Goal: Task Accomplishment & Management: Complete application form

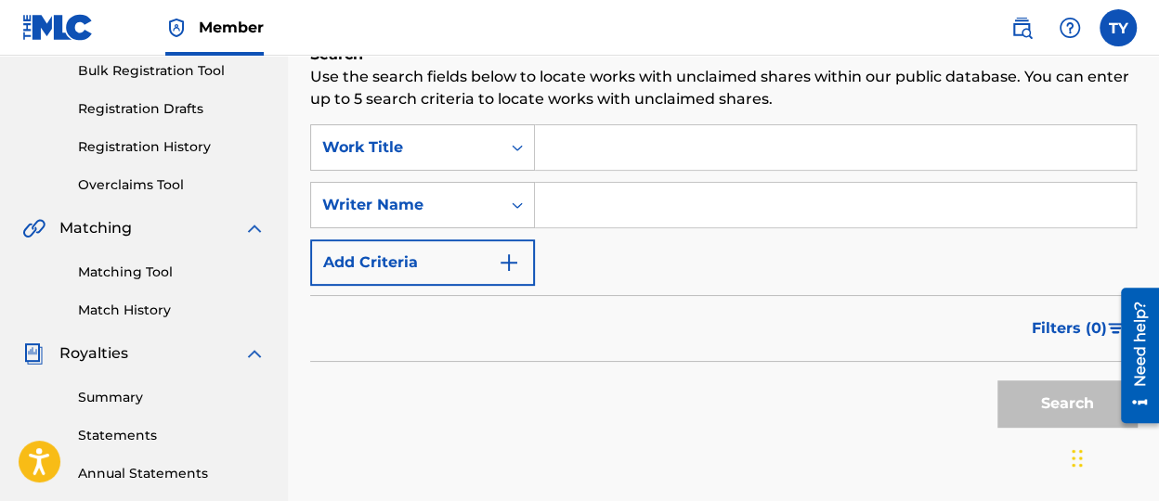
scroll to position [93, 0]
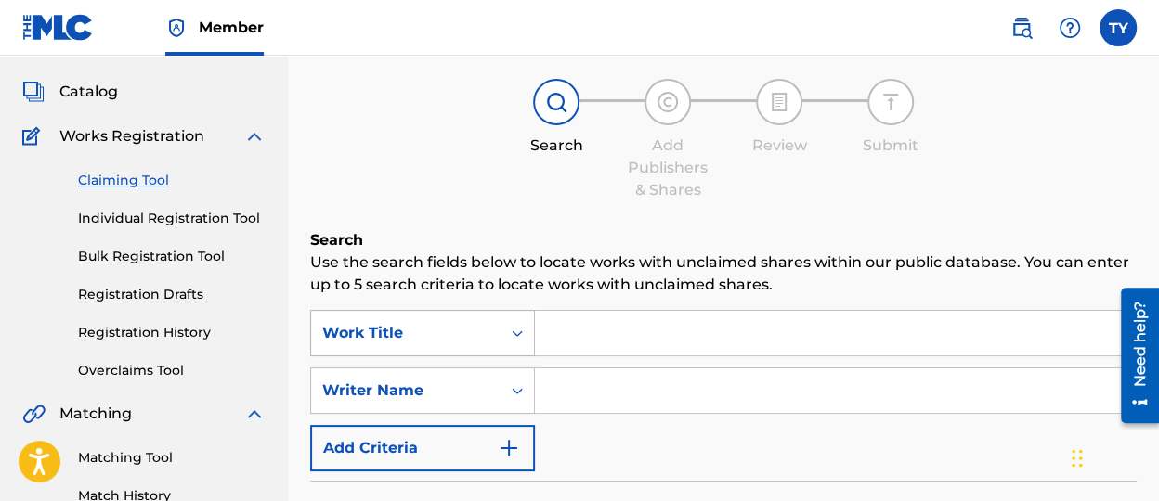
click at [492, 337] on div "Work Title" at bounding box center [405, 333] width 189 height 35
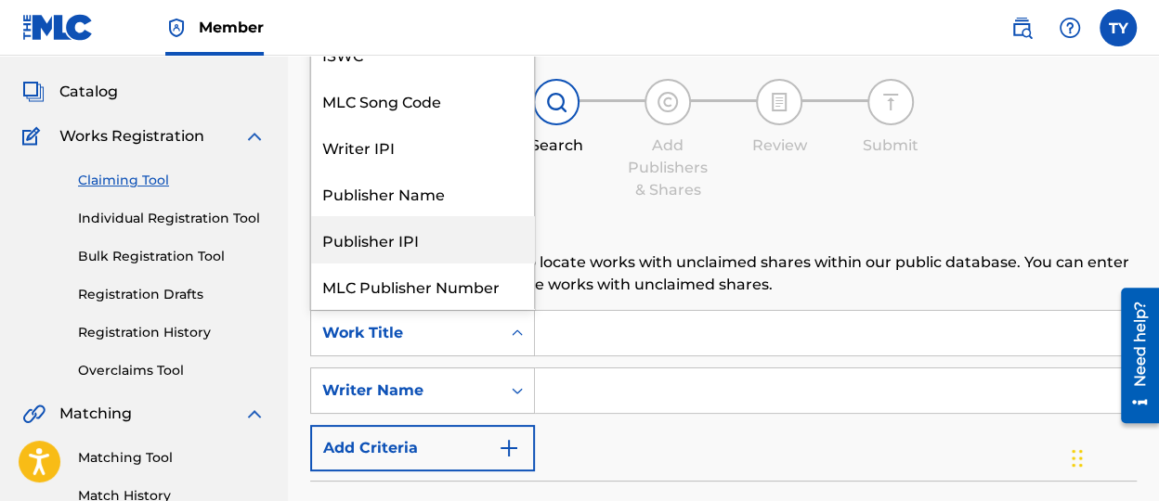
scroll to position [45, 0]
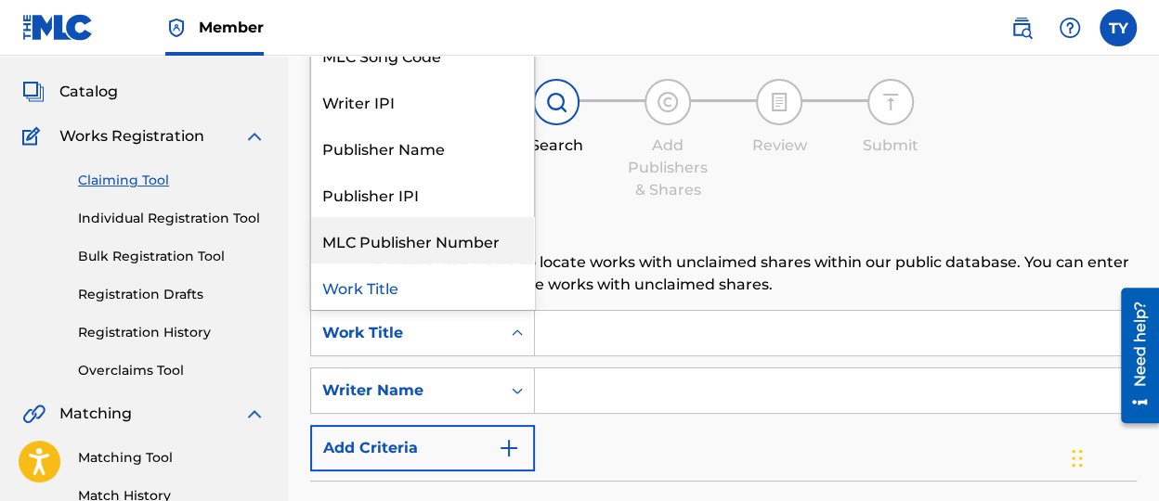
drag, startPoint x: 607, startPoint y: 331, endPoint x: 597, endPoint y: 334, distance: 10.6
click at [600, 334] on input "Search Form" at bounding box center [835, 333] width 601 height 45
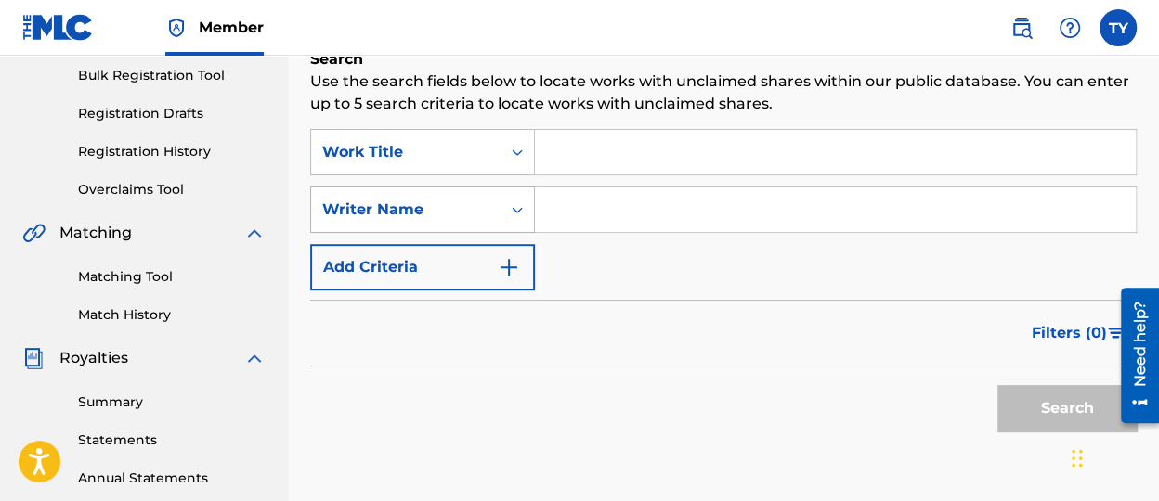
scroll to position [279, 0]
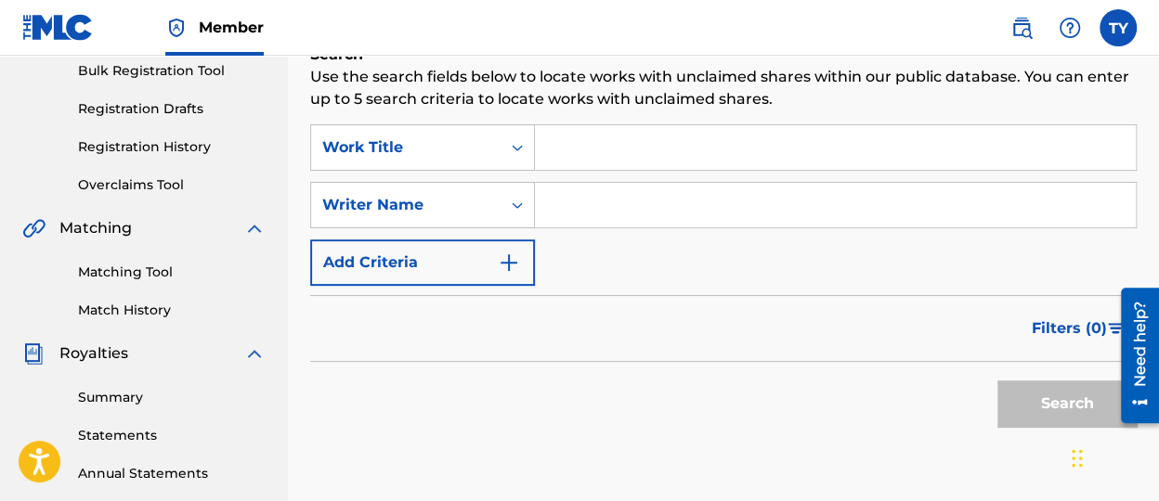
drag, startPoint x: 638, startPoint y: 155, endPoint x: 907, endPoint y: 214, distance: 275.8
click at [659, 155] on input "Search Form" at bounding box center [835, 147] width 601 height 45
click at [601, 148] on input "Search Form" at bounding box center [835, 147] width 601 height 45
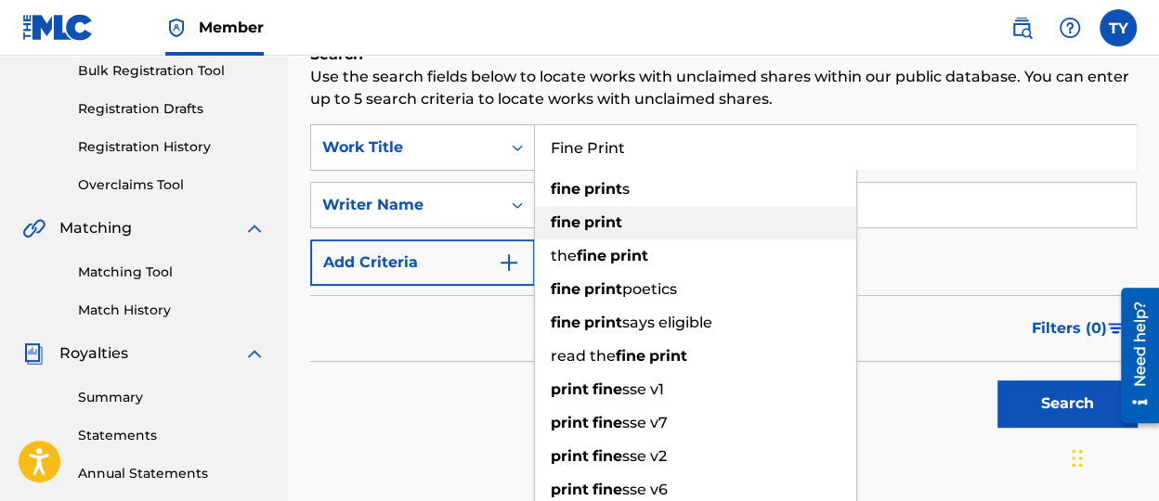
type input "Fine Print"
click at [638, 238] on div "fine print" at bounding box center [695, 222] width 321 height 33
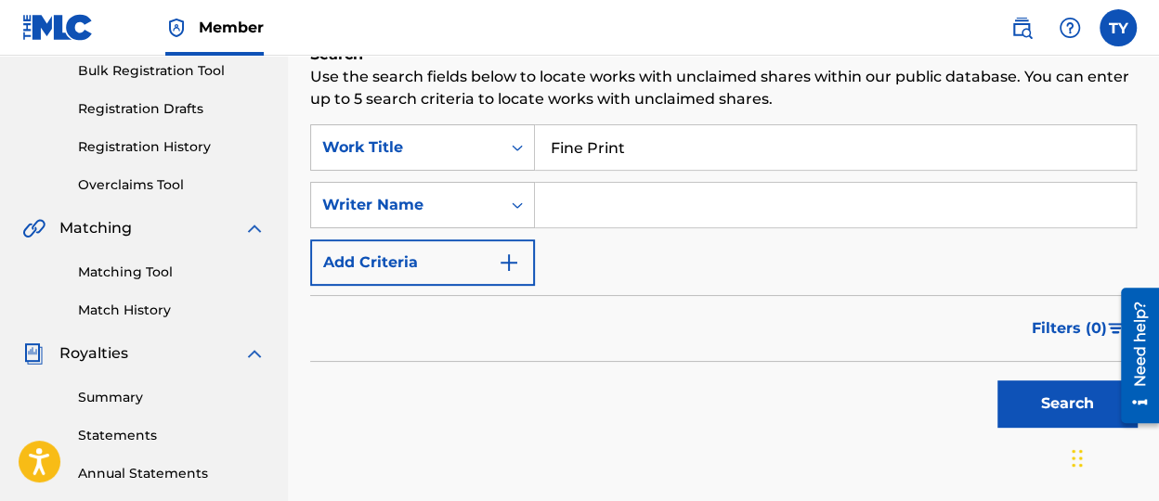
drag, startPoint x: 599, startPoint y: 207, endPoint x: 611, endPoint y: 207, distance: 12.1
click at [606, 207] on input "Search Form" at bounding box center [835, 205] width 601 height 45
click at [659, 204] on input "Search Form" at bounding box center [835, 205] width 601 height 45
type input "[PERSON_NAME]"
click at [997, 381] on button "Search" at bounding box center [1066, 404] width 139 height 46
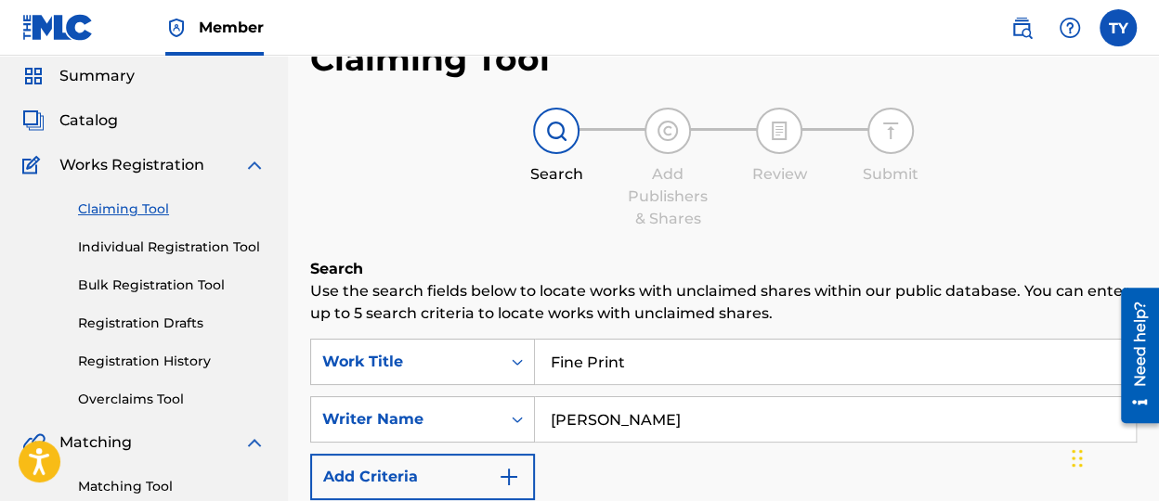
scroll to position [93, 0]
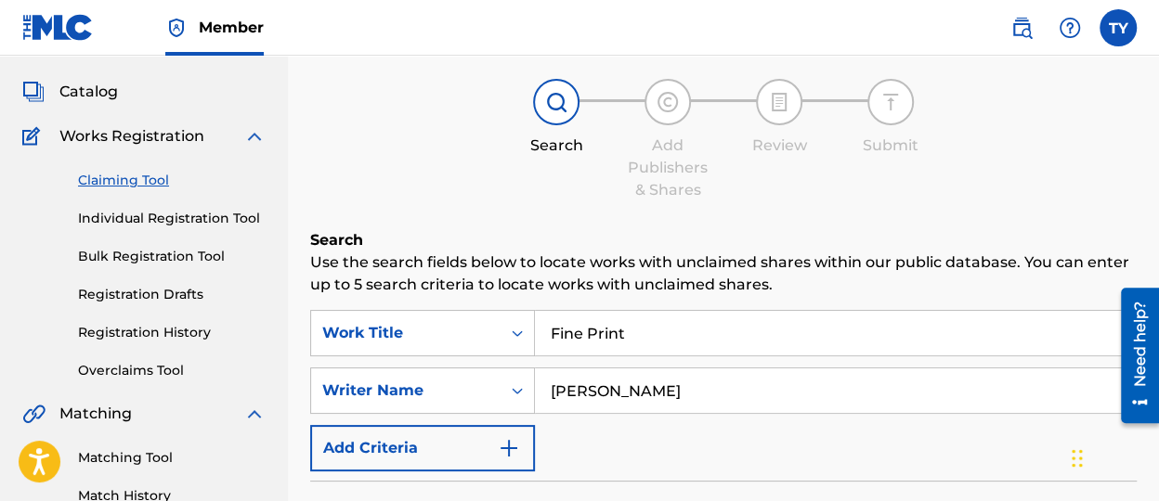
click at [194, 251] on link "Bulk Registration Tool" at bounding box center [172, 256] width 188 height 19
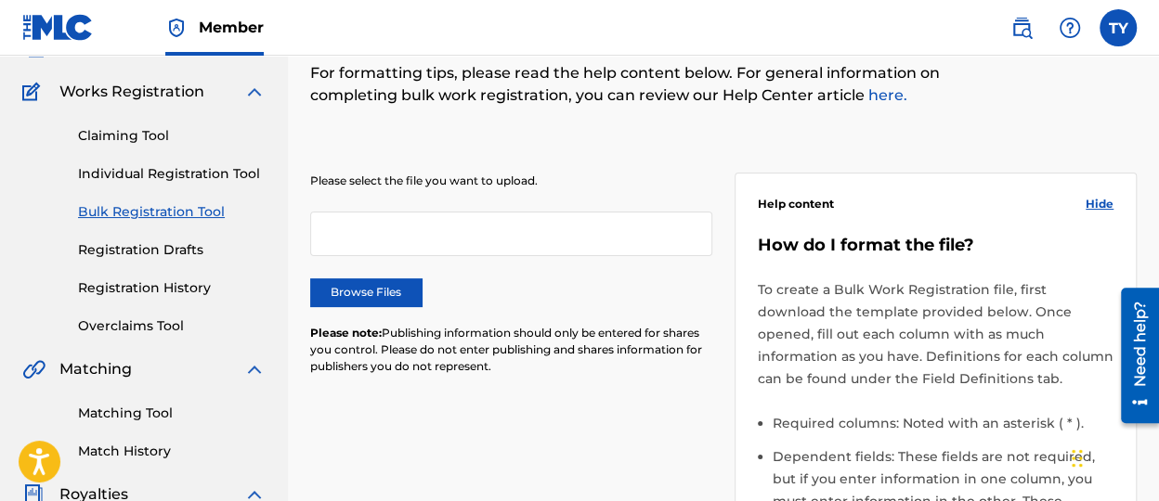
scroll to position [186, 0]
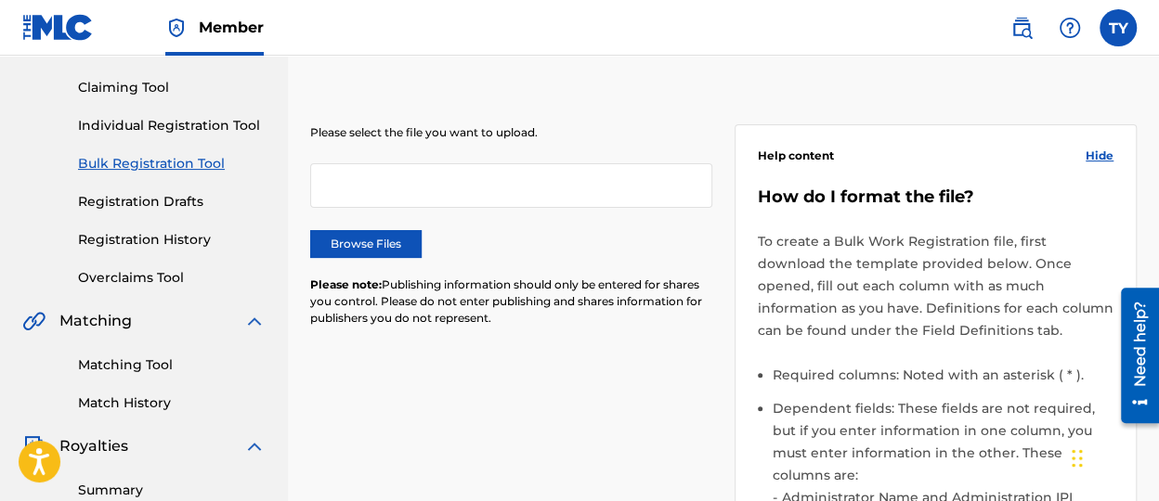
click at [385, 247] on label "Browse Files" at bounding box center [365, 244] width 111 height 28
click at [0, 0] on input "Browse Files" at bounding box center [0, 0] width 0 height 0
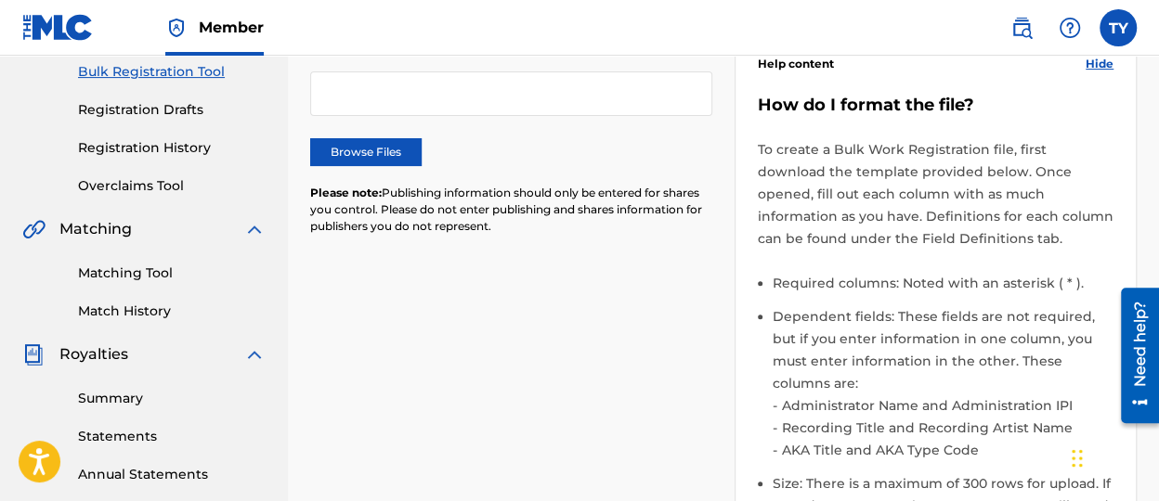
scroll to position [279, 0]
click at [351, 139] on label "Browse Files" at bounding box center [365, 151] width 111 height 28
click at [0, 0] on input "Browse Files" at bounding box center [0, 0] width 0 height 0
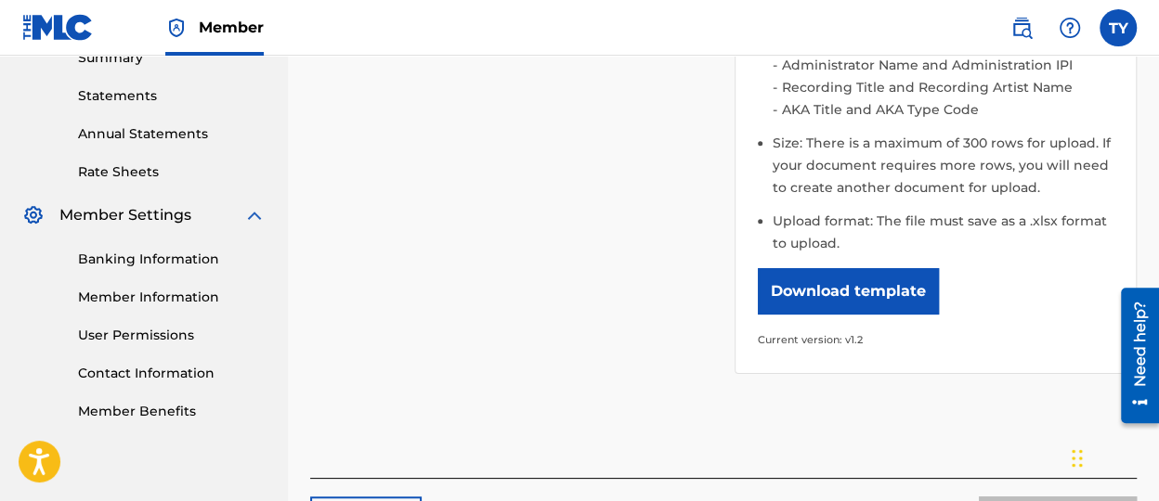
scroll to position [650, 0]
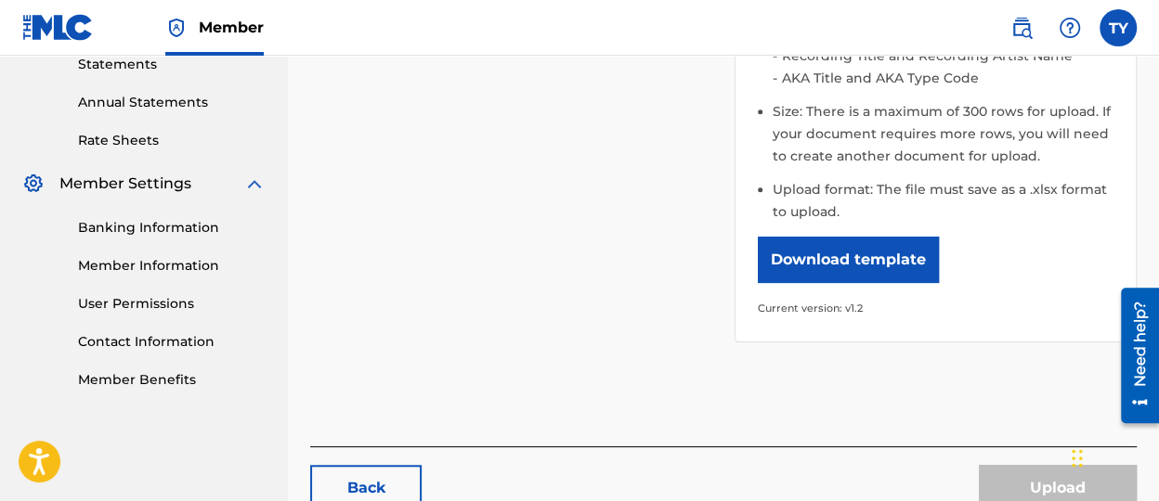
click at [206, 218] on link "Banking Information" at bounding box center [172, 227] width 188 height 19
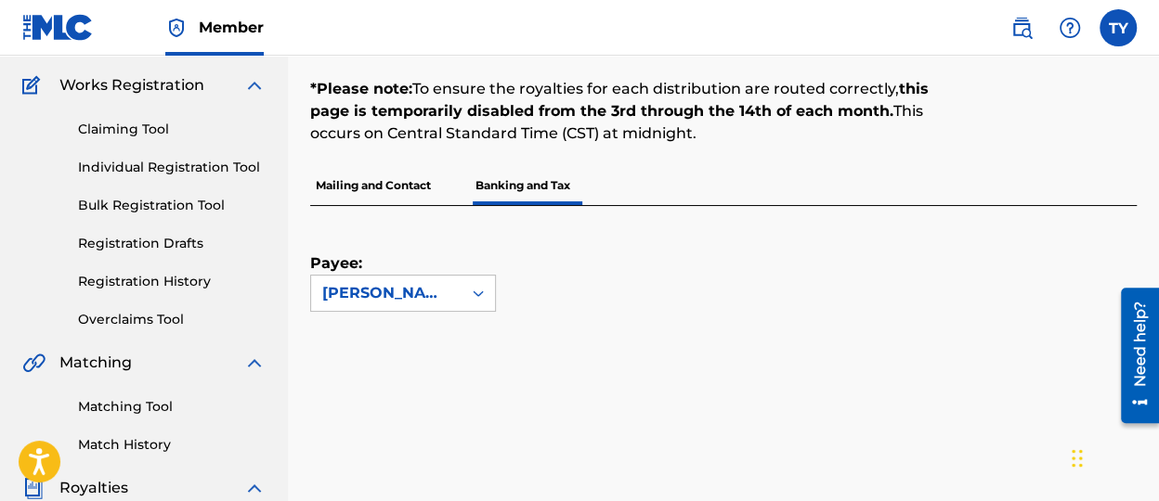
scroll to position [93, 0]
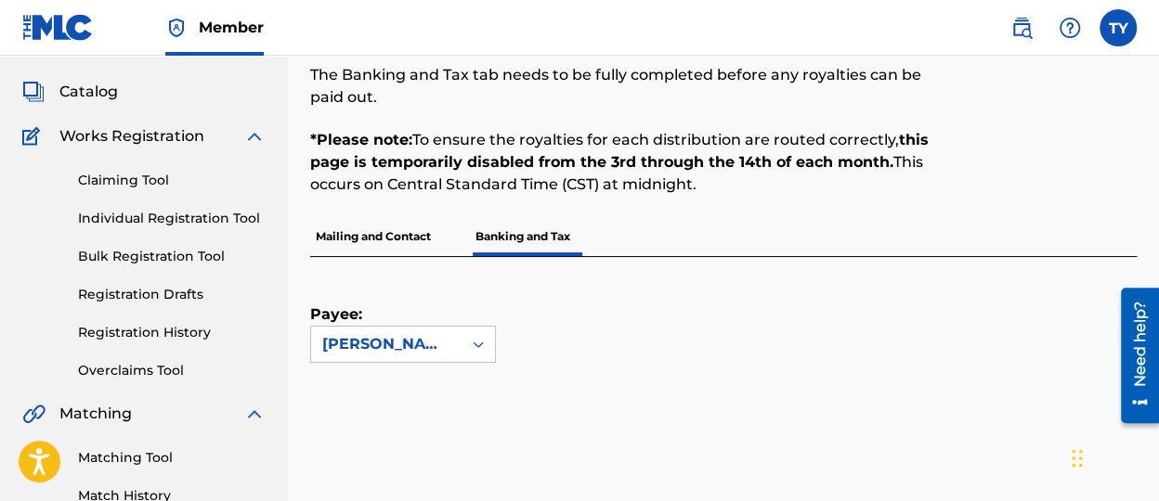
click at [406, 243] on p "Mailing and Contact" at bounding box center [373, 236] width 126 height 39
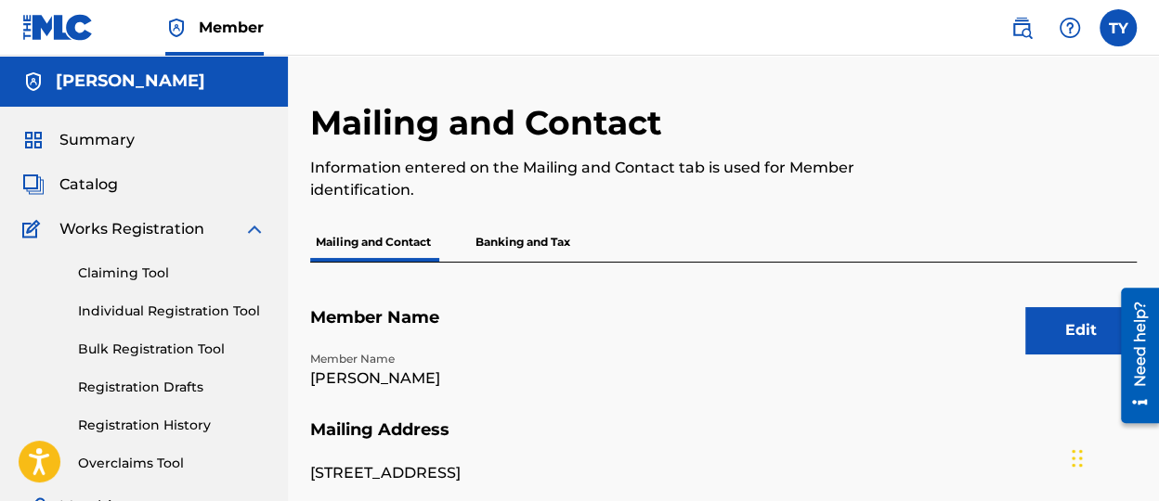
click at [506, 225] on p "Banking and Tax" at bounding box center [523, 242] width 106 height 39
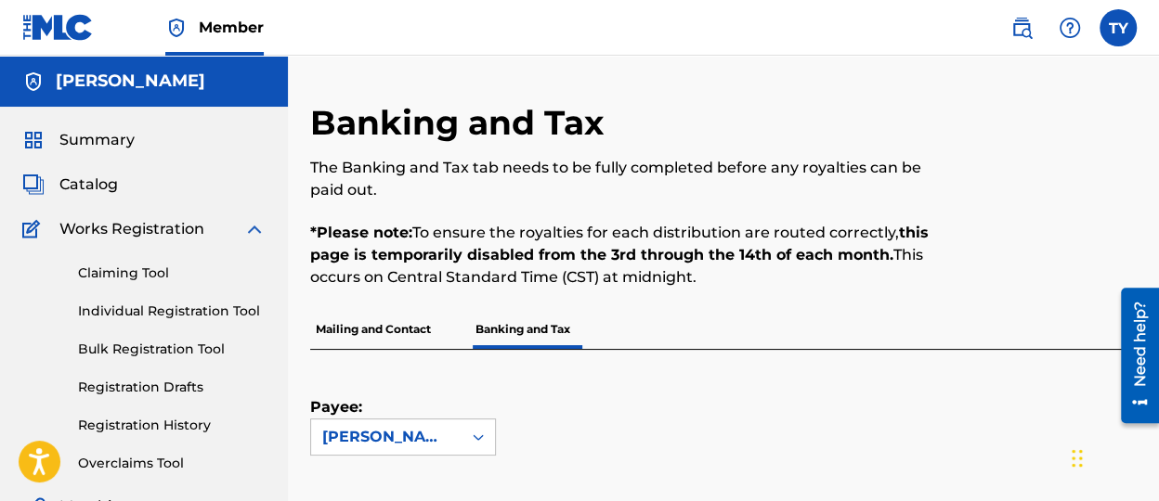
click at [350, 324] on p "Mailing and Contact" at bounding box center [373, 329] width 126 height 39
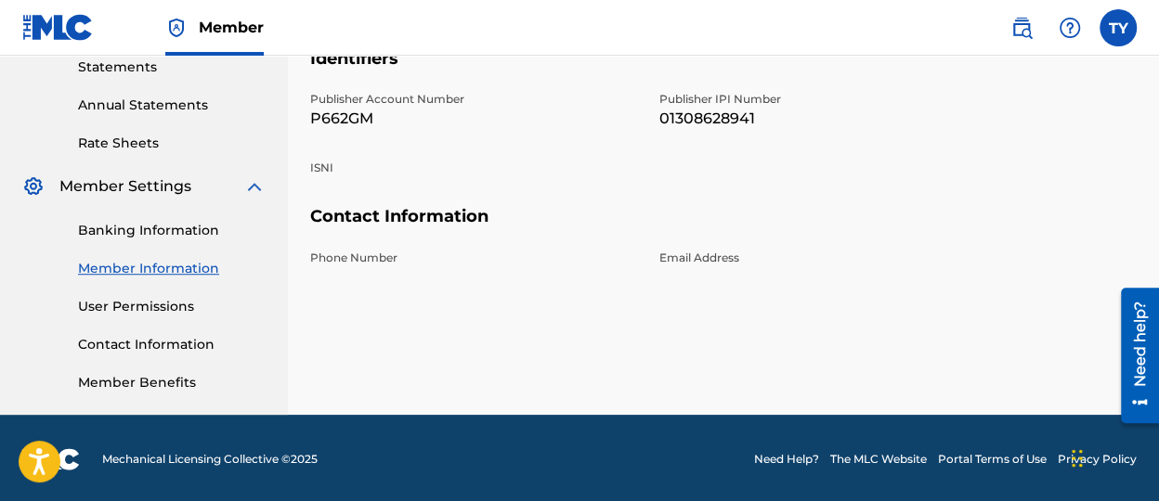
scroll to position [649, 0]
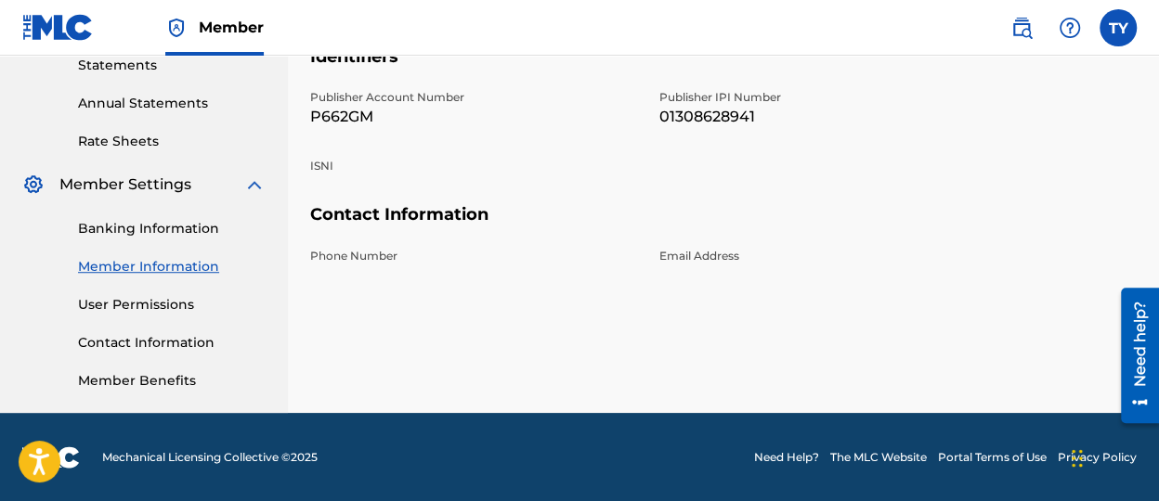
click at [175, 229] on link "Banking Information" at bounding box center [172, 228] width 188 height 19
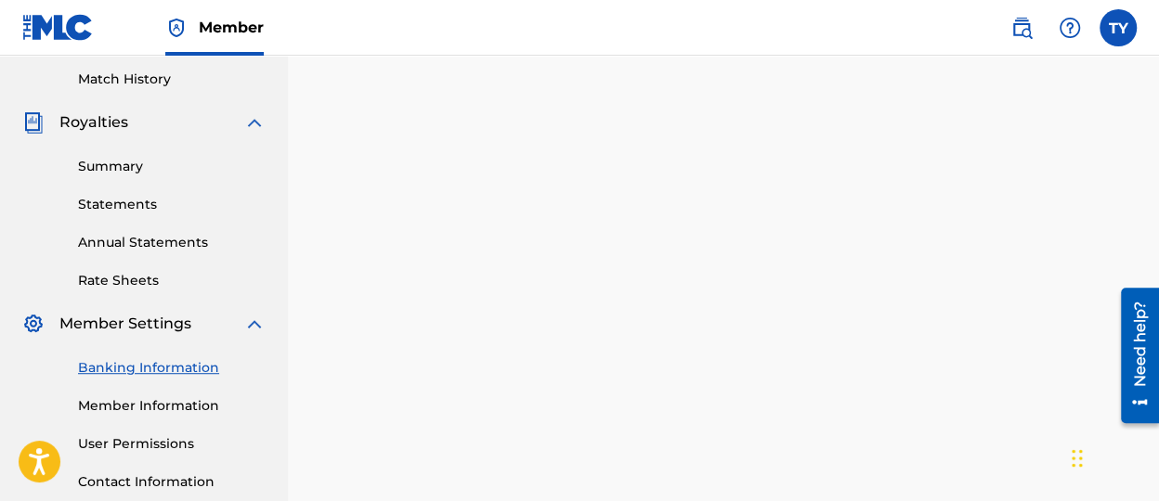
scroll to position [383, 0]
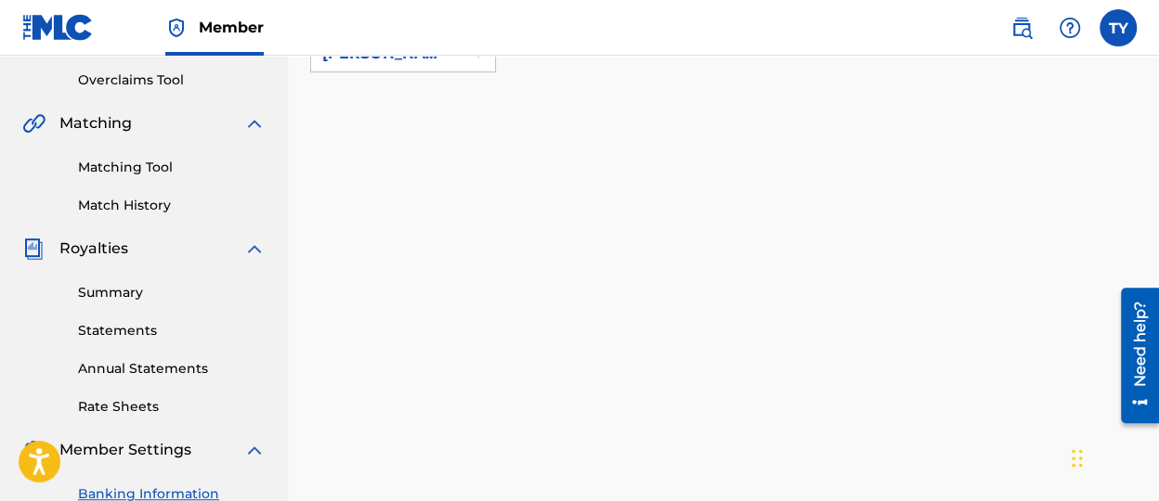
click at [158, 408] on link "Rate Sheets" at bounding box center [172, 406] width 188 height 19
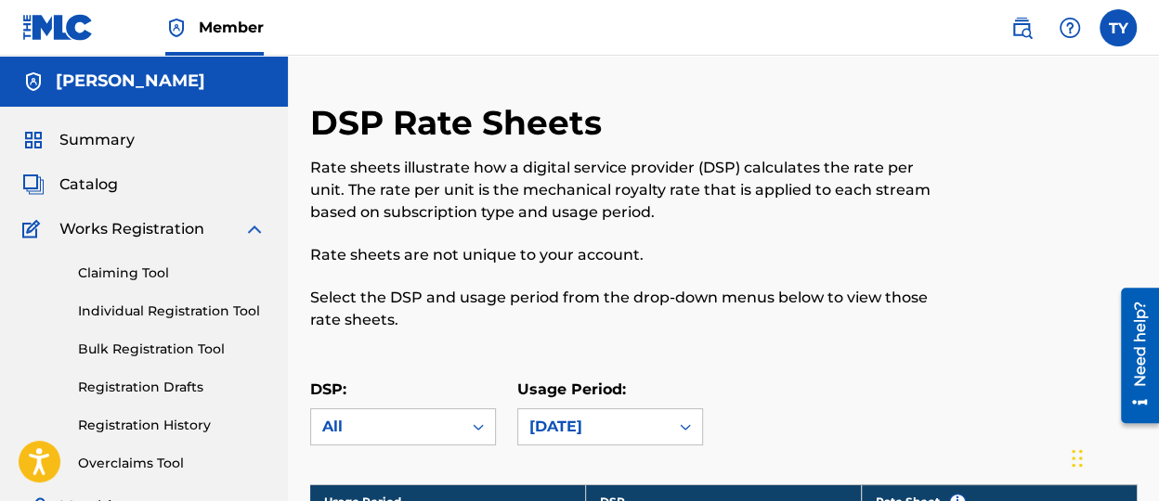
click at [140, 276] on link "Claiming Tool" at bounding box center [172, 273] width 188 height 19
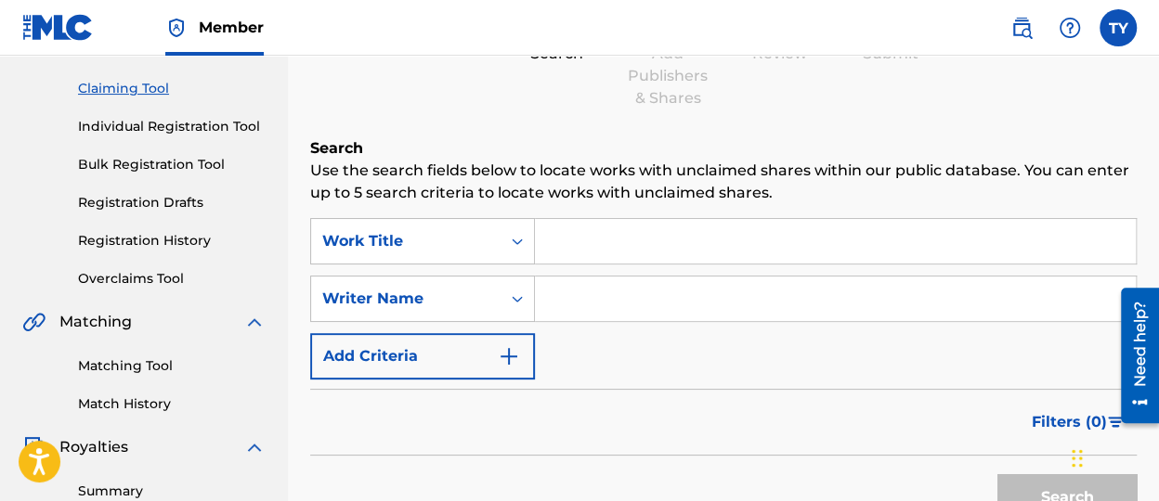
scroll to position [186, 0]
click at [575, 217] on div "Search Form" at bounding box center [836, 240] width 602 height 46
click at [606, 236] on input "Search Form" at bounding box center [835, 240] width 601 height 45
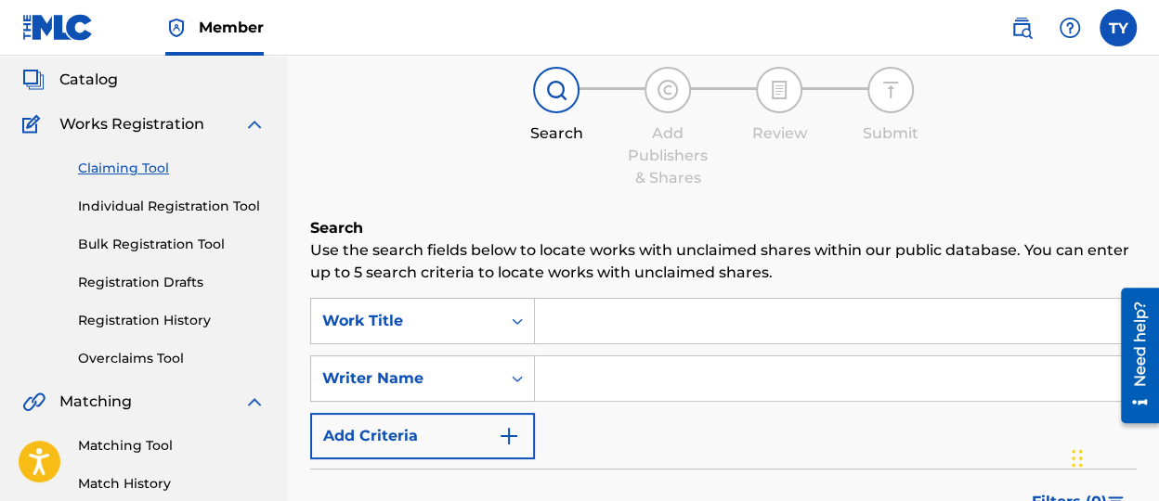
scroll to position [0, 0]
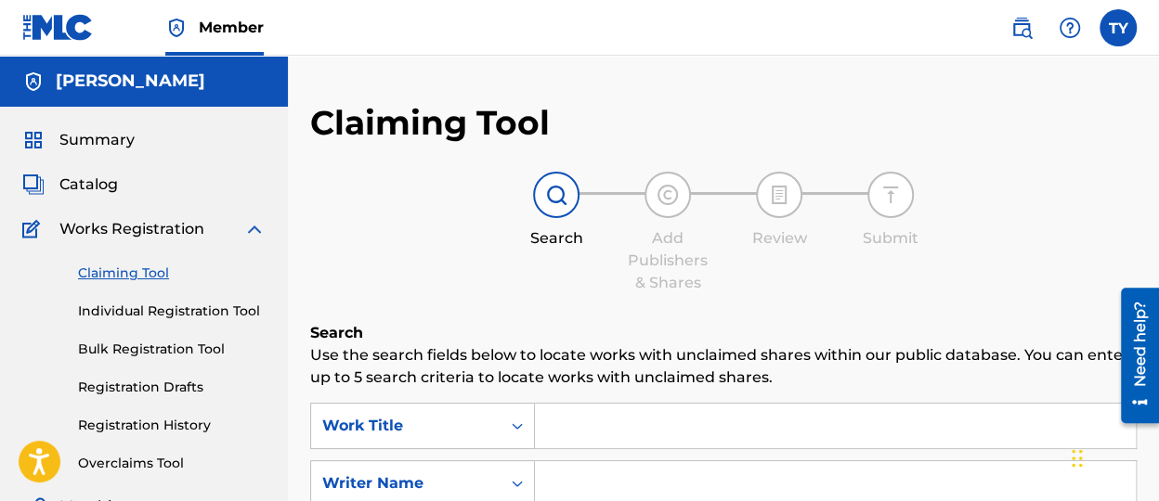
click at [76, 183] on span "Catalog" at bounding box center [88, 185] width 58 height 22
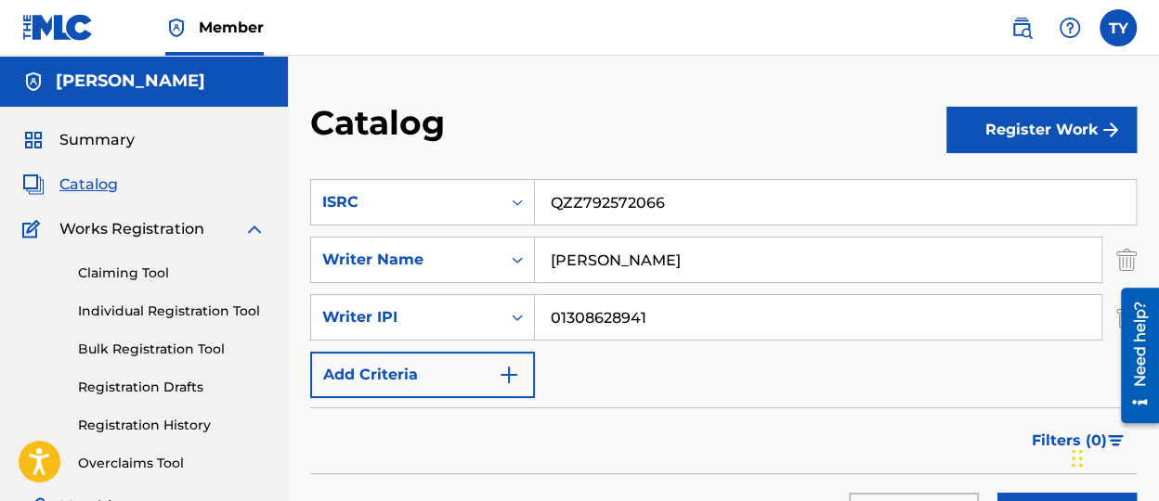
click at [1037, 116] on button "Register Work" at bounding box center [1041, 130] width 190 height 46
click at [1029, 187] on link "Individual" at bounding box center [1041, 190] width 190 height 45
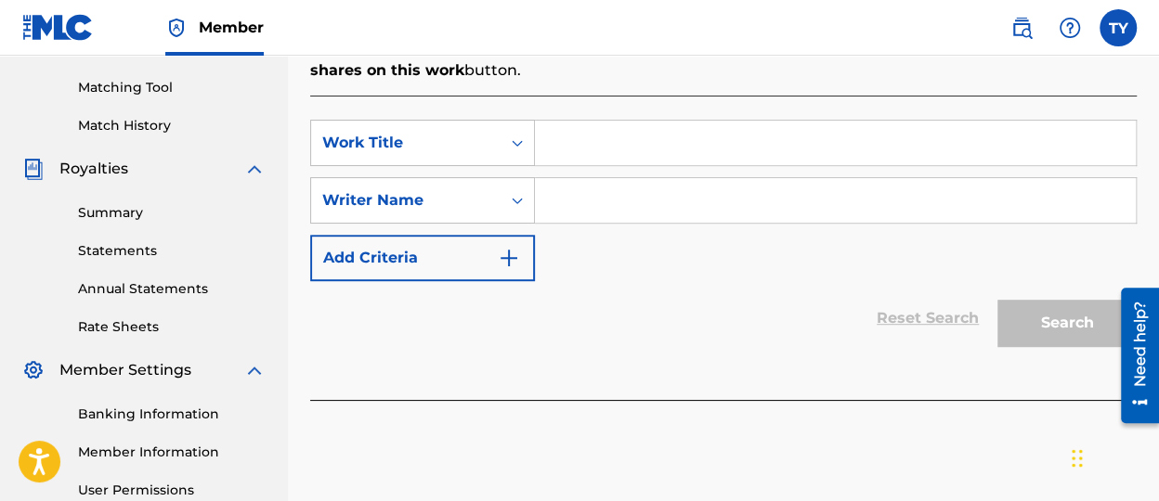
scroll to position [463, 0]
click at [590, 140] on input "Search Form" at bounding box center [835, 143] width 601 height 45
click at [491, 136] on div "Work Title" at bounding box center [405, 142] width 189 height 35
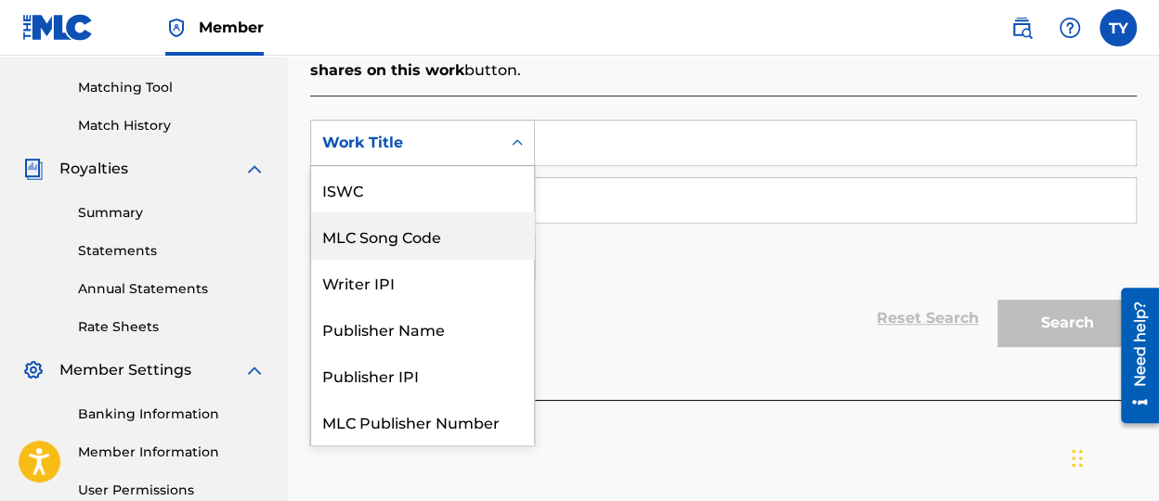
scroll to position [45, 0]
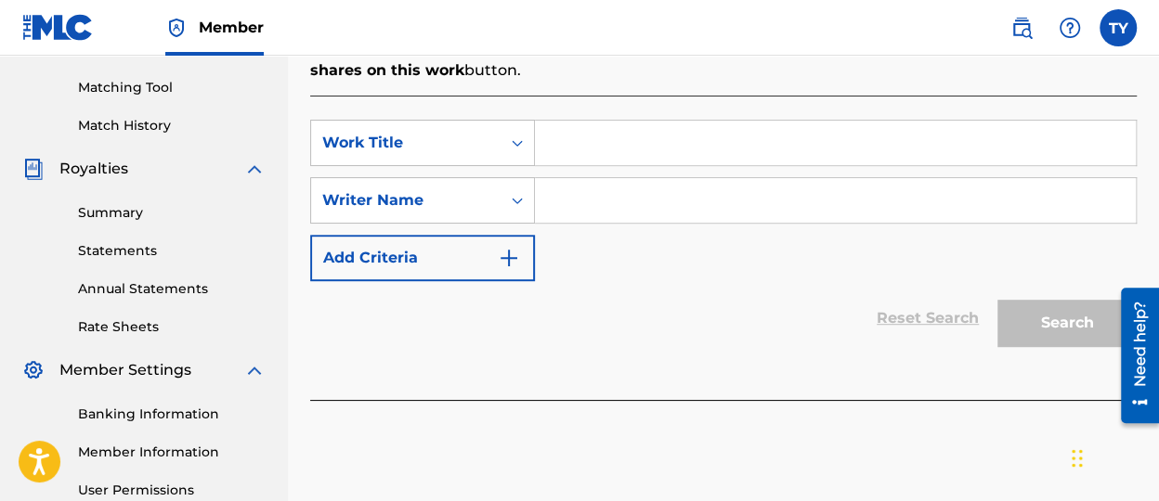
drag, startPoint x: 505, startPoint y: 483, endPoint x: 582, endPoint y: 357, distance: 147.1
click at [505, 480] on div "Register Work Search Enter Work Details Add Writers Add Publishers & Shares Add…" at bounding box center [723, 119] width 871 height 960
click at [595, 145] on input "Search Form" at bounding box center [835, 143] width 601 height 45
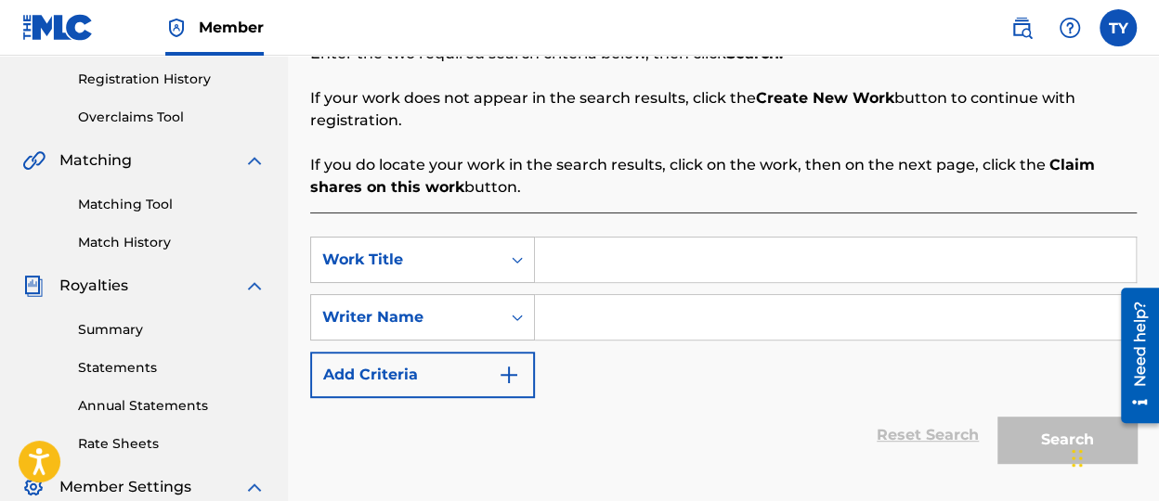
scroll to position [371, 0]
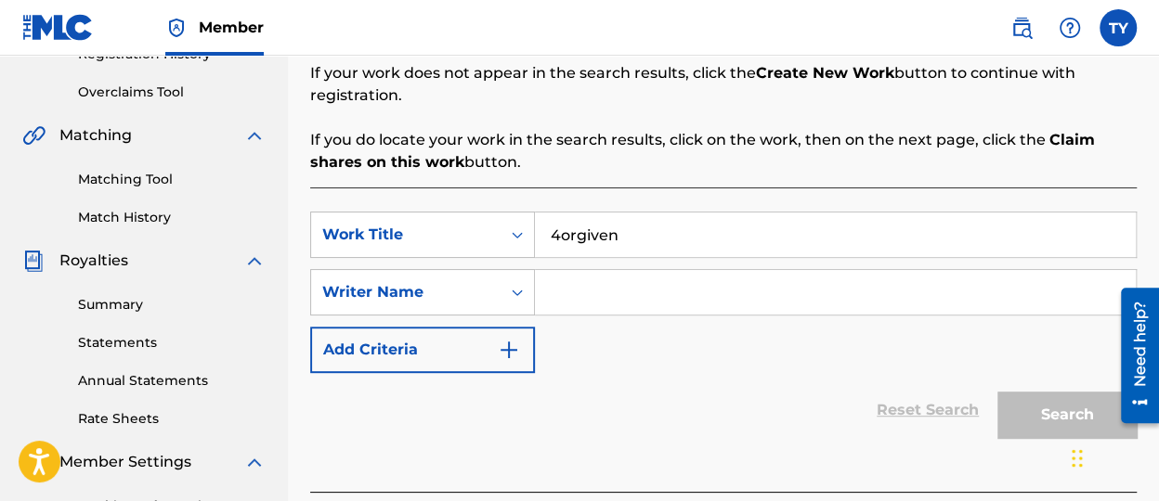
type input "4orgiven"
click at [618, 309] on input "Search Form" at bounding box center [835, 292] width 601 height 45
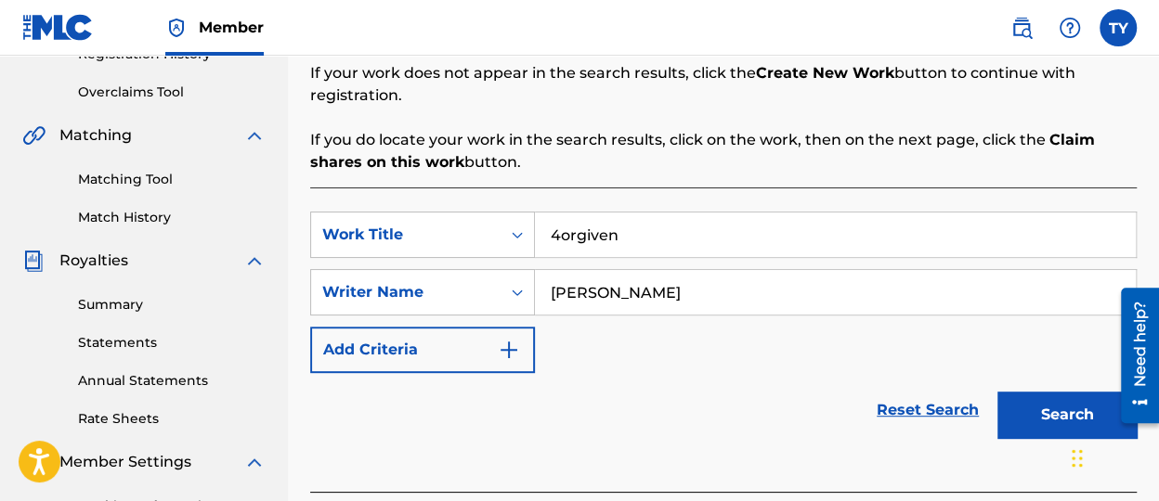
type input "[PERSON_NAME]"
click at [997, 392] on button "Search" at bounding box center [1066, 415] width 139 height 46
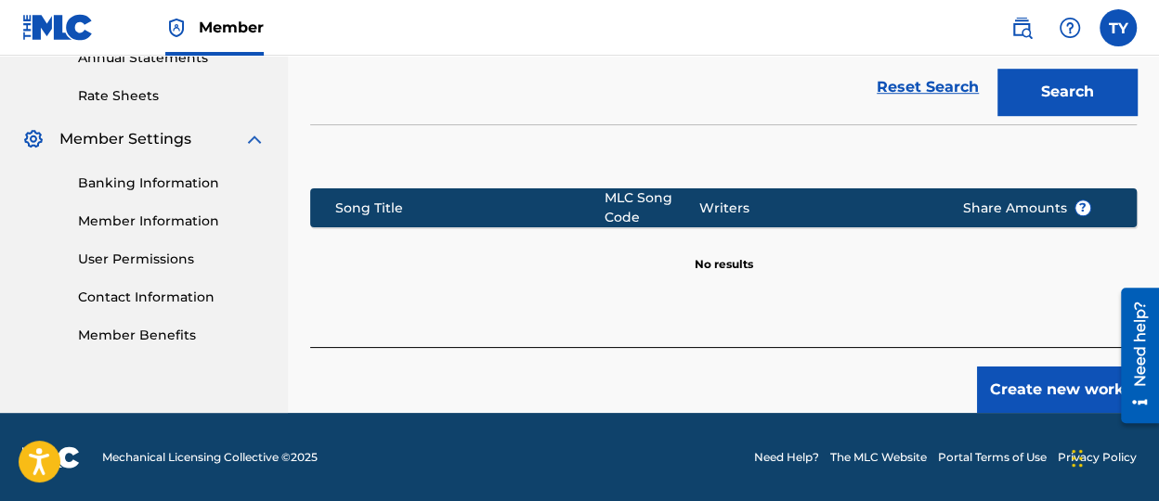
click at [1034, 377] on button "Create new work" at bounding box center [1057, 390] width 160 height 46
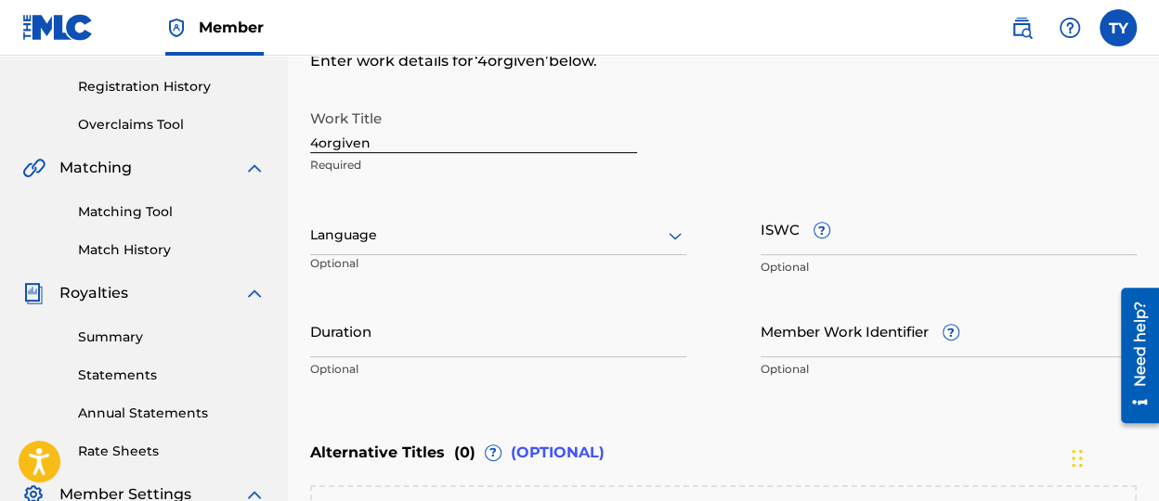
scroll to position [382, 0]
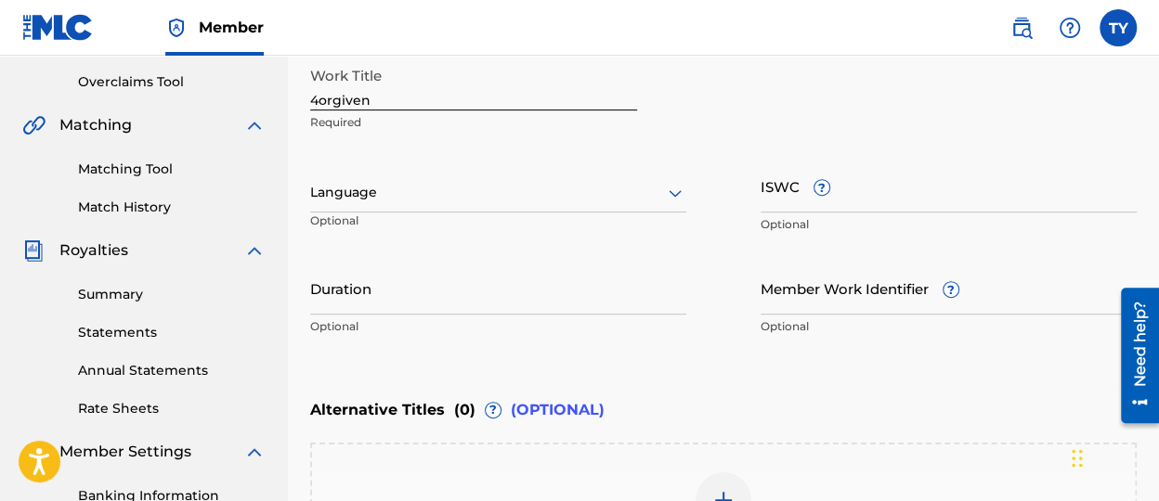
click at [420, 274] on input "Duration" at bounding box center [498, 288] width 376 height 53
type input "04:26"
click at [511, 203] on div "Language" at bounding box center [498, 193] width 376 height 39
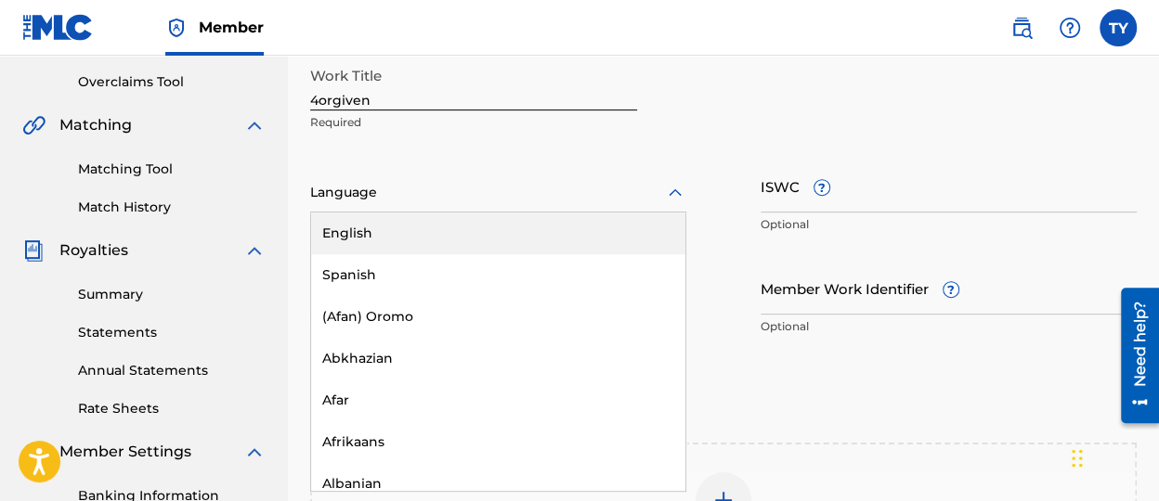
click at [503, 239] on div "English" at bounding box center [498, 234] width 374 height 42
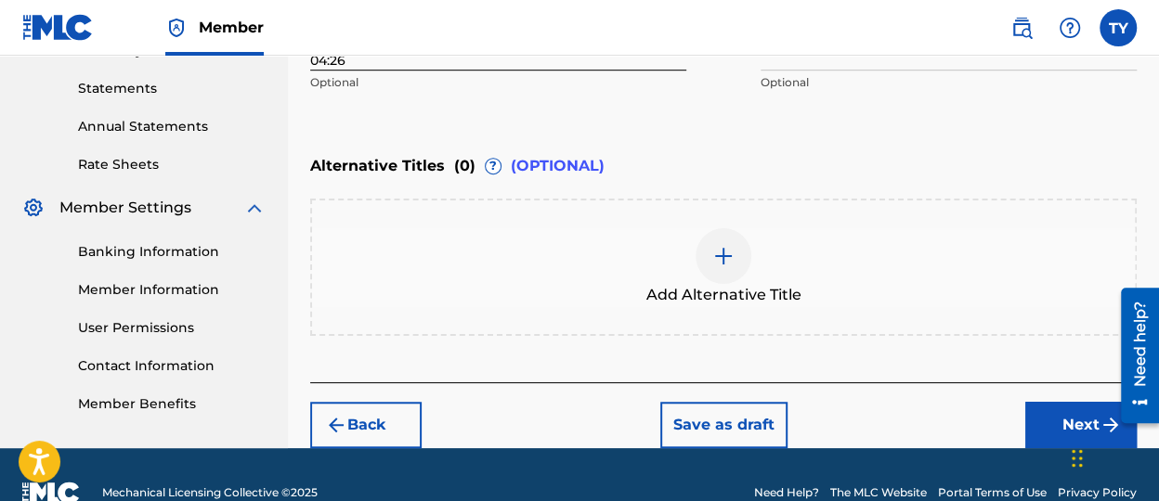
scroll to position [660, 0]
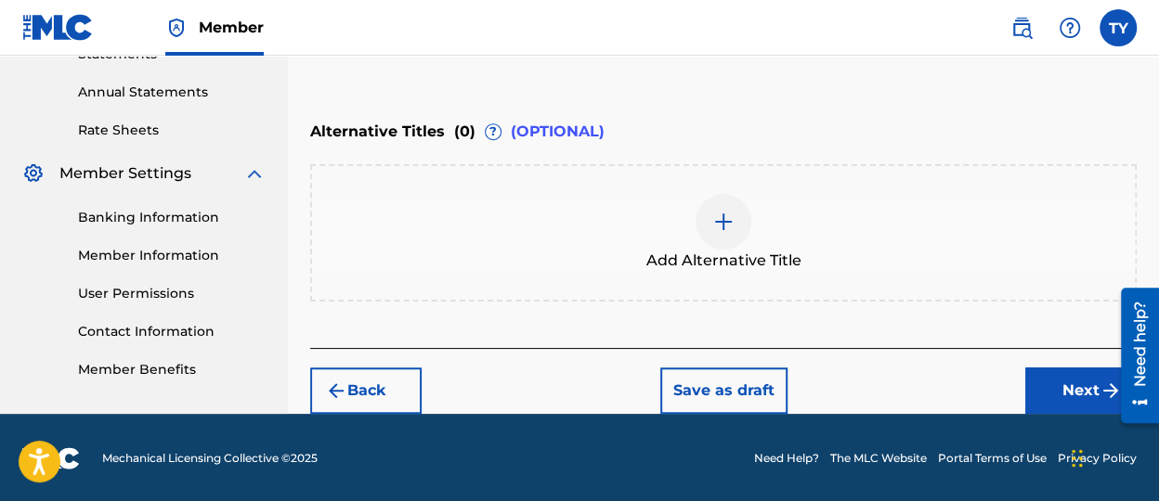
click at [1066, 385] on button "Next" at bounding box center [1080, 391] width 111 height 46
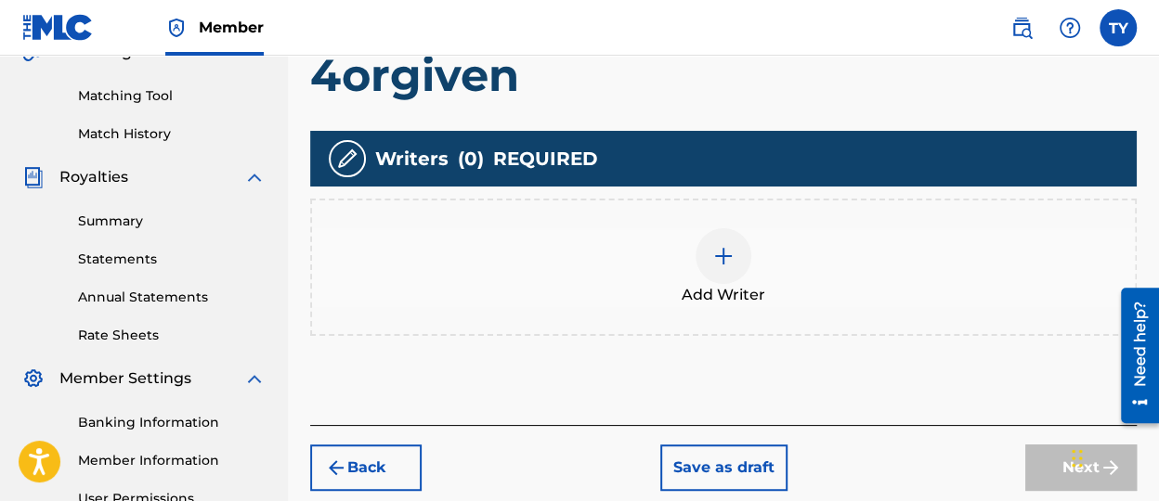
scroll to position [454, 0]
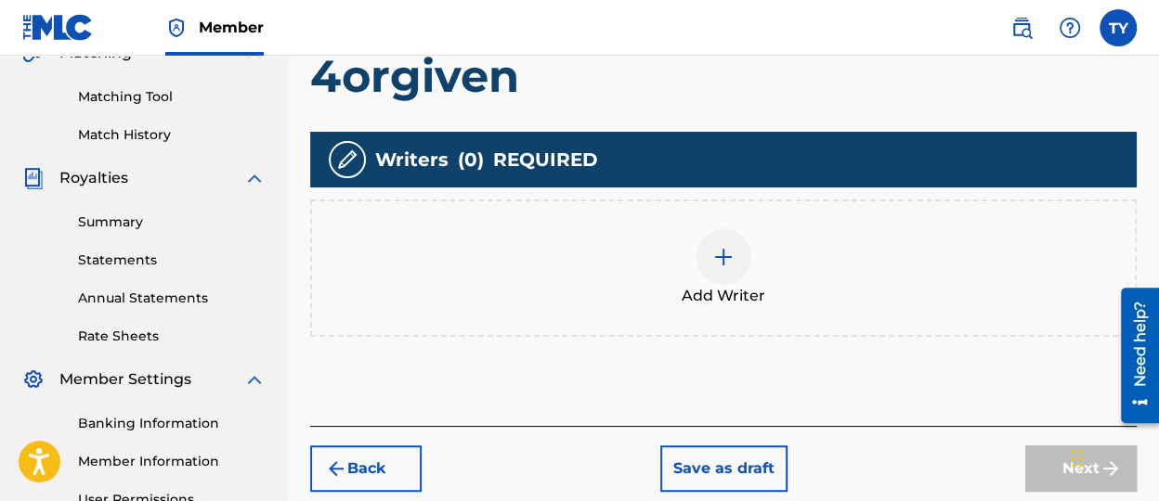
click at [725, 269] on div at bounding box center [723, 257] width 56 height 56
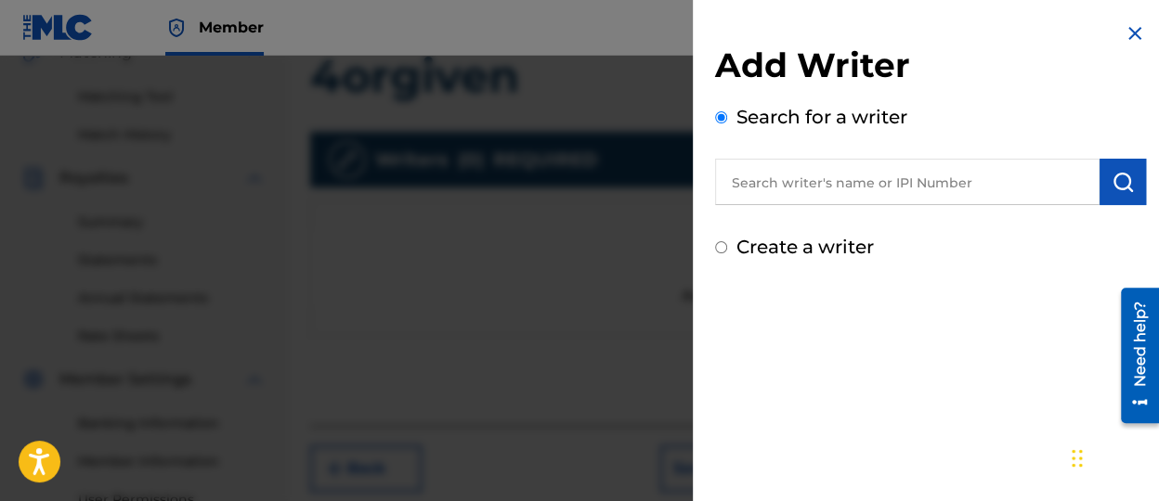
click at [864, 187] on input "text" at bounding box center [907, 182] width 384 height 46
paste input "01308628941"
type input "01308628941"
click at [1117, 174] on img "submit" at bounding box center [1122, 182] width 22 height 22
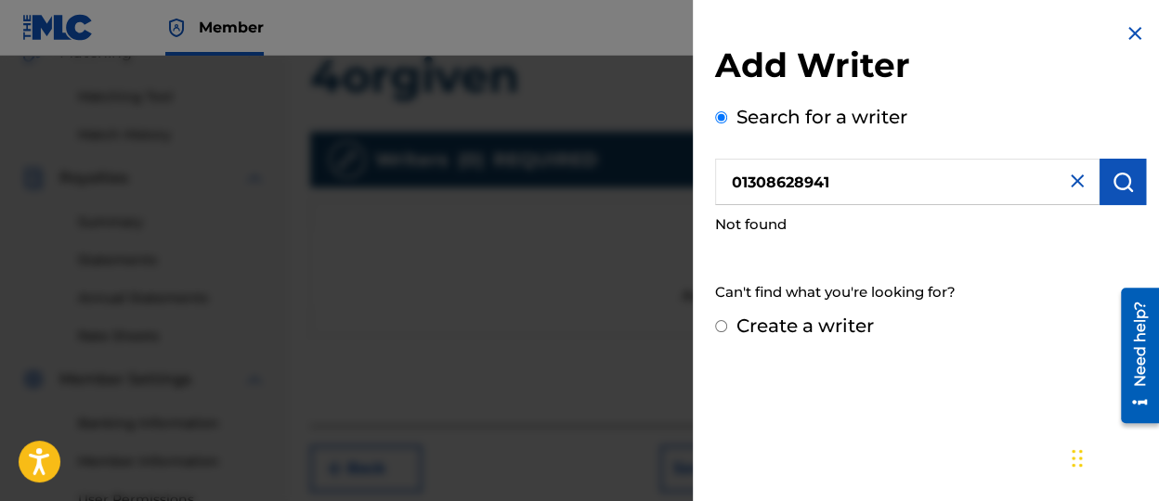
click at [715, 327] on input "Create a writer" at bounding box center [721, 326] width 12 height 12
radio input "false"
radio input "true"
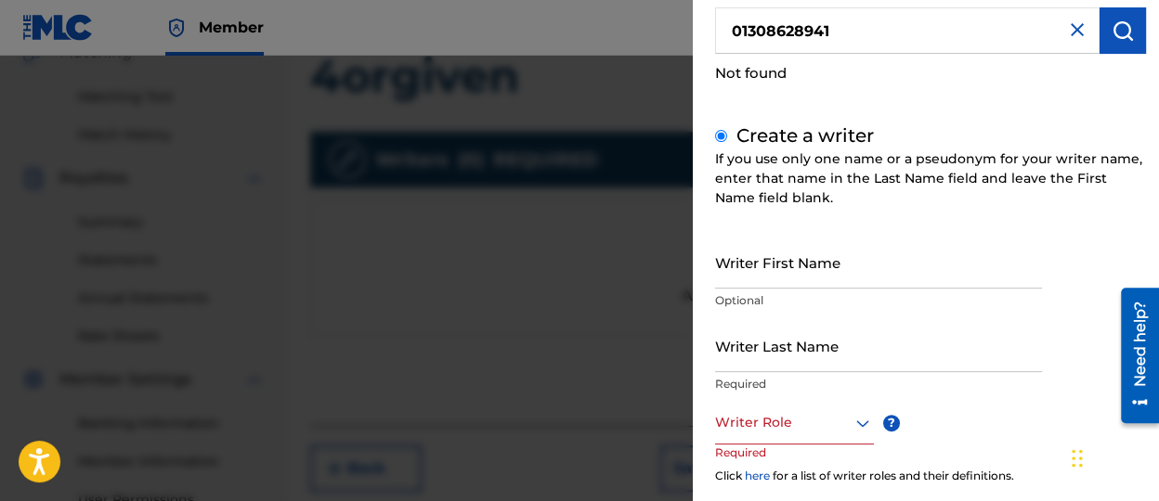
scroll to position [186, 0]
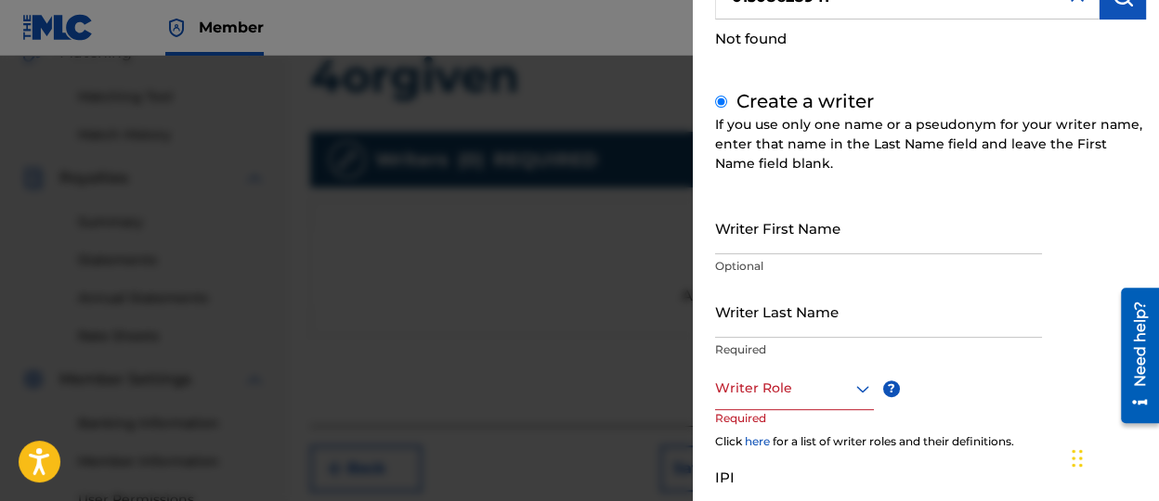
click at [834, 227] on input "Writer First Name" at bounding box center [878, 227] width 327 height 53
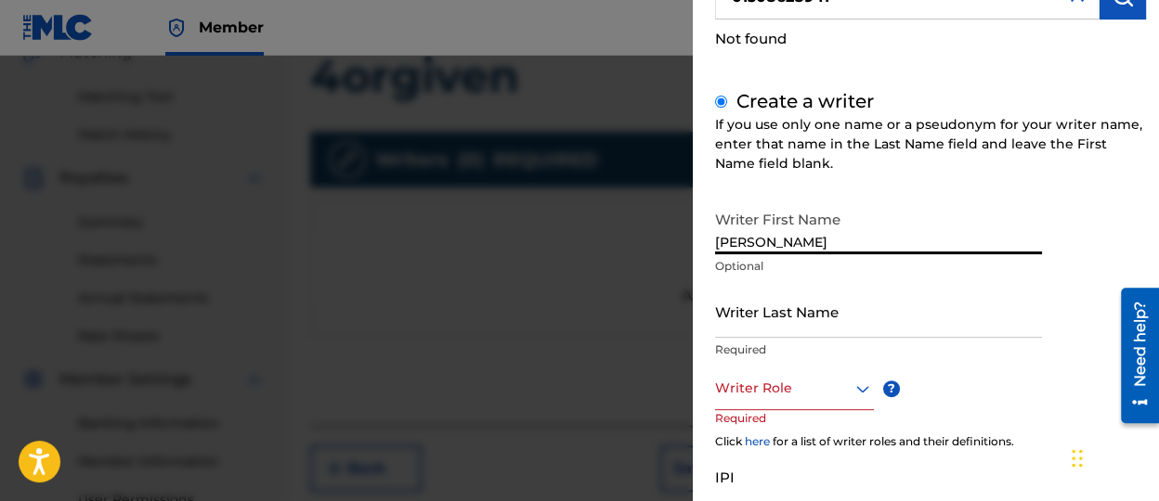
type input "[PERSON_NAME]"
click at [840, 312] on input "Writer Last Name" at bounding box center [878, 311] width 327 height 53
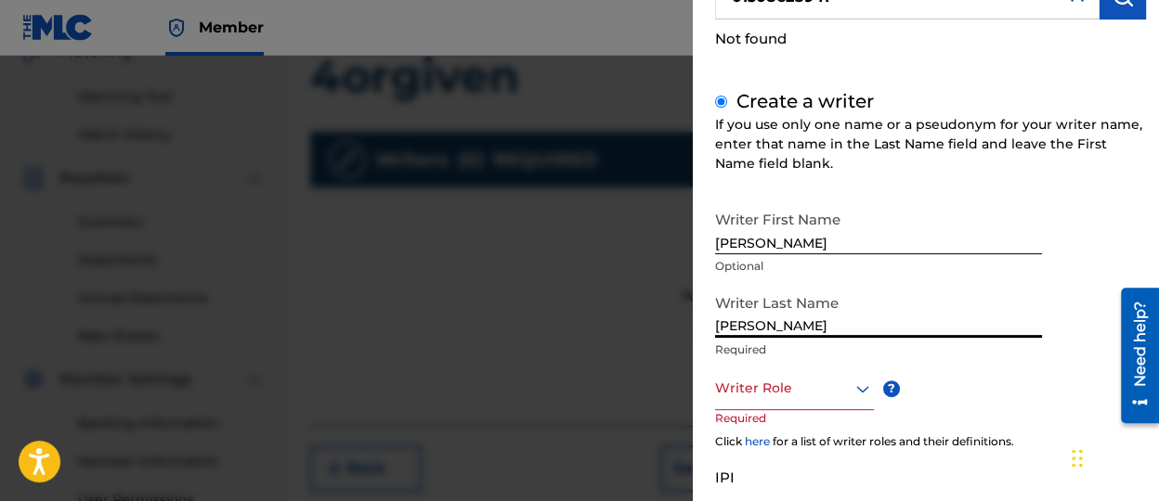
type input "[PERSON_NAME]"
click at [759, 399] on div at bounding box center [794, 388] width 159 height 23
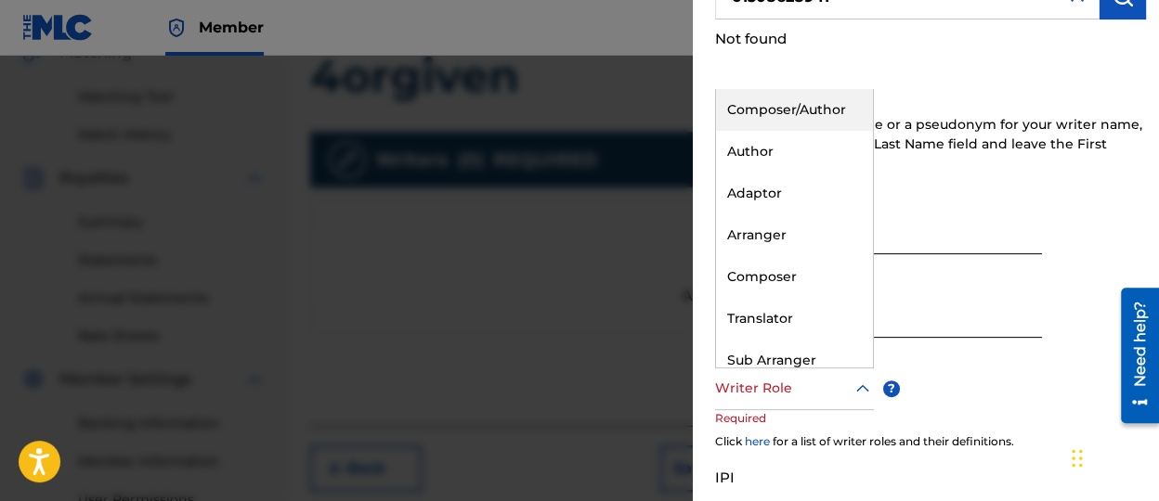
click at [795, 107] on div "Composer/Author" at bounding box center [794, 110] width 157 height 42
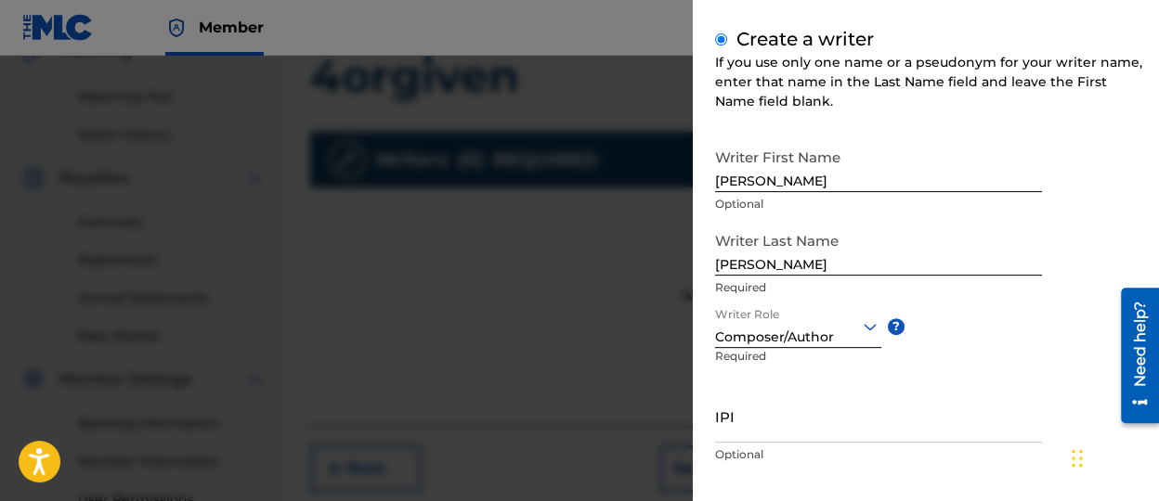
scroll to position [343, 0]
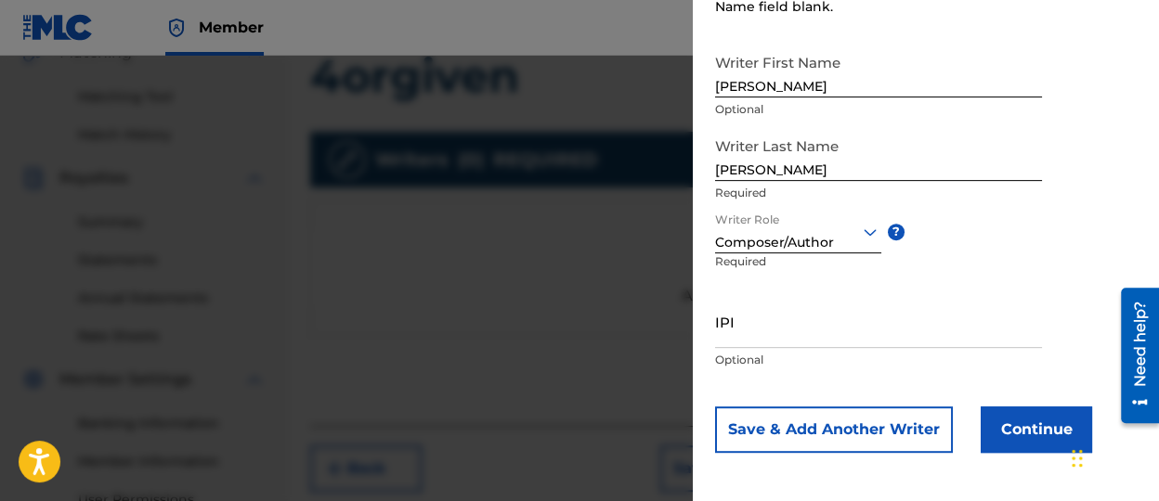
click at [855, 319] on input "IPI" at bounding box center [878, 321] width 327 height 53
paste input "01308628941"
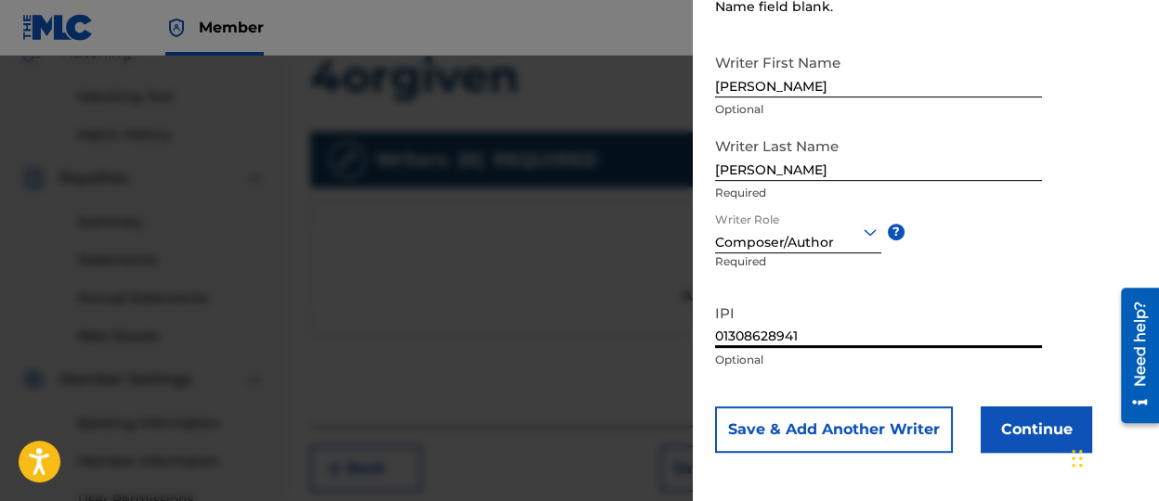
type input "01308628941"
click at [1051, 419] on button "Continue" at bounding box center [1036, 430] width 111 height 46
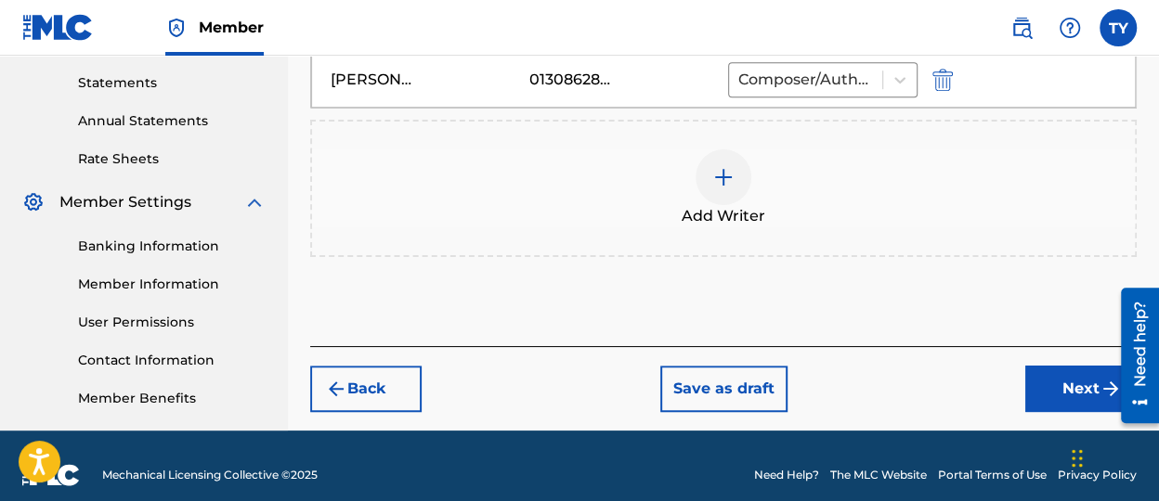
scroll to position [640, 0]
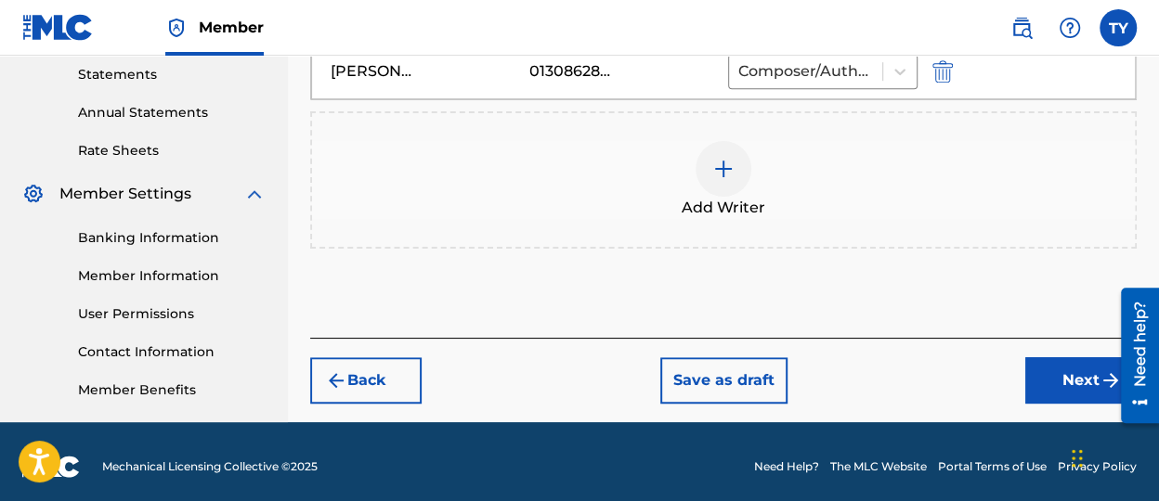
click at [1069, 383] on button "Next" at bounding box center [1080, 380] width 111 height 46
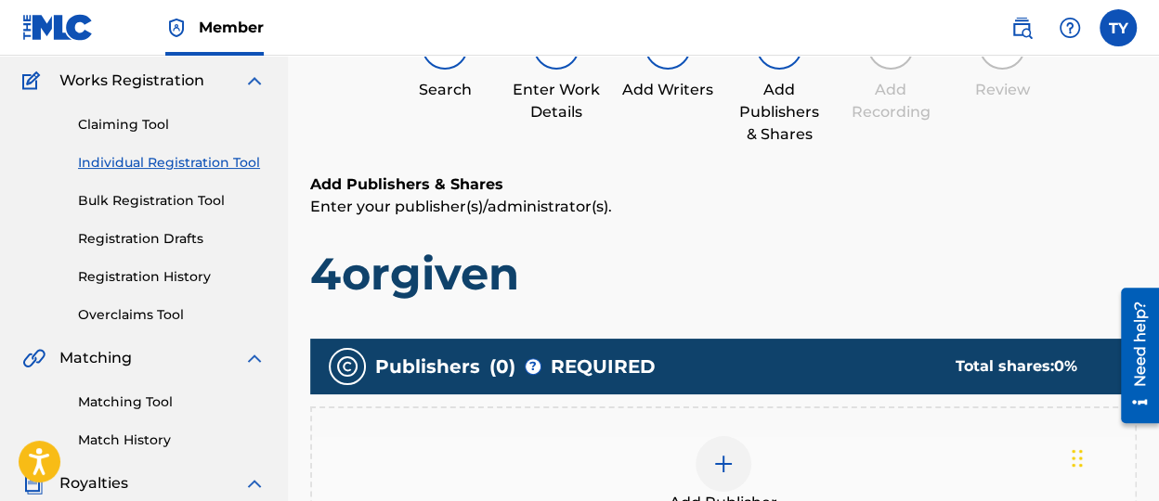
scroll to position [268, 0]
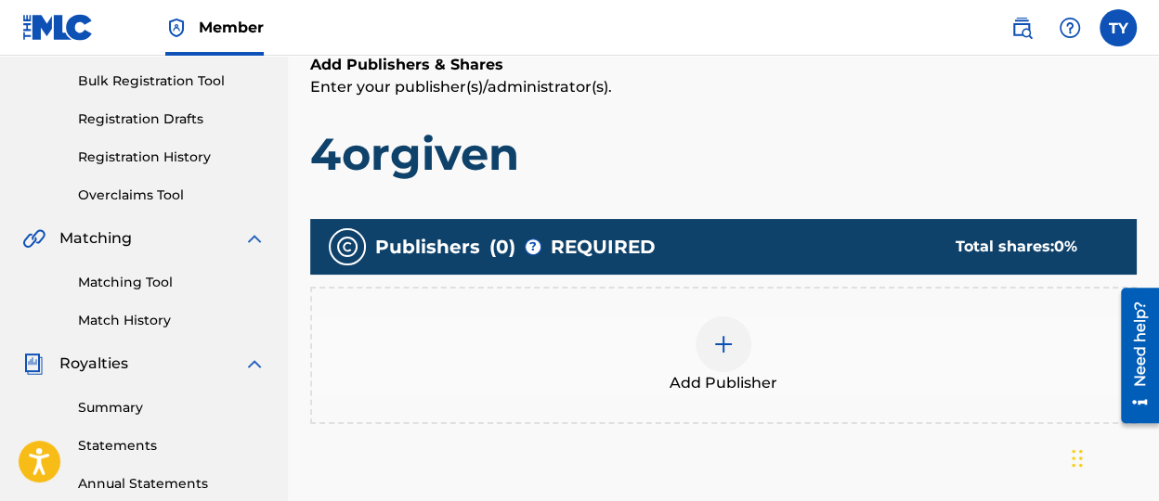
click at [701, 350] on div at bounding box center [723, 345] width 56 height 56
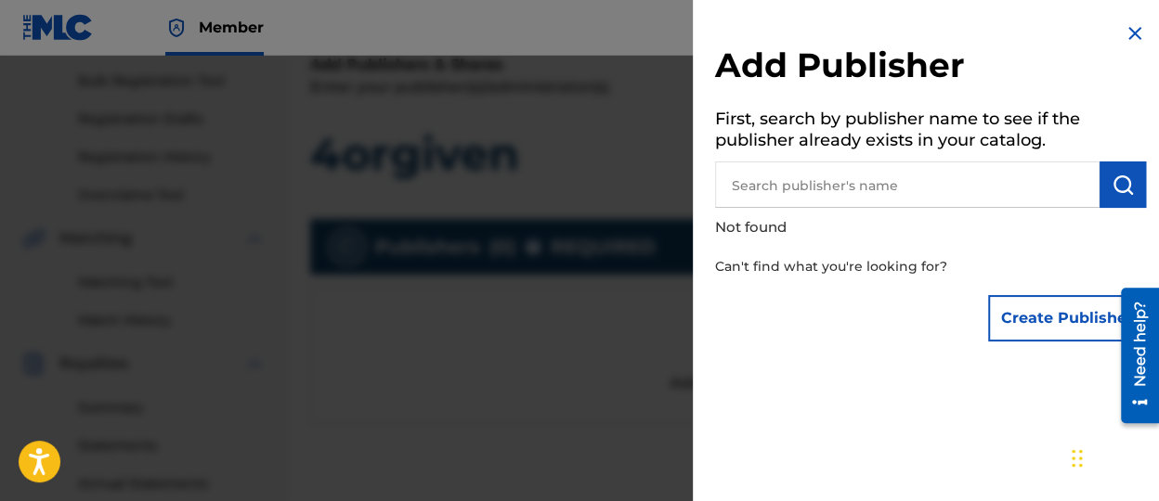
click at [848, 179] on input "text" at bounding box center [907, 185] width 384 height 46
click at [1003, 311] on button "Create Publisher" at bounding box center [1067, 318] width 158 height 46
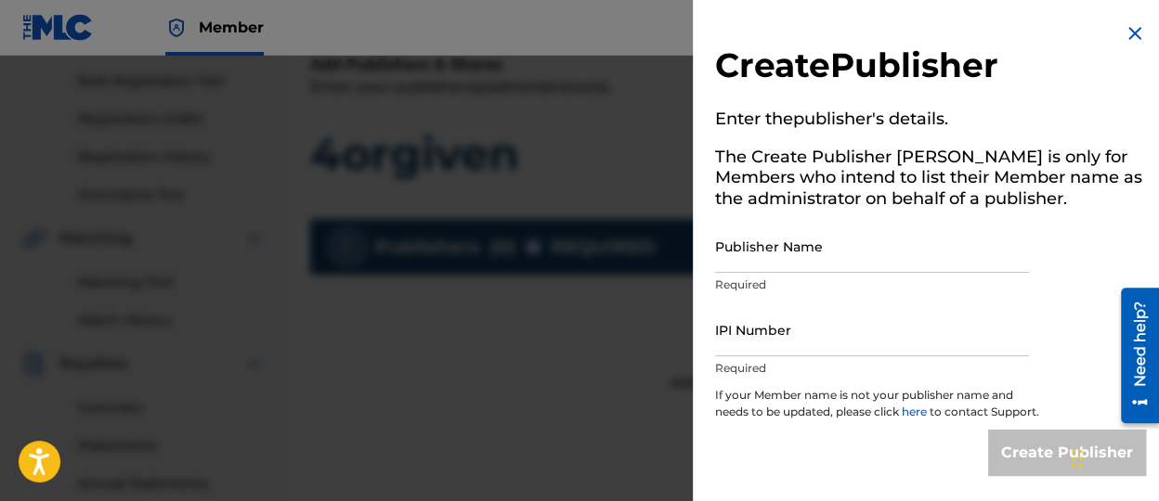
click at [785, 263] on input "Publisher Name" at bounding box center [872, 246] width 314 height 53
type input "[PERSON_NAME]"
click at [815, 342] on input "IPI Number" at bounding box center [872, 330] width 314 height 53
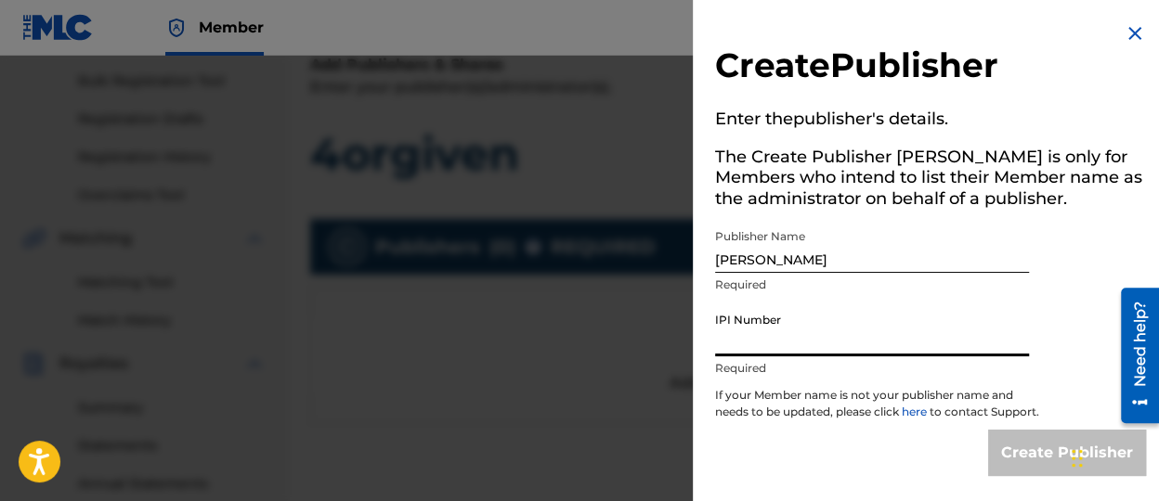
type input "01308628941"
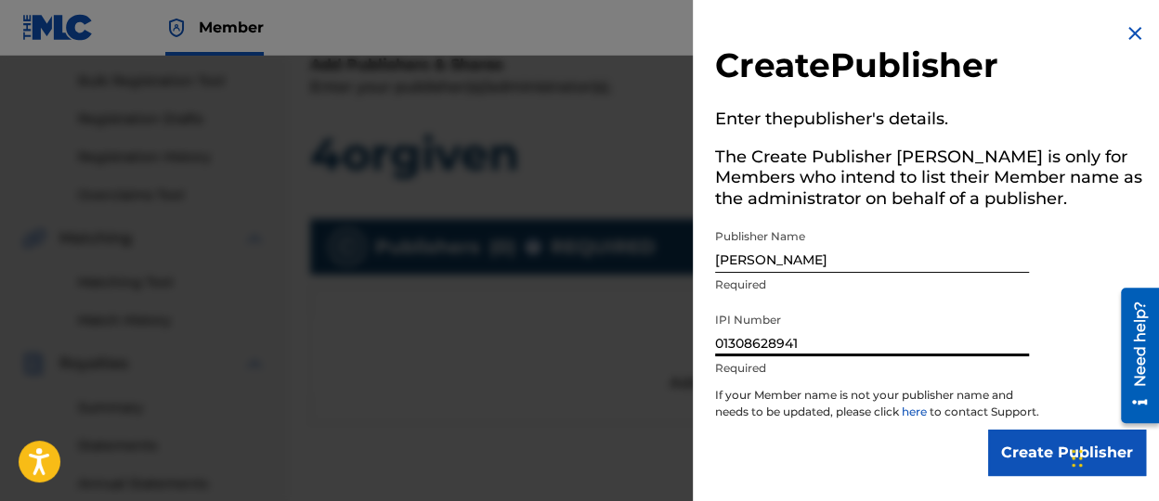
click at [1047, 471] on input "Create Publisher" at bounding box center [1067, 453] width 158 height 46
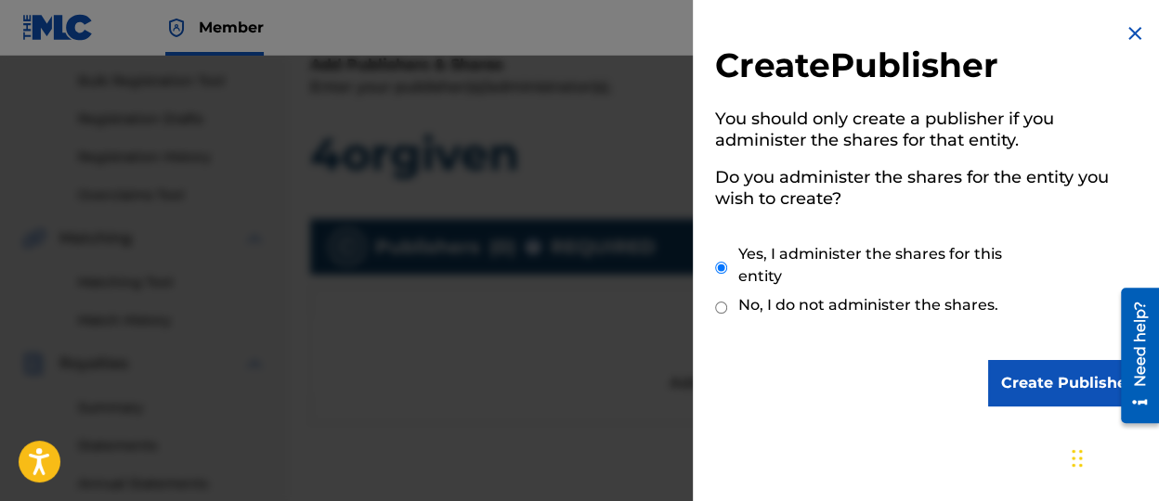
click at [1040, 374] on input "Create Publisher" at bounding box center [1067, 383] width 158 height 46
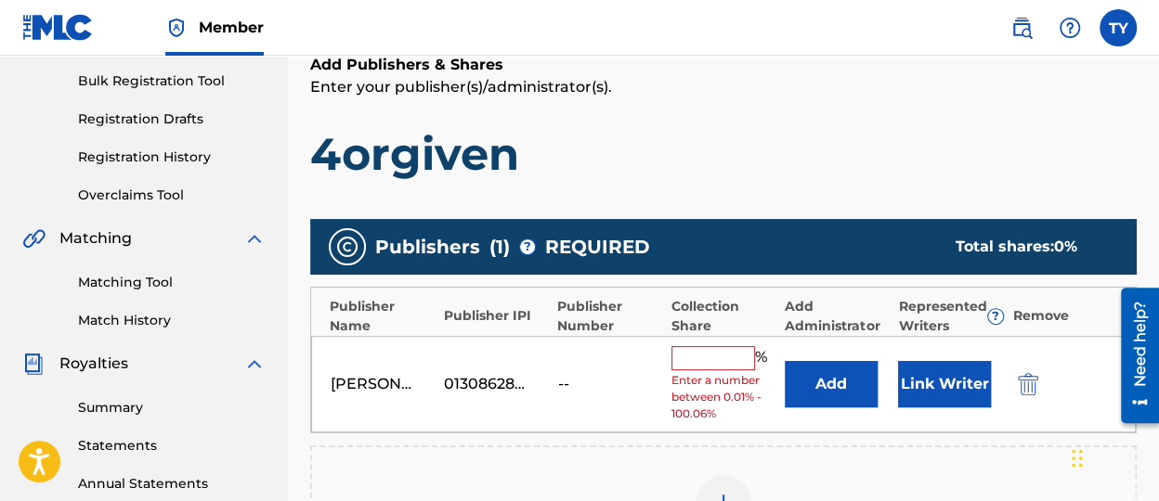
click at [721, 364] on input "text" at bounding box center [713, 358] width 84 height 24
type input "100"
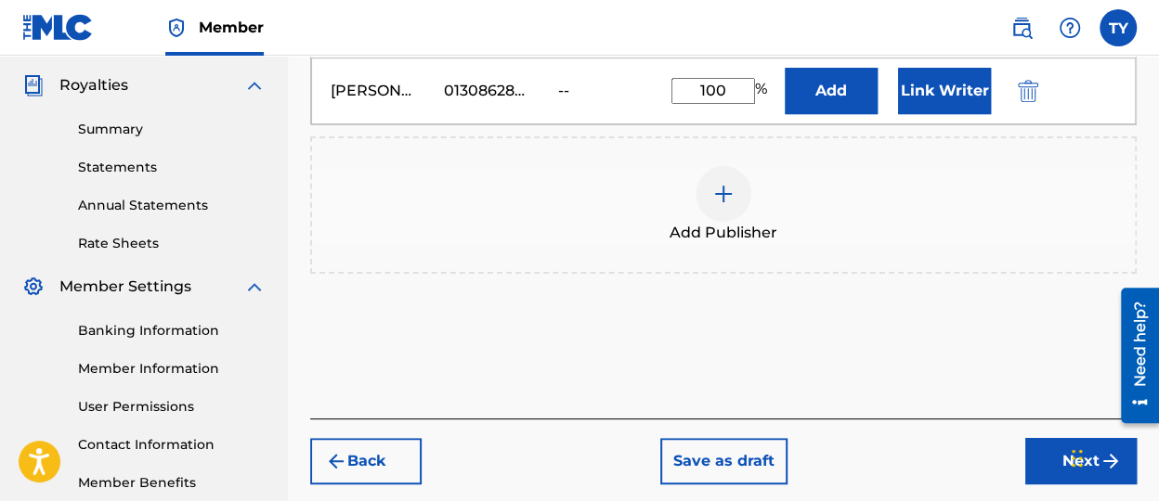
scroll to position [454, 0]
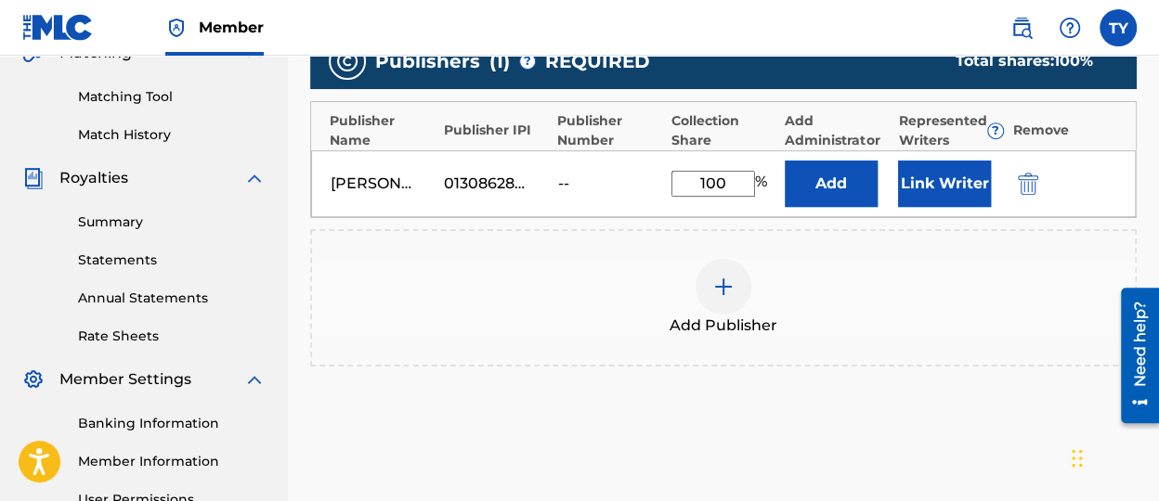
click at [932, 169] on button "Link Writer" at bounding box center [944, 184] width 93 height 46
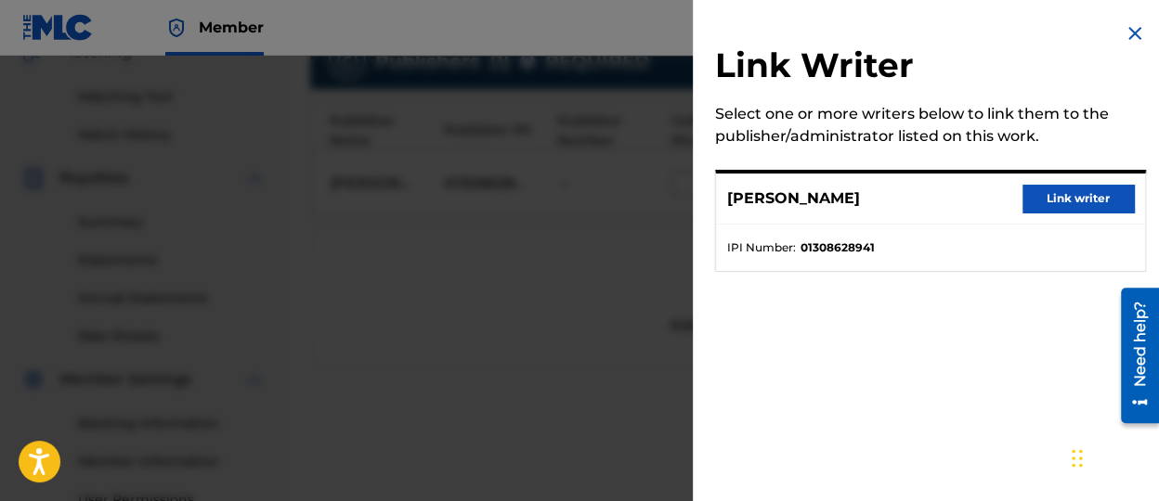
click at [1075, 203] on button "Link writer" at bounding box center [1077, 199] width 111 height 28
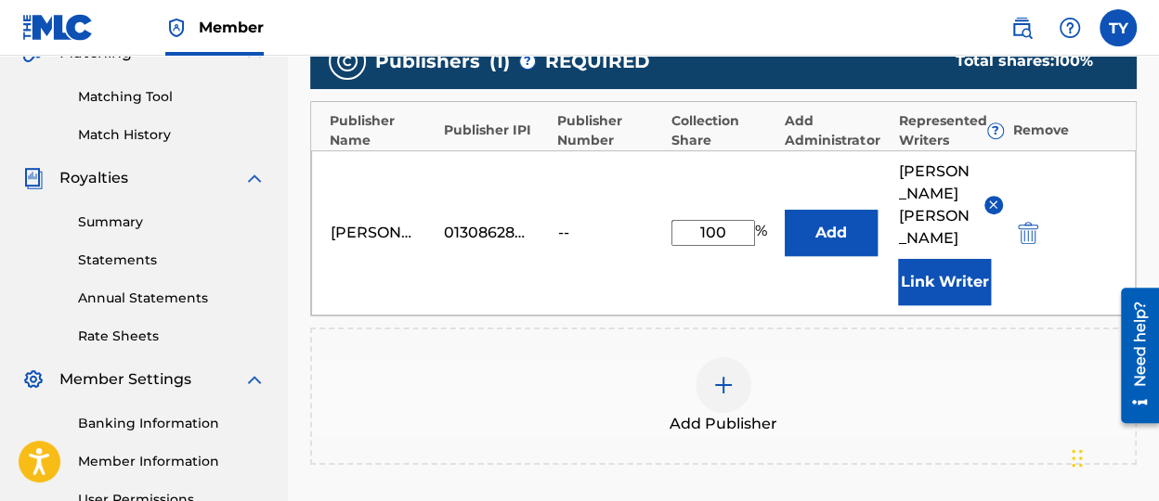
click at [850, 214] on button "Add" at bounding box center [831, 233] width 93 height 46
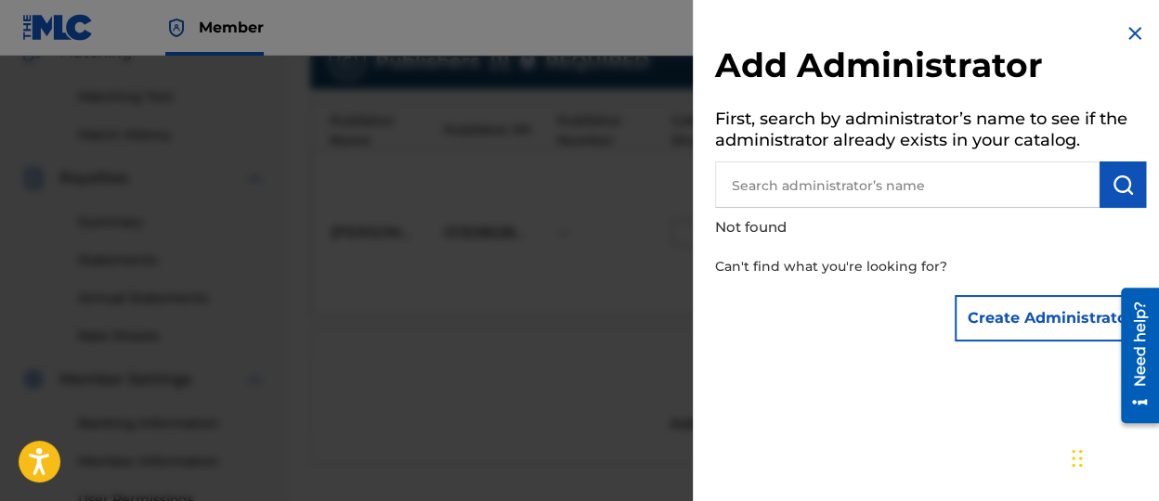
click at [1126, 42] on img at bounding box center [1135, 33] width 22 height 22
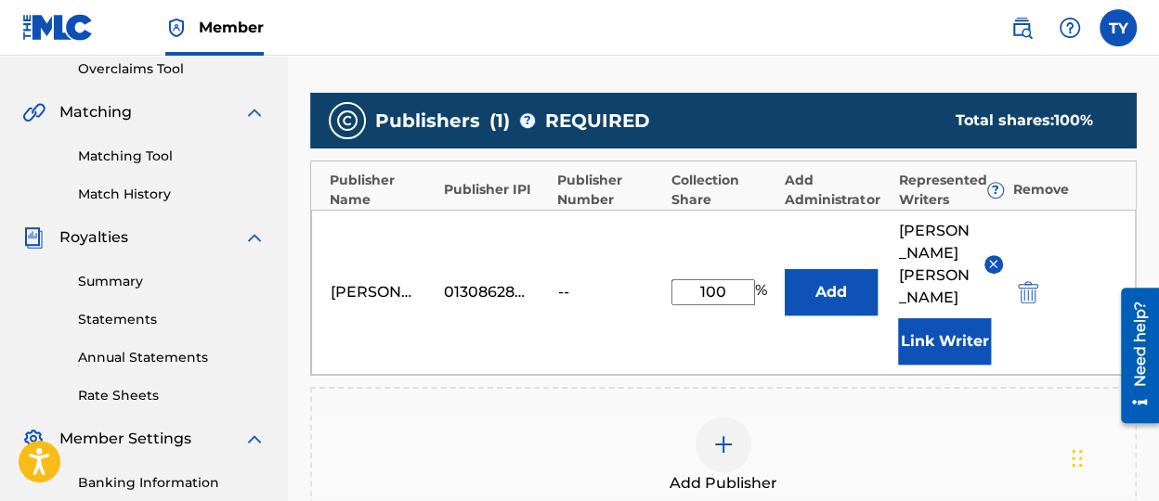
scroll to position [361, 0]
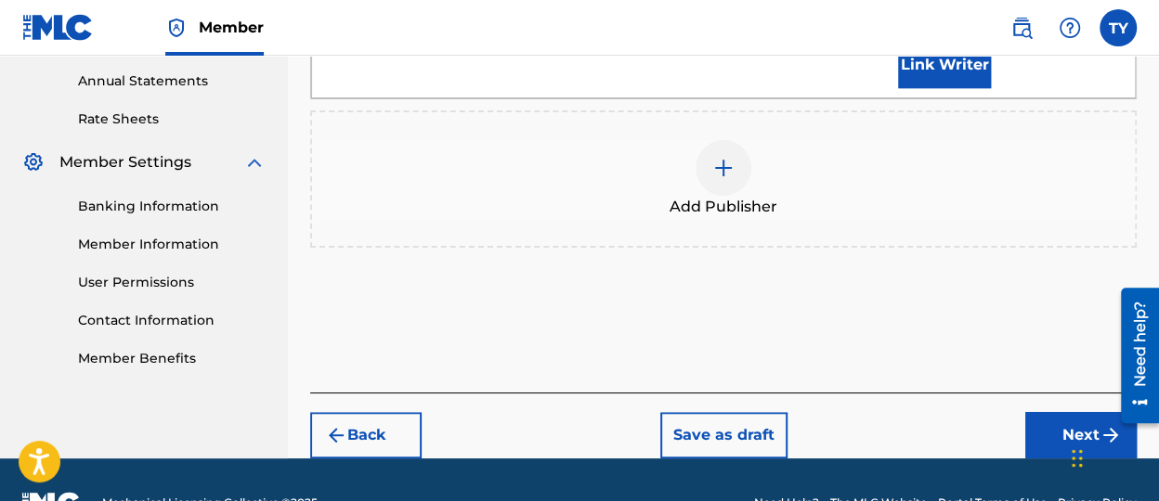
click at [1040, 412] on button "Next" at bounding box center [1080, 435] width 111 height 46
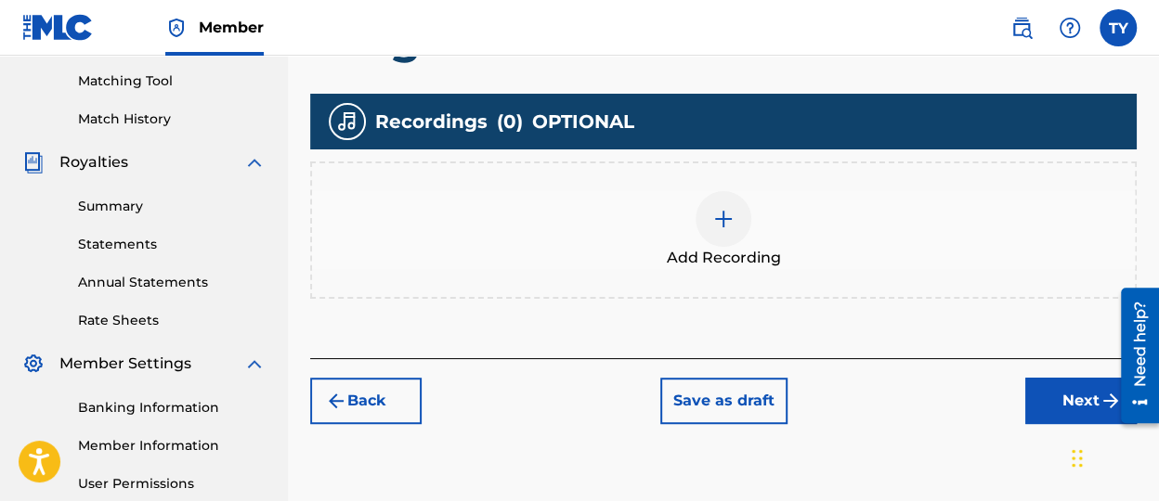
scroll to position [371, 0]
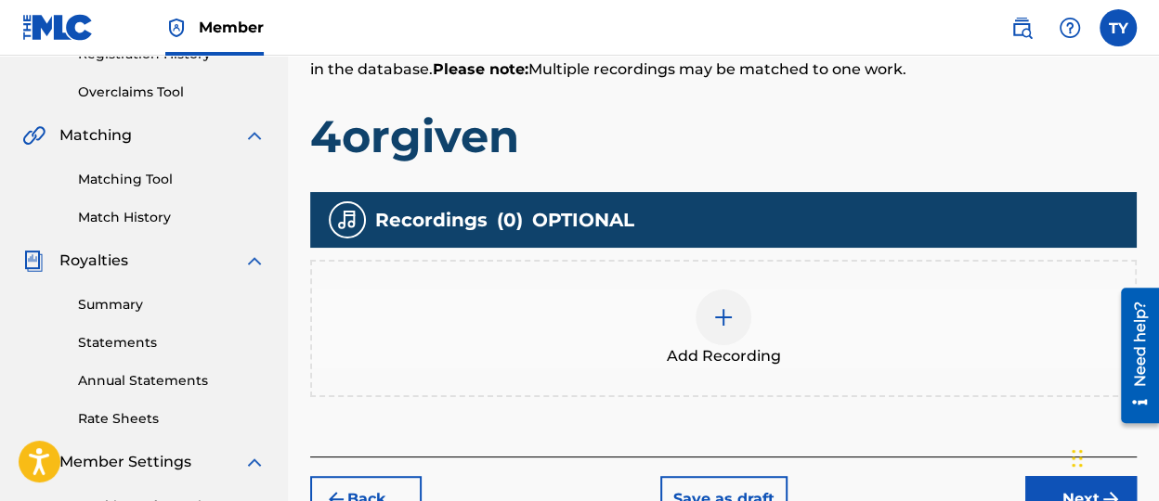
click at [708, 306] on div at bounding box center [723, 318] width 56 height 56
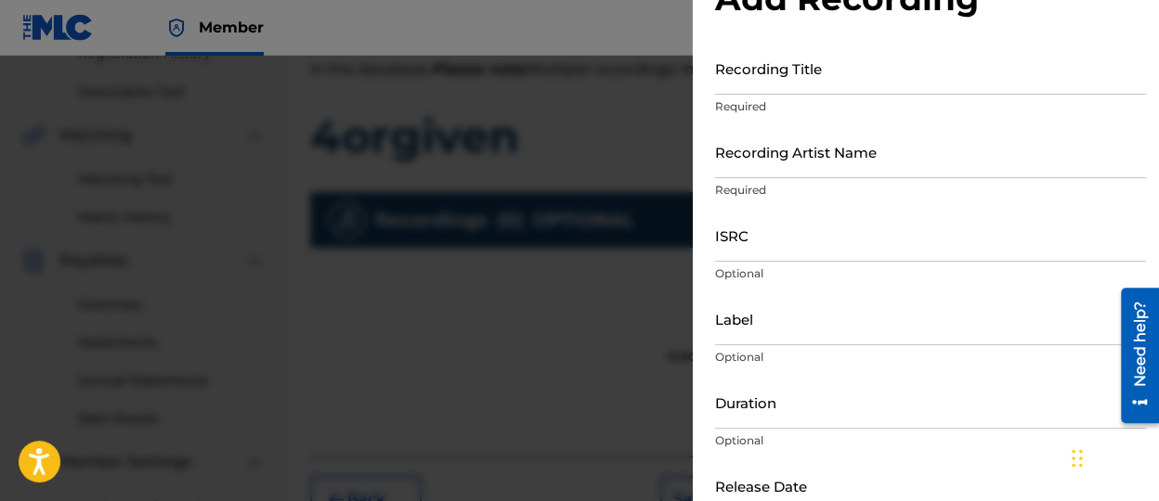
scroll to position [0, 0]
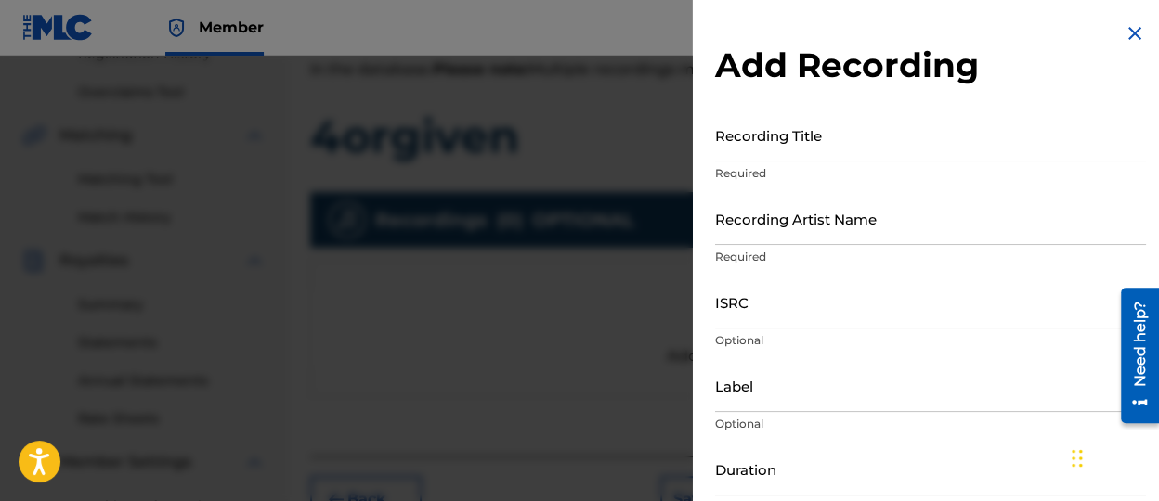
click at [861, 135] on input "Recording Title" at bounding box center [930, 135] width 431 height 53
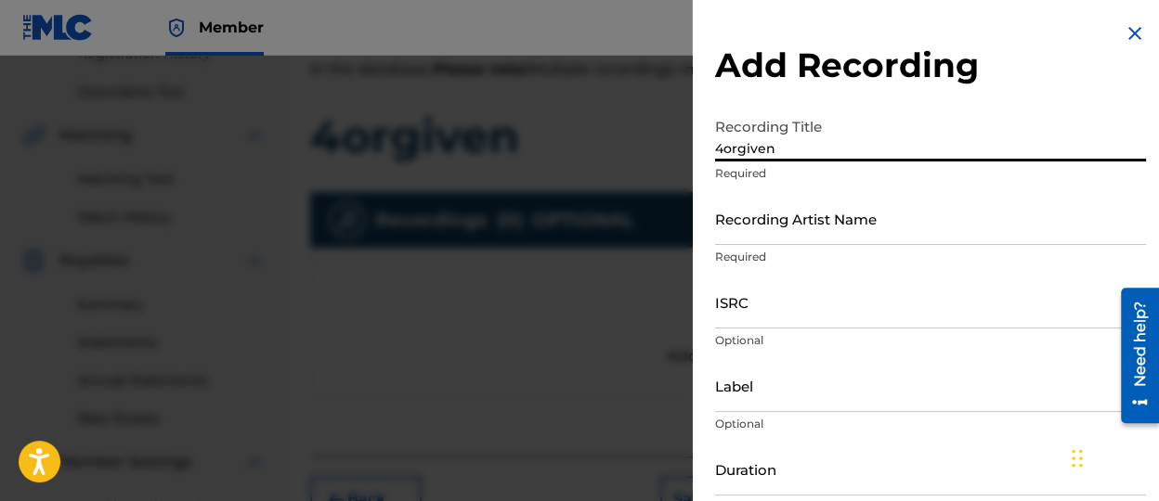
type input "4orgiven"
click at [896, 219] on input "Recording Artist Name" at bounding box center [930, 218] width 431 height 53
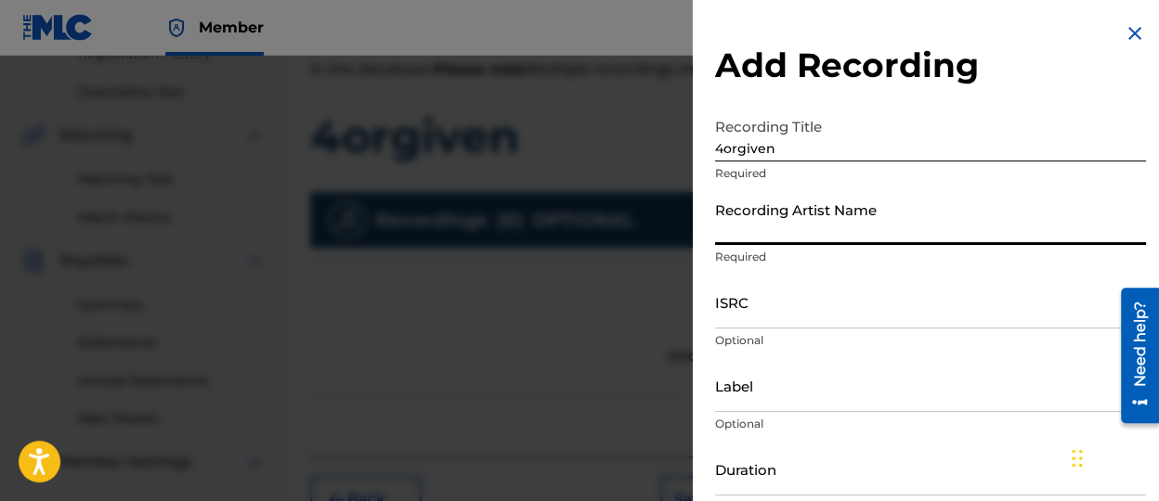
type input "[PERSON_NAME]"
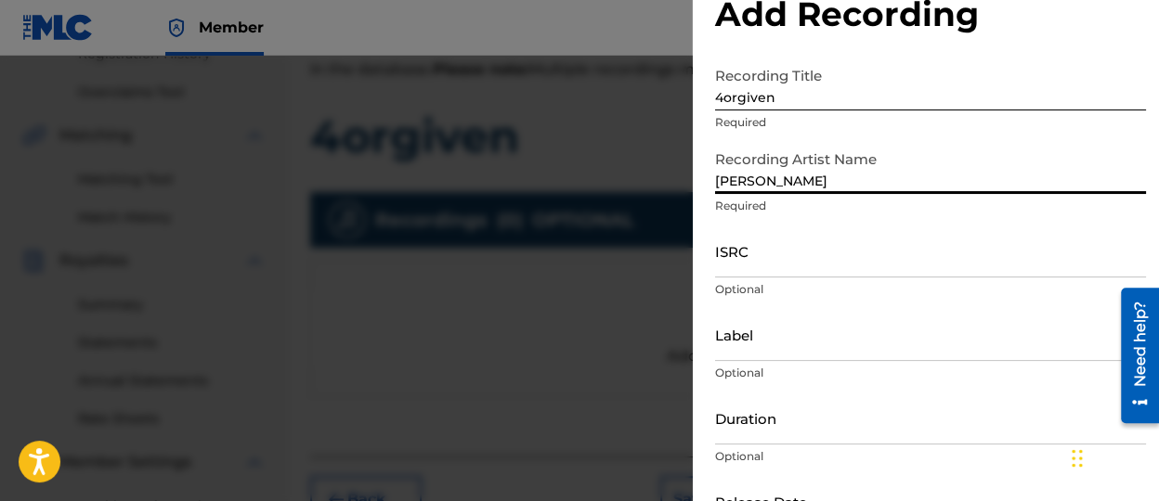
scroll to position [93, 0]
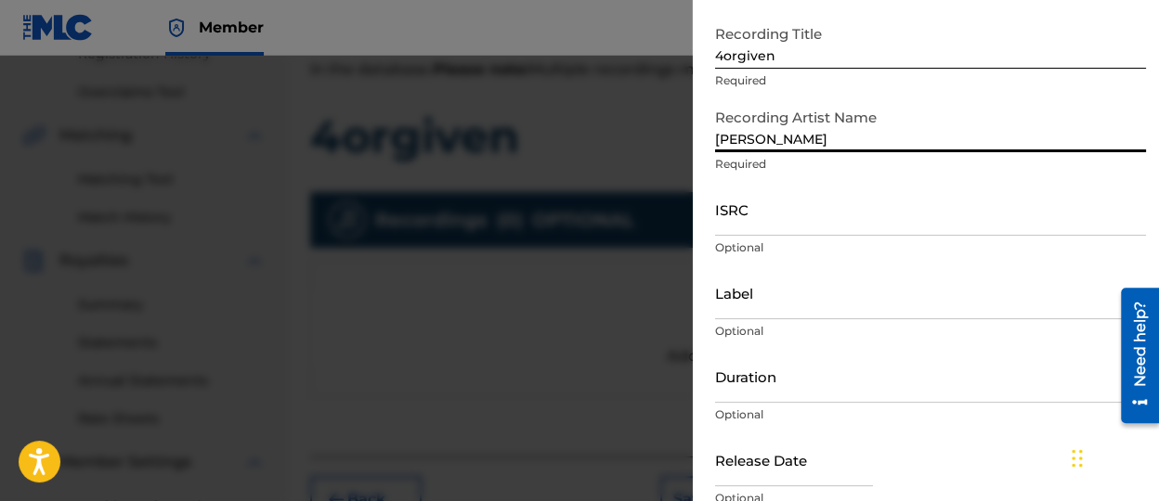
drag, startPoint x: 792, startPoint y: 221, endPoint x: 794, endPoint y: 193, distance: 27.9
click at [792, 221] on input "ISRC" at bounding box center [930, 209] width 431 height 53
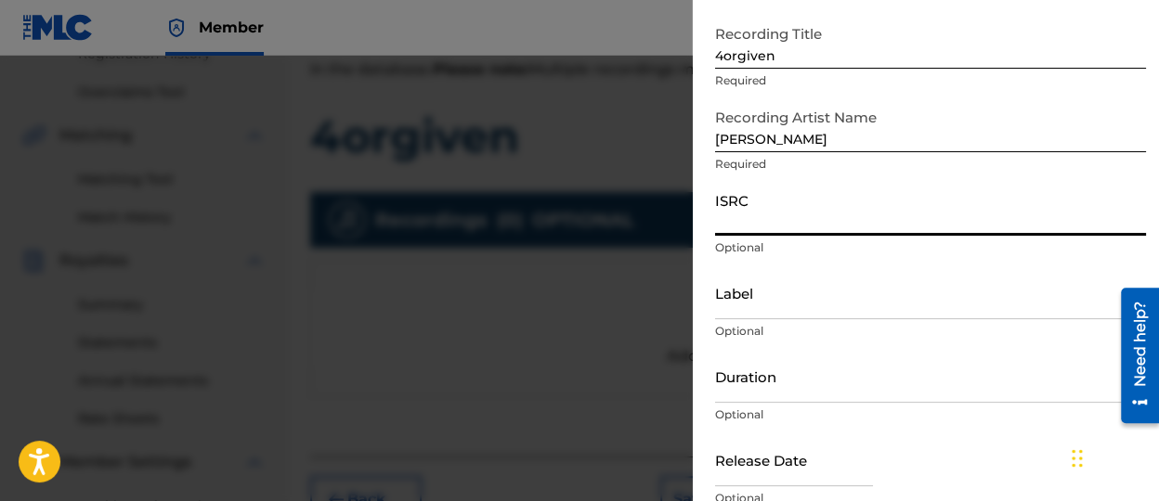
paste input "QZWFV2519752"
type input "QZWFV2519752"
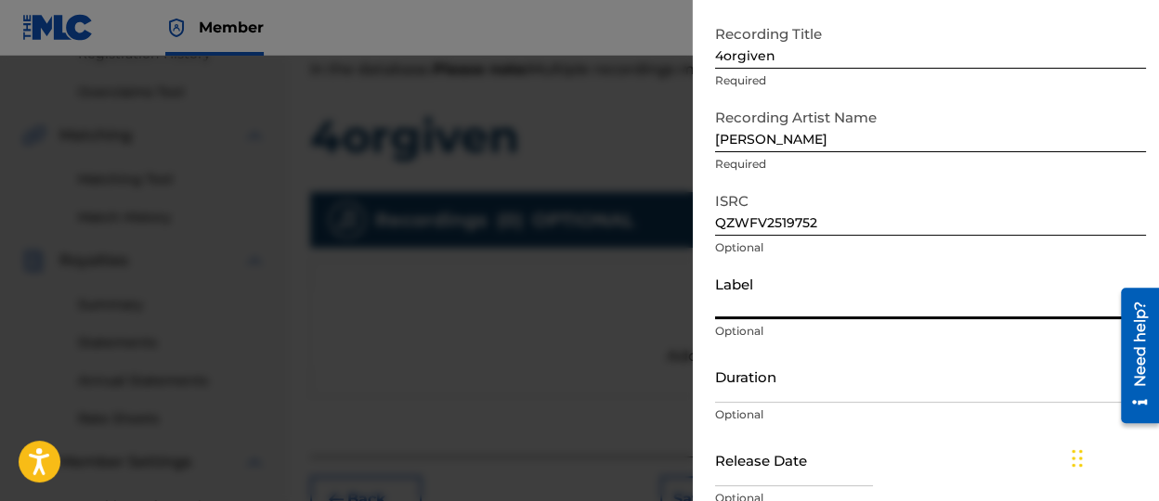
drag, startPoint x: 786, startPoint y: 302, endPoint x: 803, endPoint y: 311, distance: 19.1
click at [786, 302] on input "Label" at bounding box center [930, 292] width 431 height 53
click at [825, 282] on input "Label" at bounding box center [930, 292] width 431 height 53
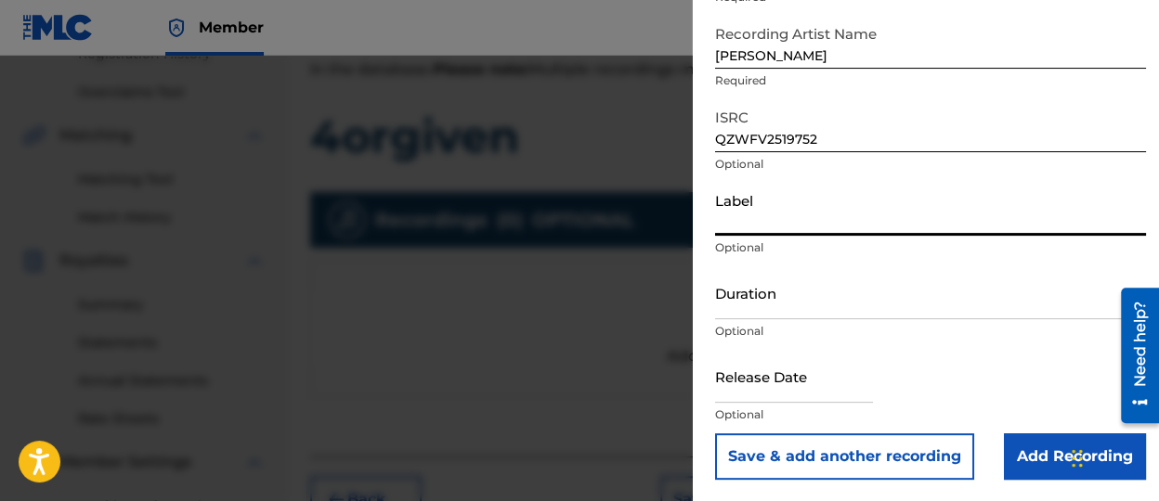
click at [763, 301] on input "Duration" at bounding box center [930, 292] width 431 height 53
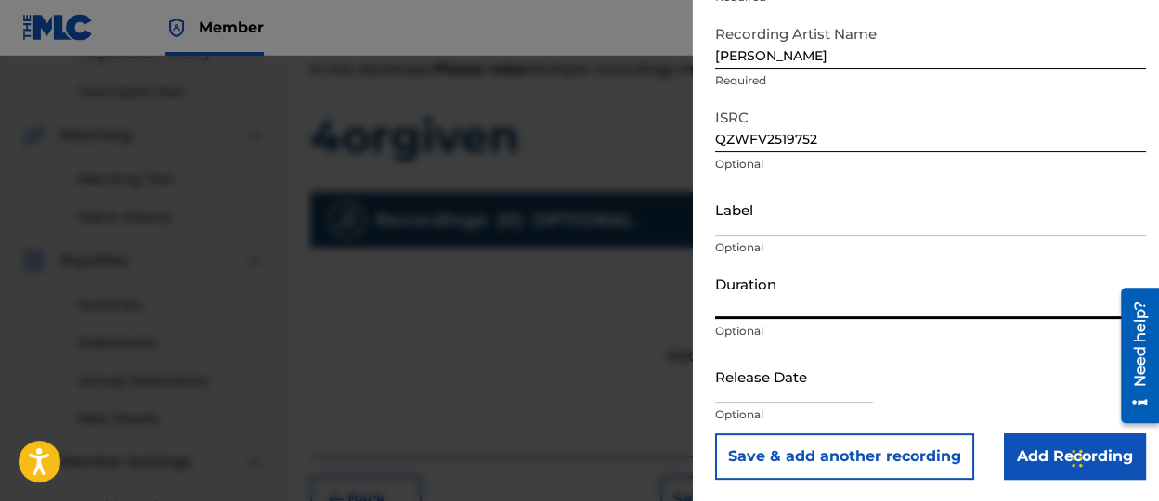
drag, startPoint x: 770, startPoint y: 217, endPoint x: 780, endPoint y: 217, distance: 10.2
click at [770, 217] on input "Label" at bounding box center [930, 209] width 431 height 53
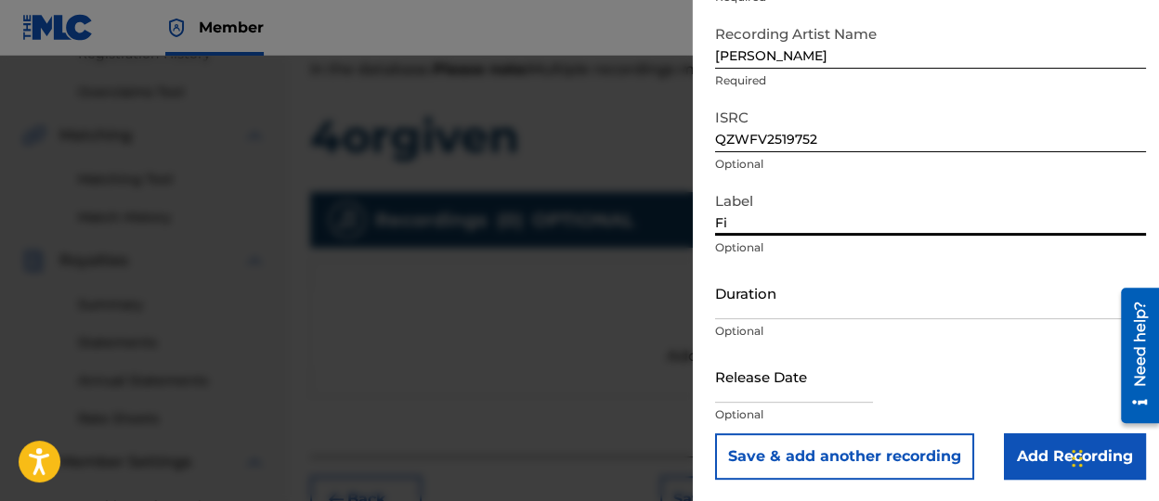
type input "F"
click at [814, 318] on input "Duration" at bounding box center [930, 292] width 431 height 53
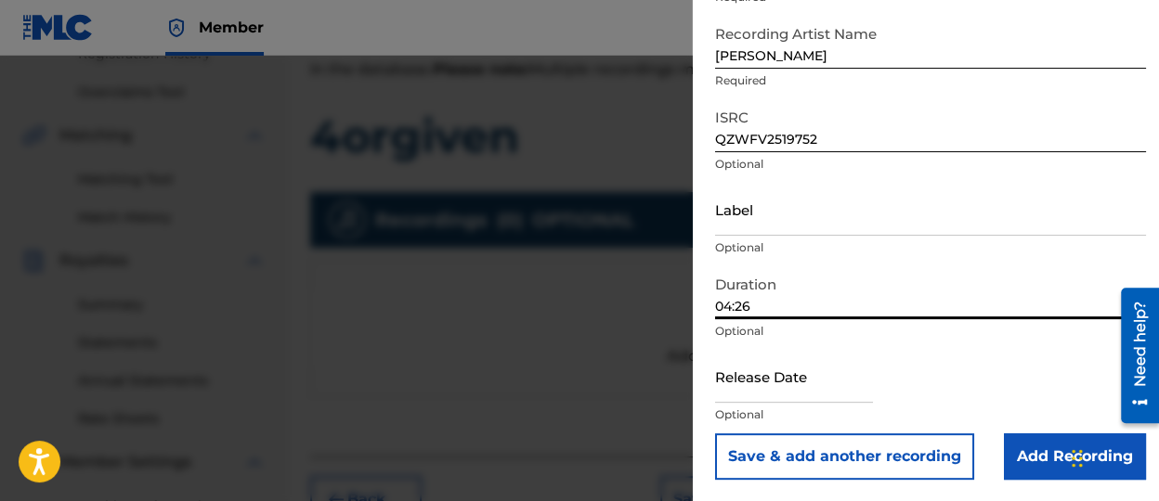
type input "04:26"
click at [790, 378] on input "text" at bounding box center [794, 376] width 158 height 53
select select "7"
select select "2025"
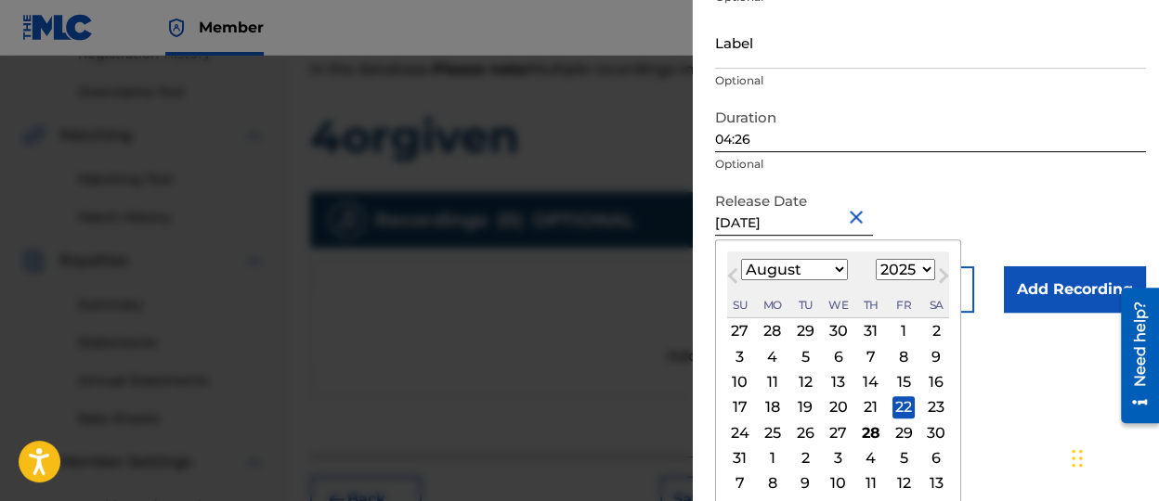
scroll to position [350, 0]
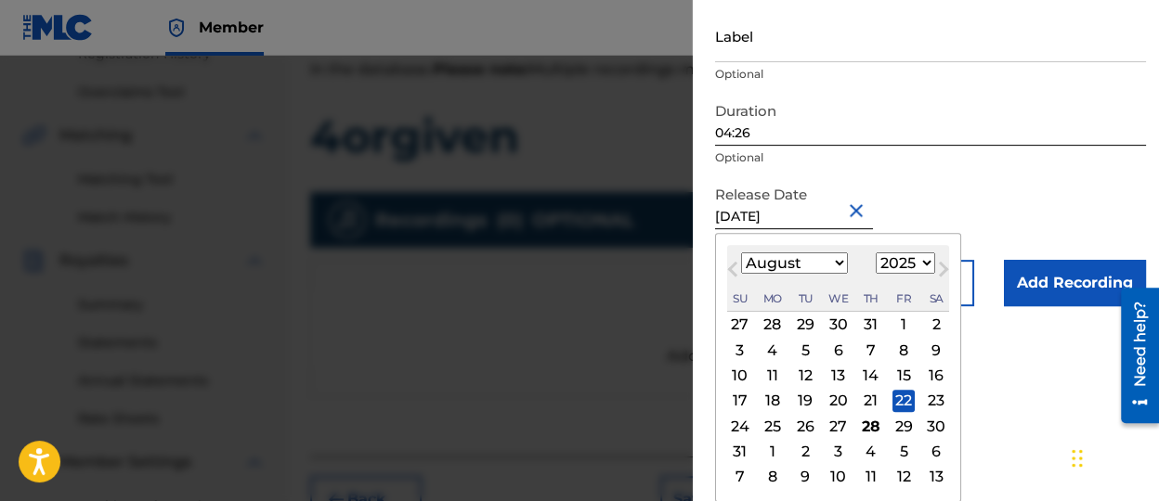
click at [926, 347] on div "9" at bounding box center [936, 350] width 22 height 22
type input "[DATE]"
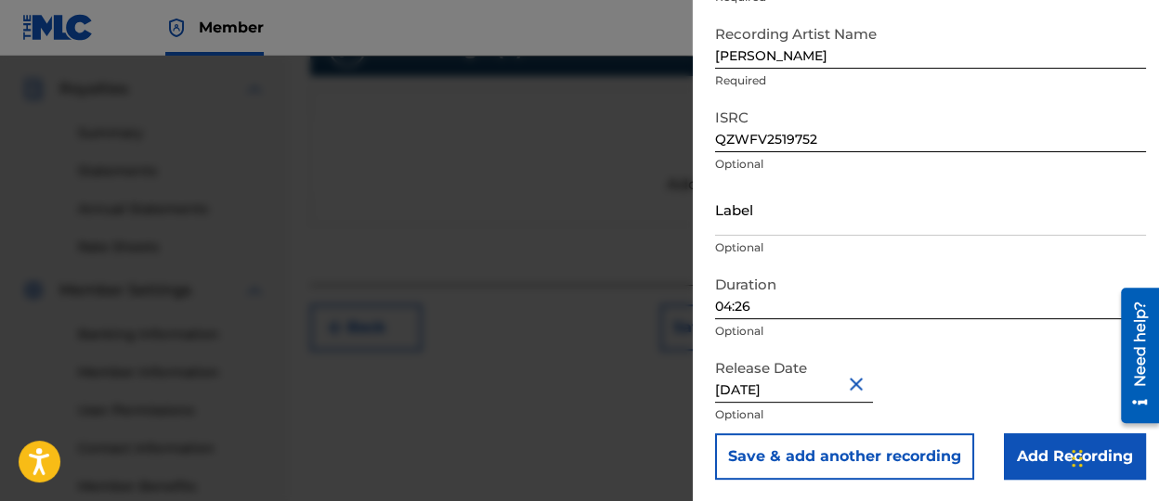
scroll to position [557, 0]
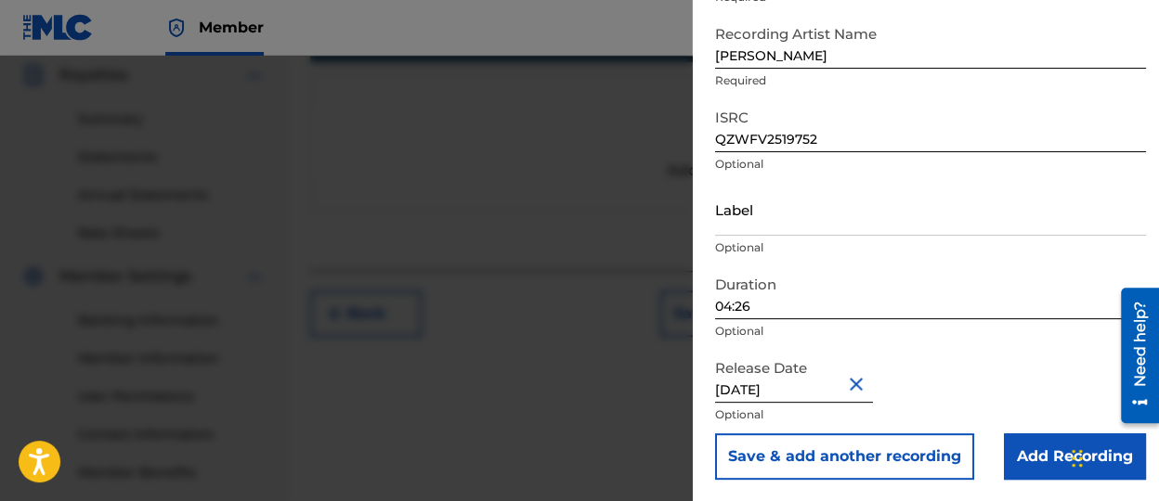
click at [1022, 447] on input "Add Recording" at bounding box center [1075, 457] width 142 height 46
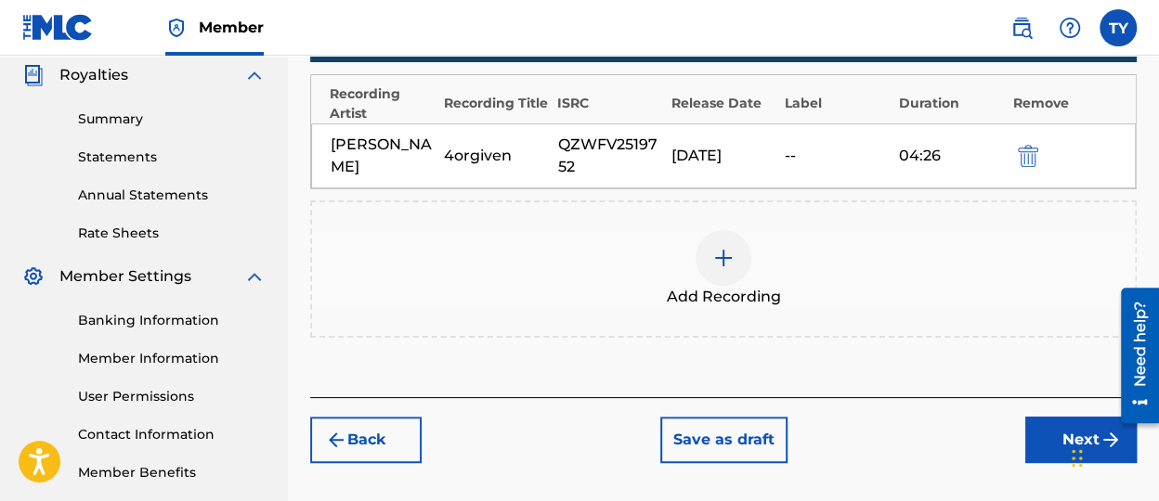
scroll to position [463, 0]
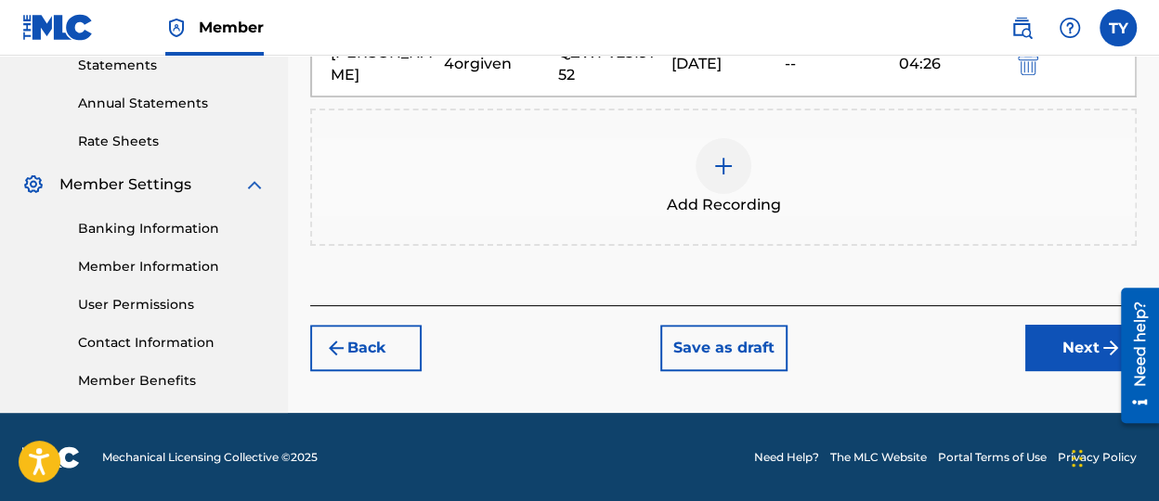
click at [1061, 330] on button "Next" at bounding box center [1080, 348] width 111 height 46
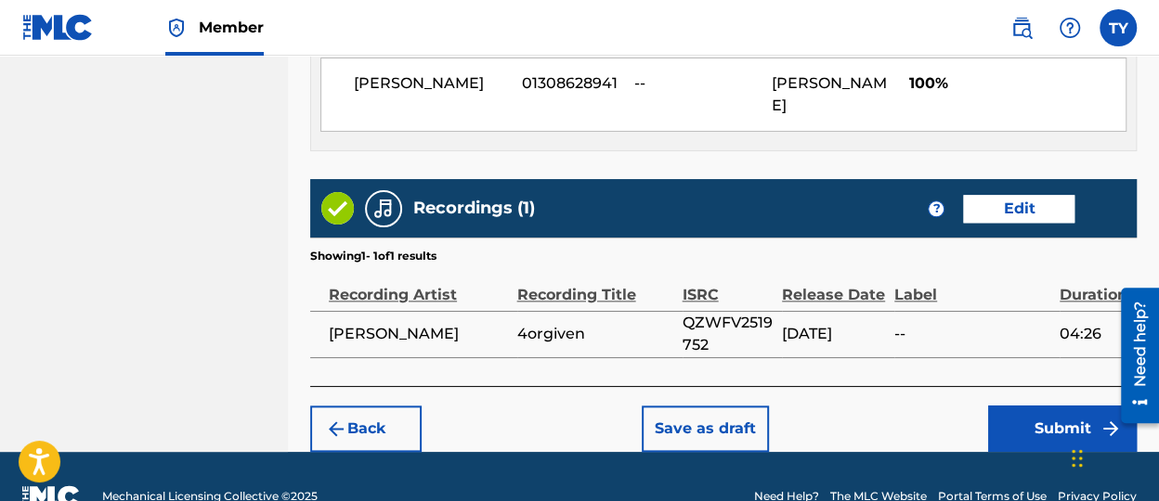
scroll to position [1089, 0]
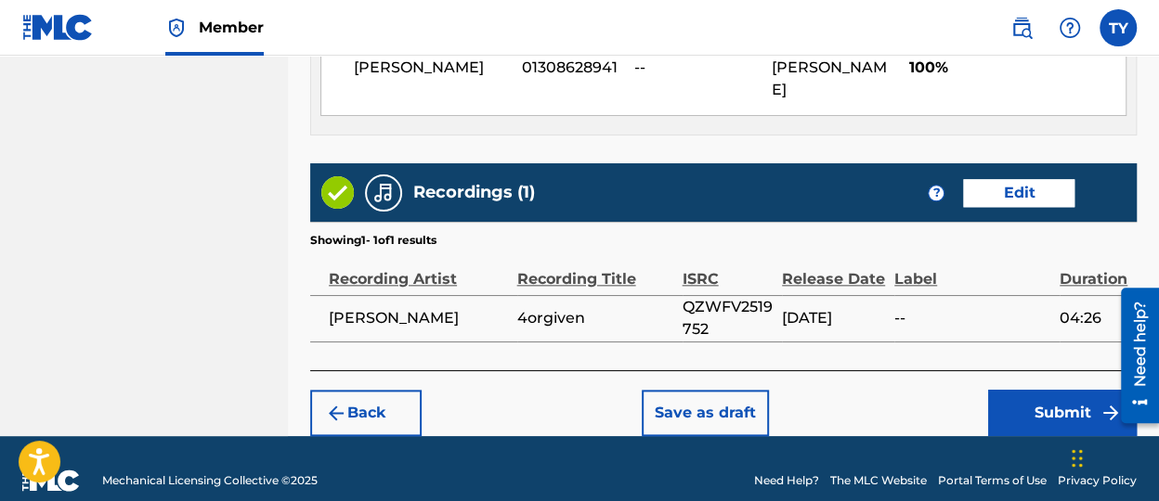
click at [1012, 390] on button "Submit" at bounding box center [1062, 413] width 149 height 46
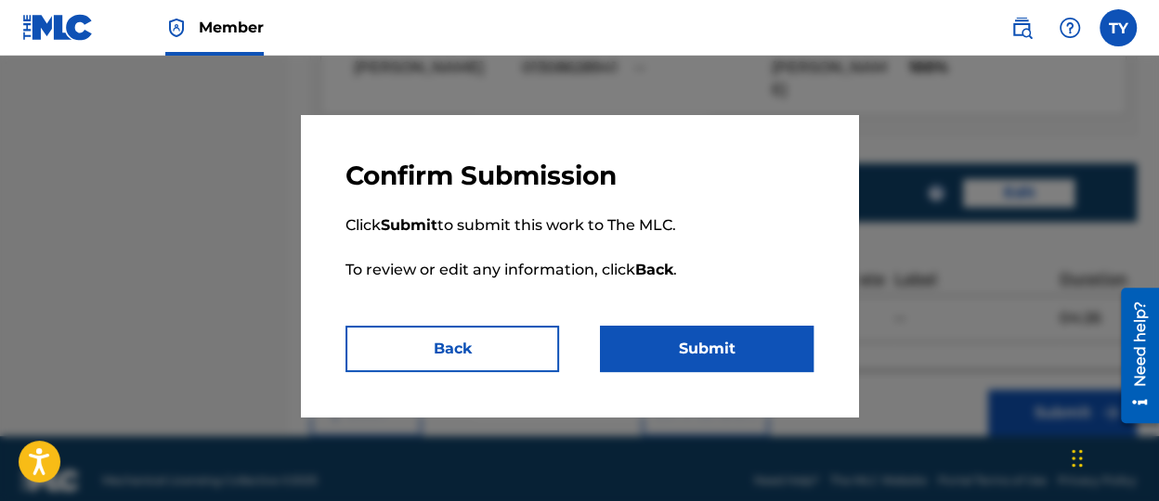
click at [659, 338] on button "Submit" at bounding box center [707, 349] width 214 height 46
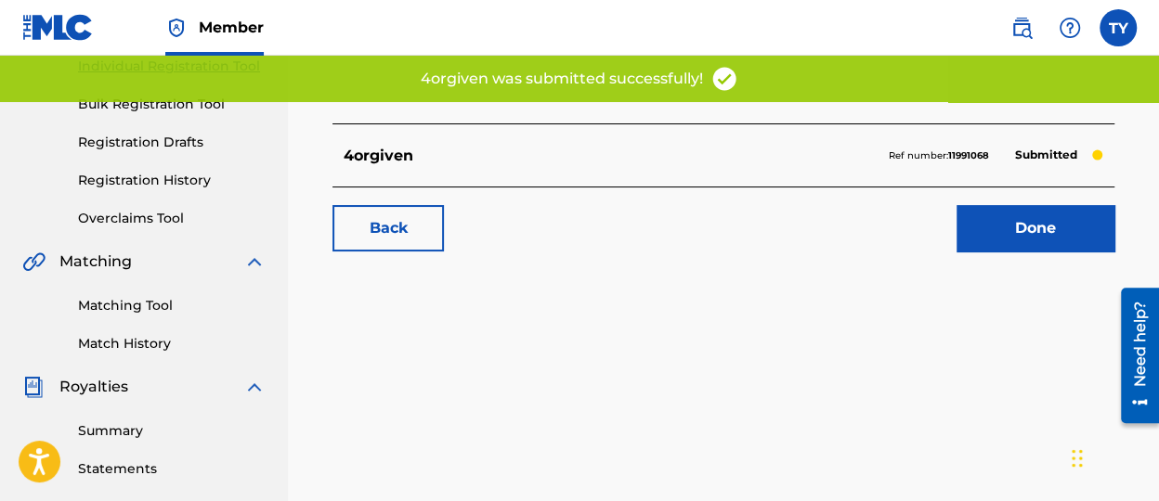
scroll to position [186, 0]
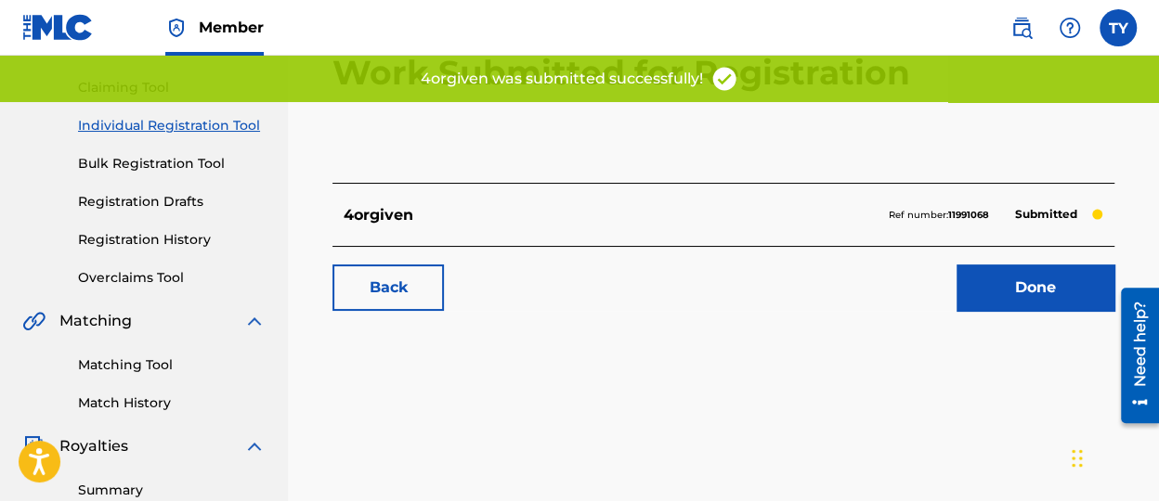
click at [1033, 283] on link "Done" at bounding box center [1035, 288] width 158 height 46
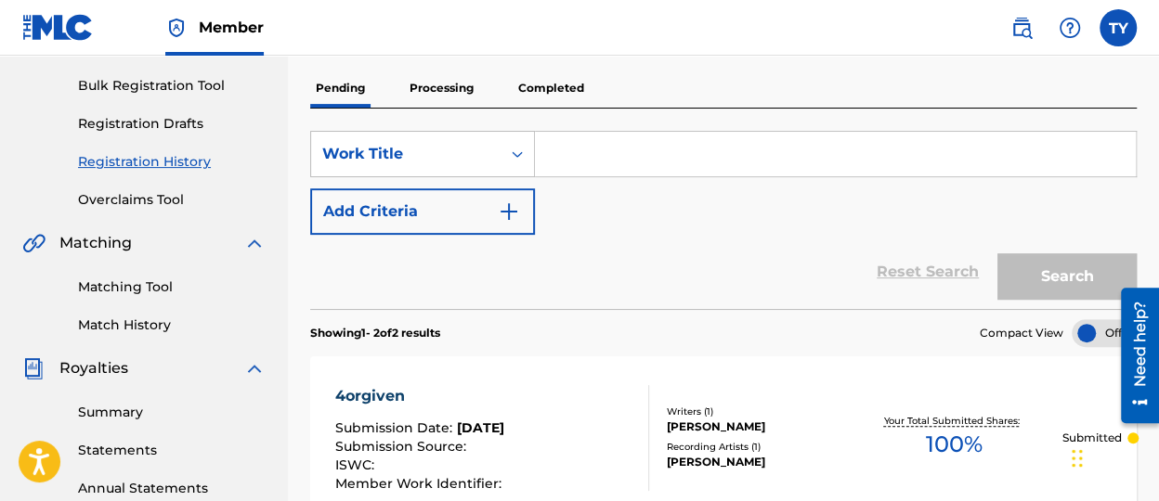
scroll to position [279, 0]
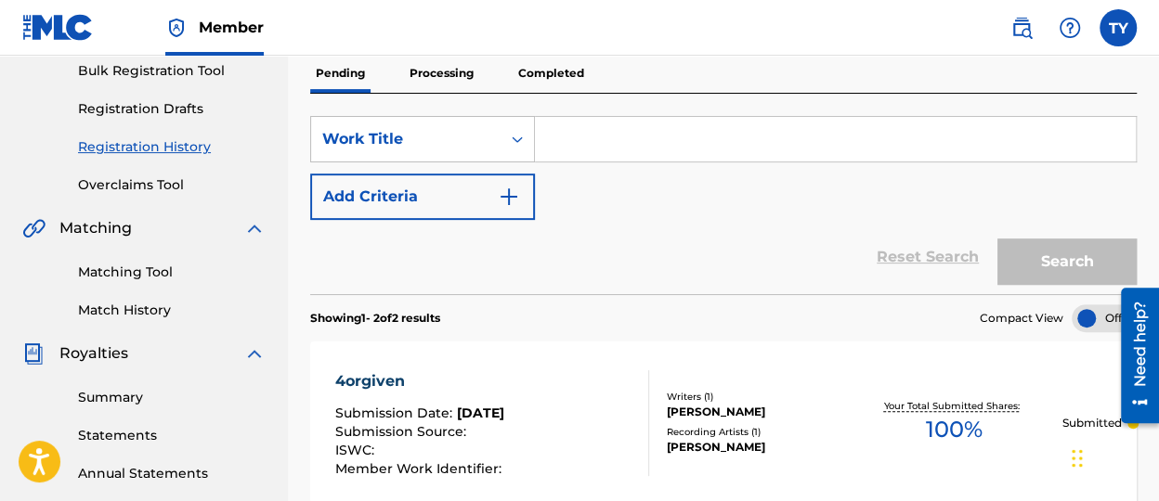
click at [747, 137] on input "Search Form" at bounding box center [835, 139] width 601 height 45
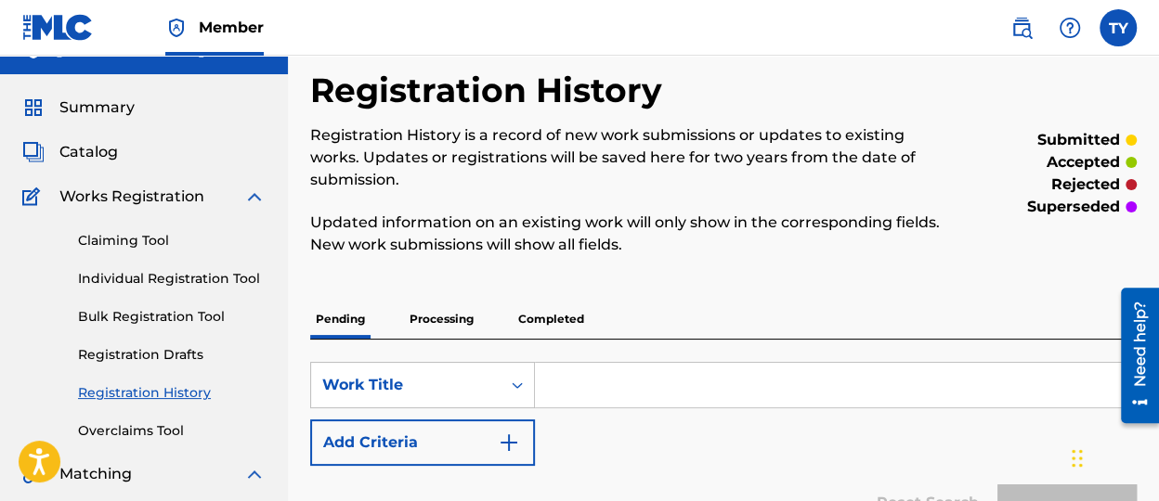
scroll to position [0, 0]
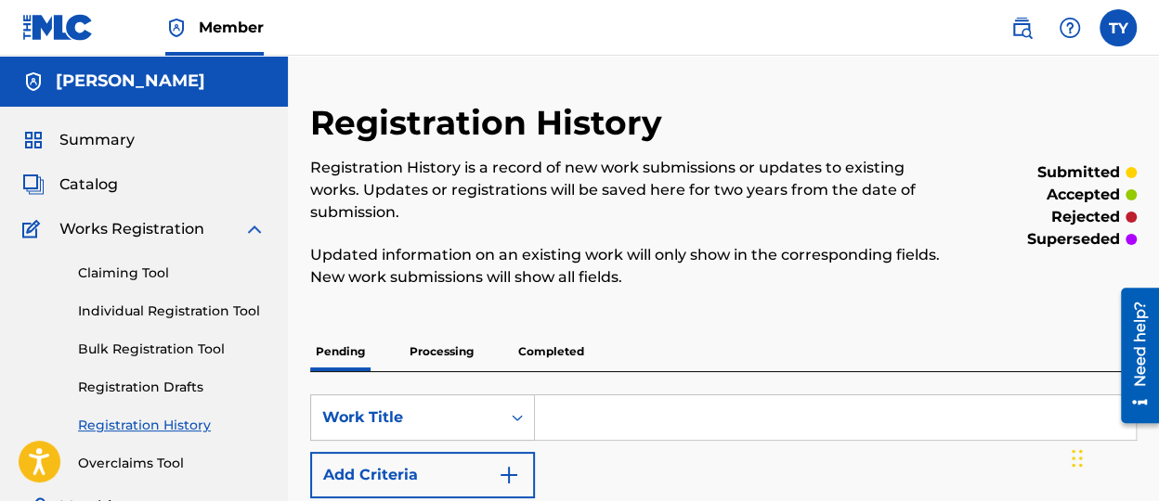
click at [110, 186] on span "Catalog" at bounding box center [88, 185] width 58 height 22
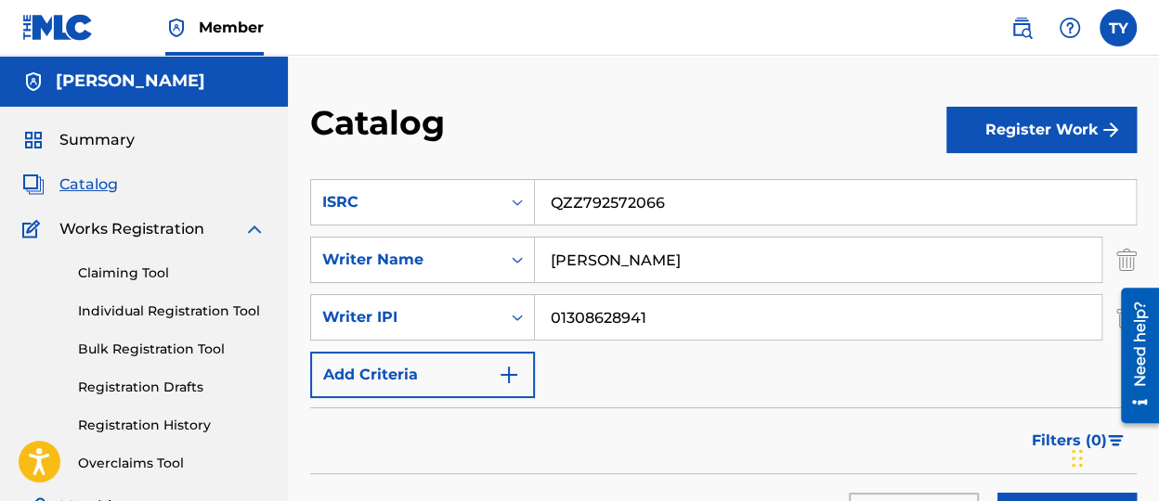
click at [1062, 130] on button "Register Work" at bounding box center [1041, 130] width 190 height 46
click at [1030, 189] on link "Individual" at bounding box center [1041, 190] width 190 height 45
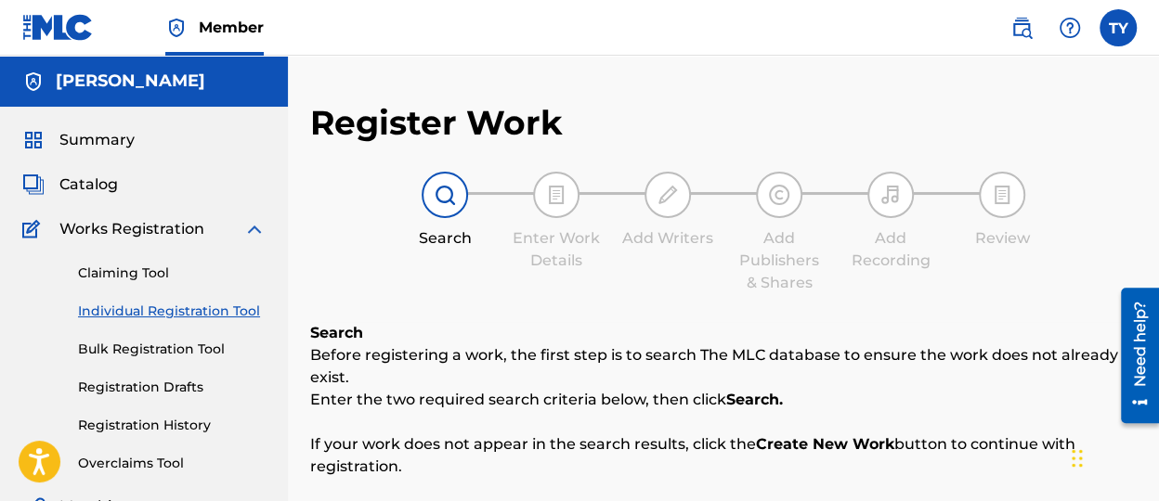
click at [102, 186] on span "Catalog" at bounding box center [88, 185] width 58 height 22
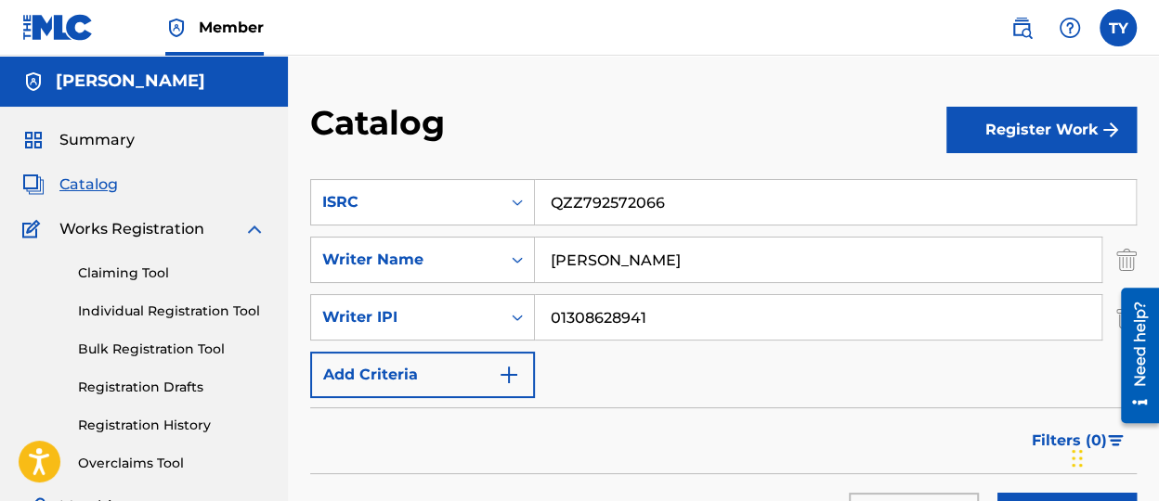
click at [1010, 130] on button "Register Work" at bounding box center [1041, 130] width 190 height 46
click at [983, 227] on link "By File Upload" at bounding box center [1041, 235] width 190 height 45
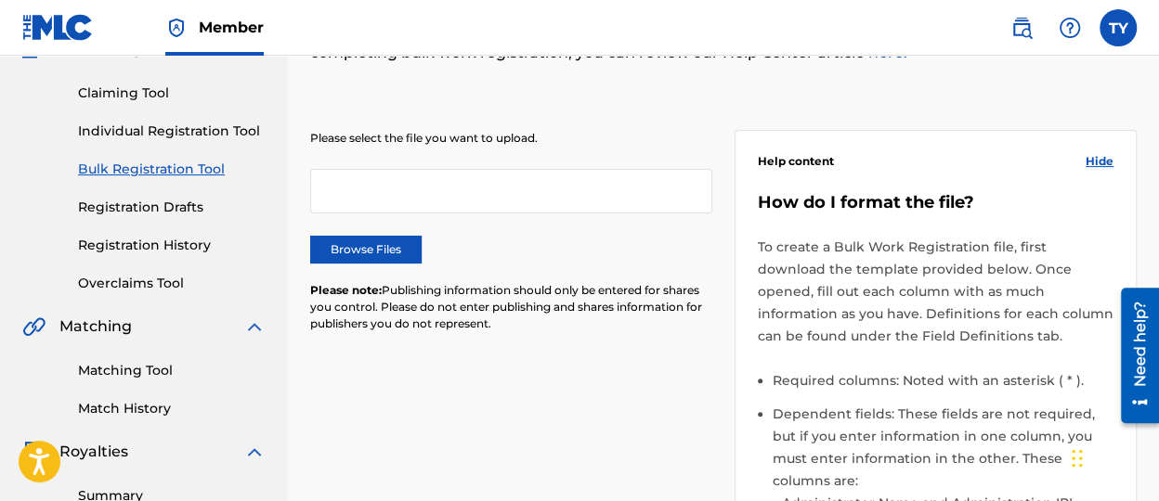
scroll to position [186, 0]
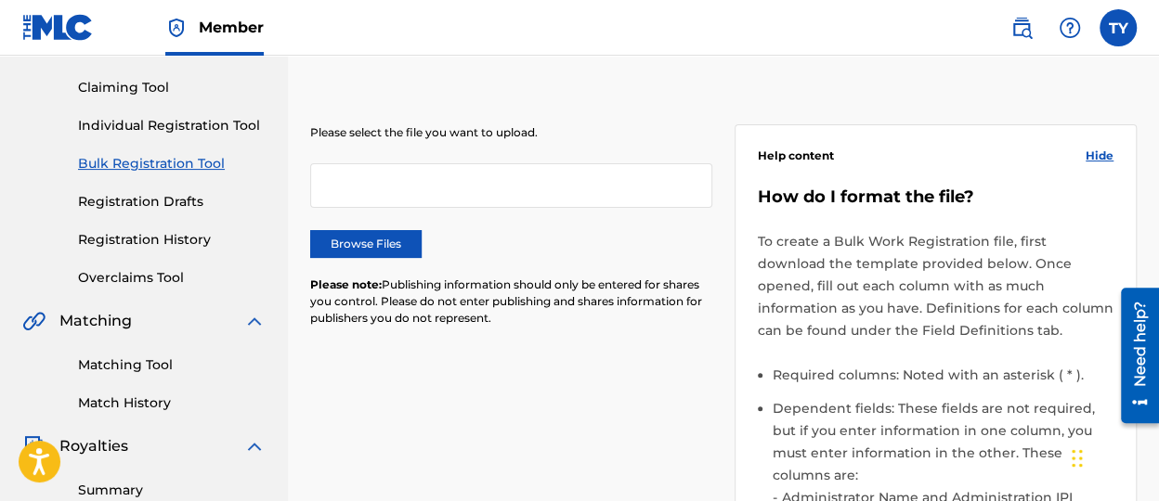
click at [350, 247] on label "Browse Files" at bounding box center [365, 244] width 111 height 28
click at [0, 0] on input "Browse Files" at bounding box center [0, 0] width 0 height 0
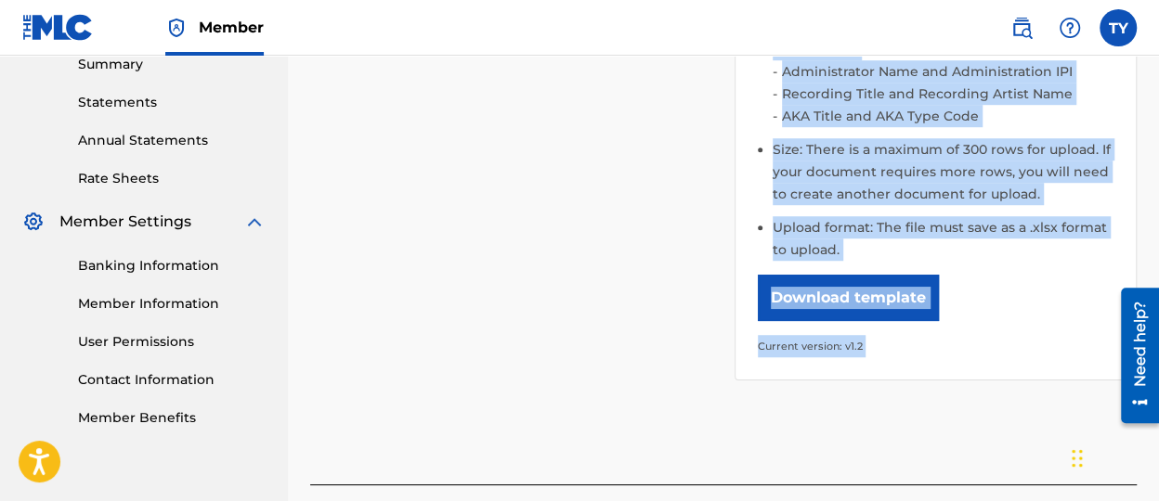
scroll to position [731, 0]
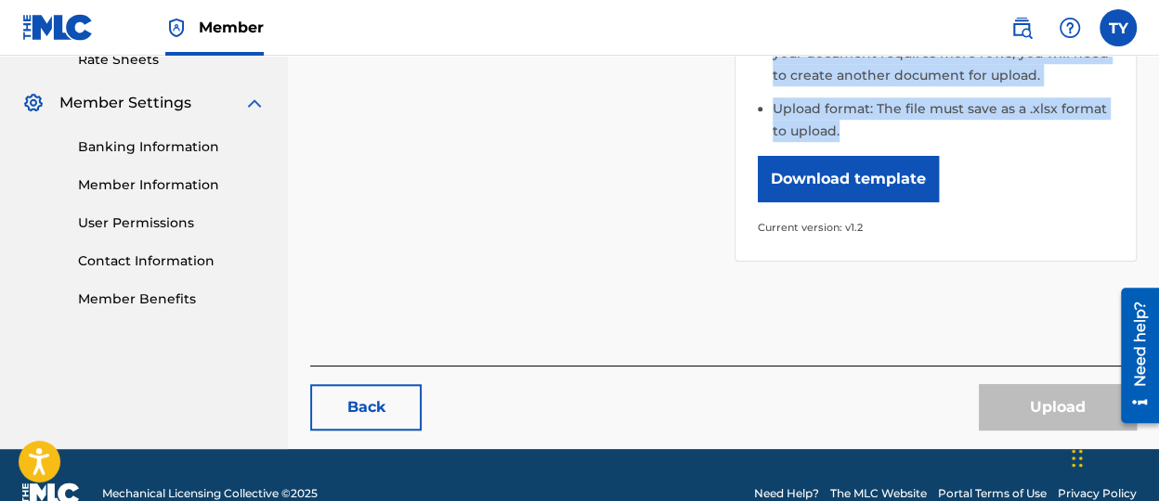
drag, startPoint x: 757, startPoint y: 201, endPoint x: 969, endPoint y: 99, distance: 235.9
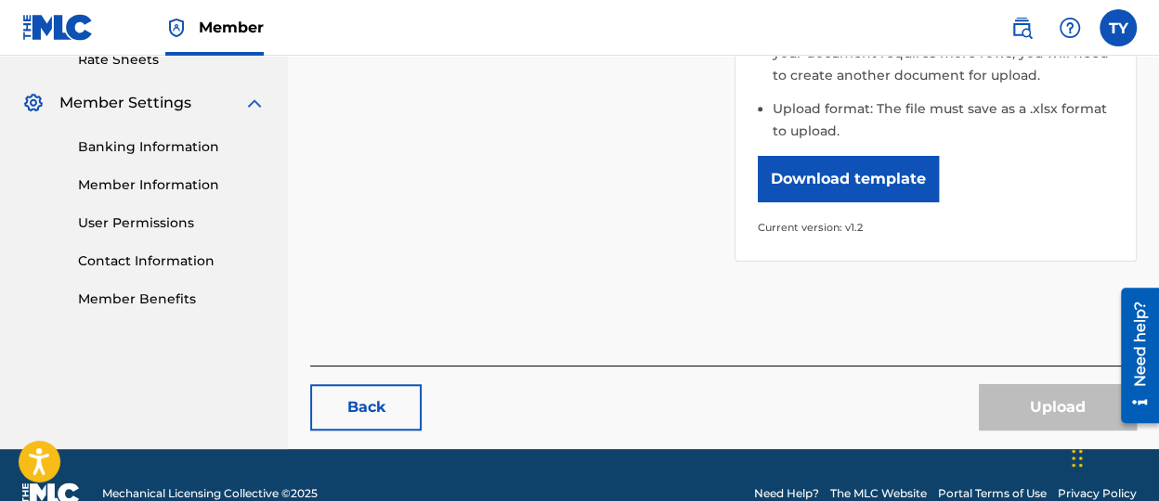
click at [871, 156] on button "Download template" at bounding box center [848, 179] width 181 height 46
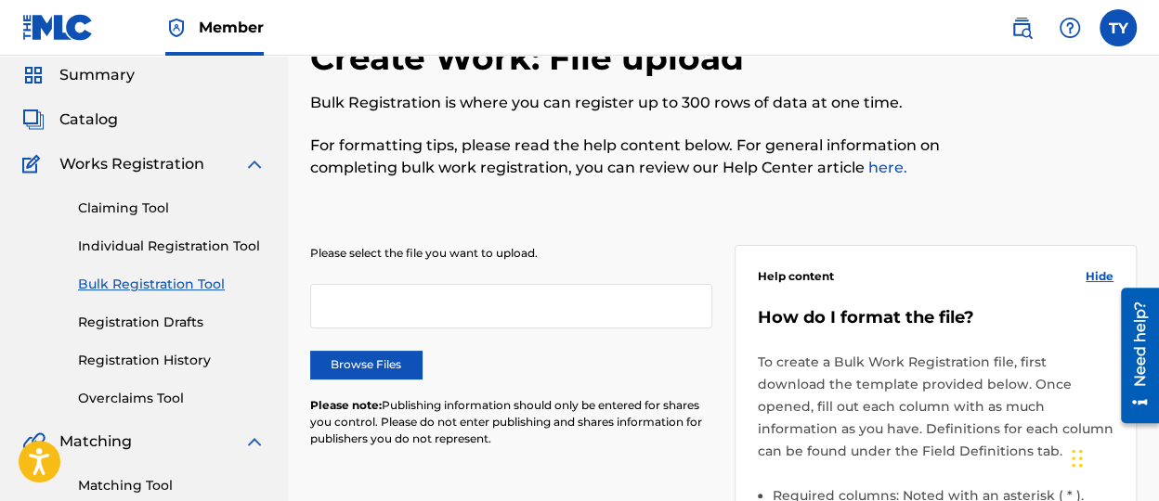
scroll to position [186, 0]
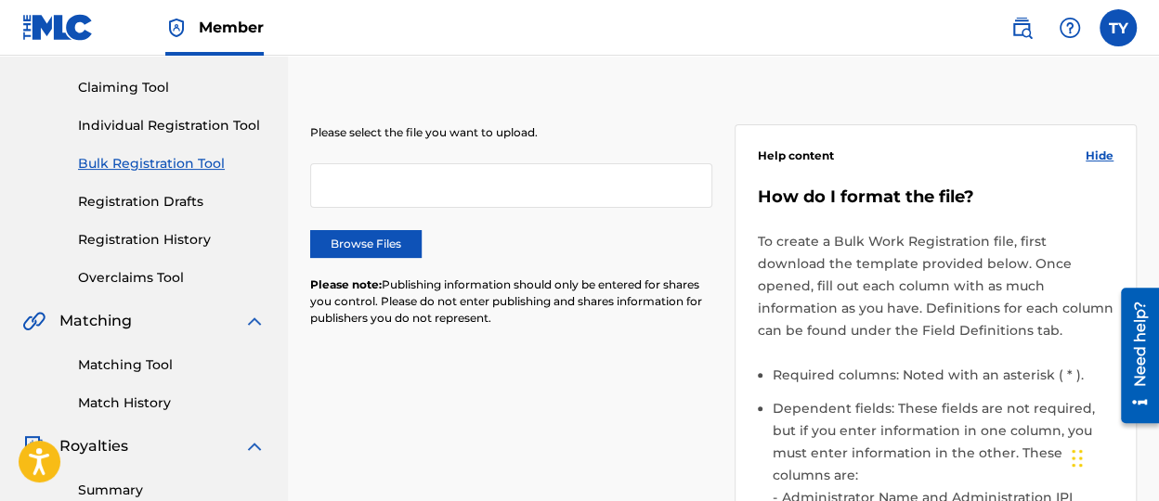
click at [383, 244] on label "Browse Files" at bounding box center [365, 244] width 111 height 28
click at [0, 0] on input "Browse Files" at bounding box center [0, 0] width 0 height 0
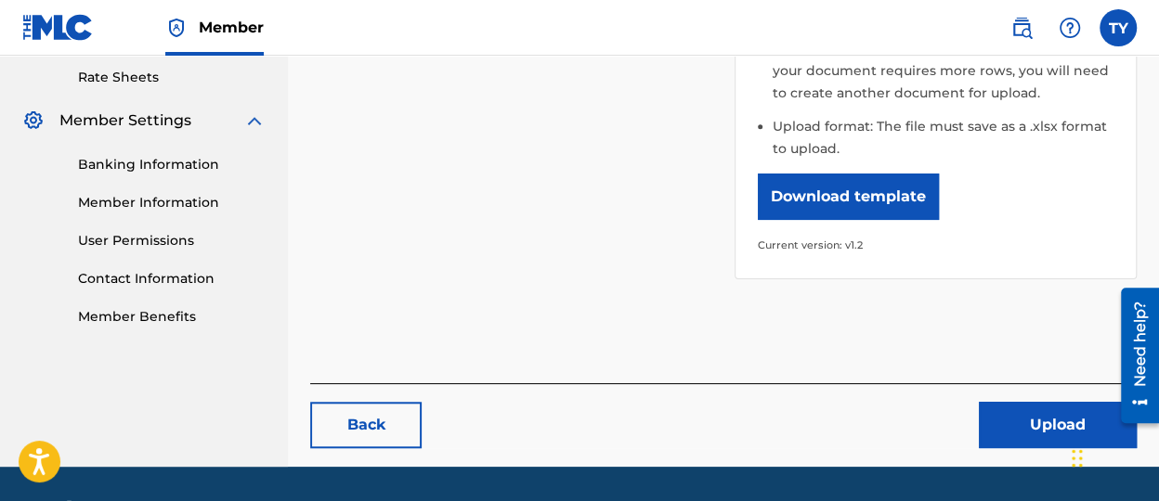
scroll to position [744, 0]
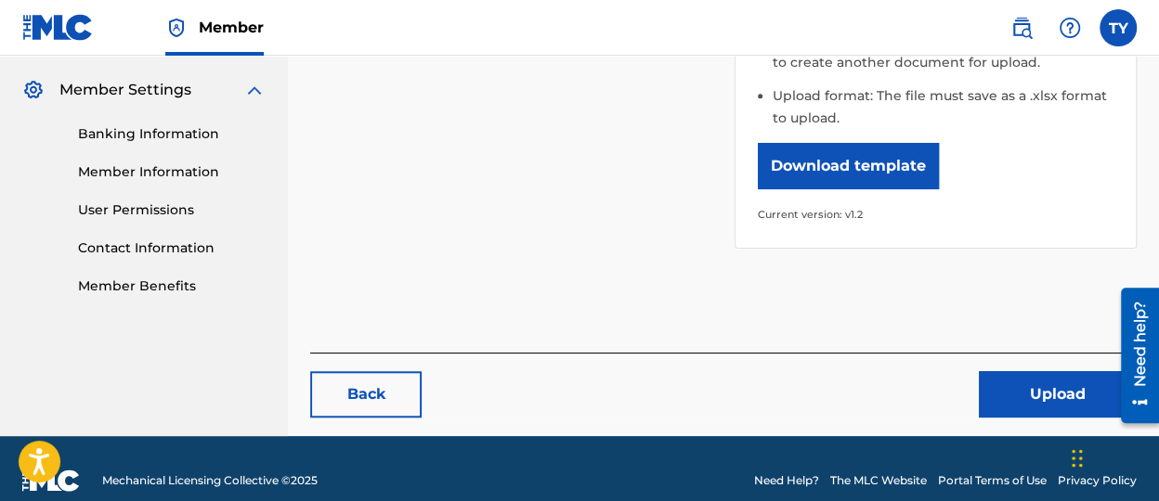
click at [1068, 371] on button "Upload" at bounding box center [1058, 394] width 158 height 46
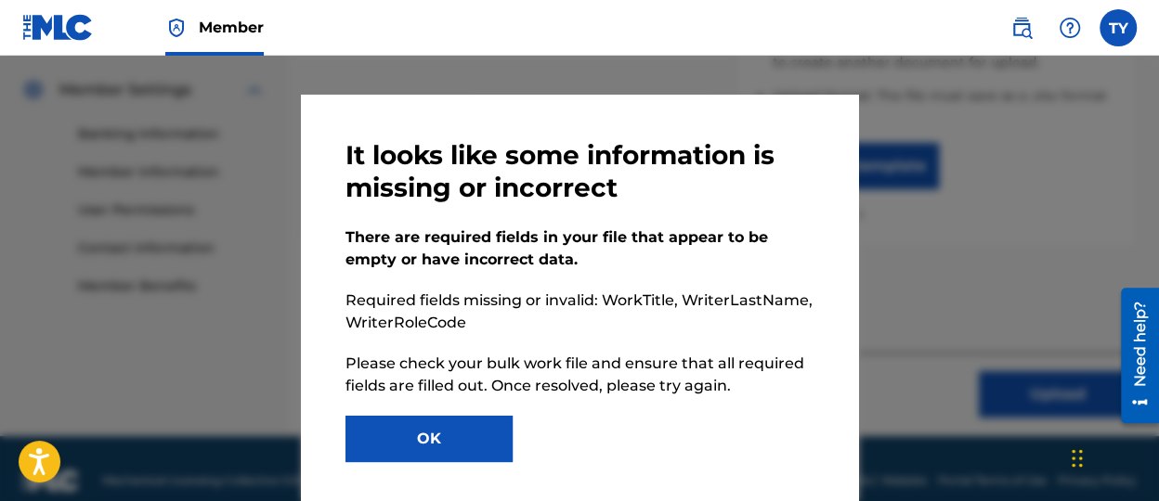
scroll to position [25, 0]
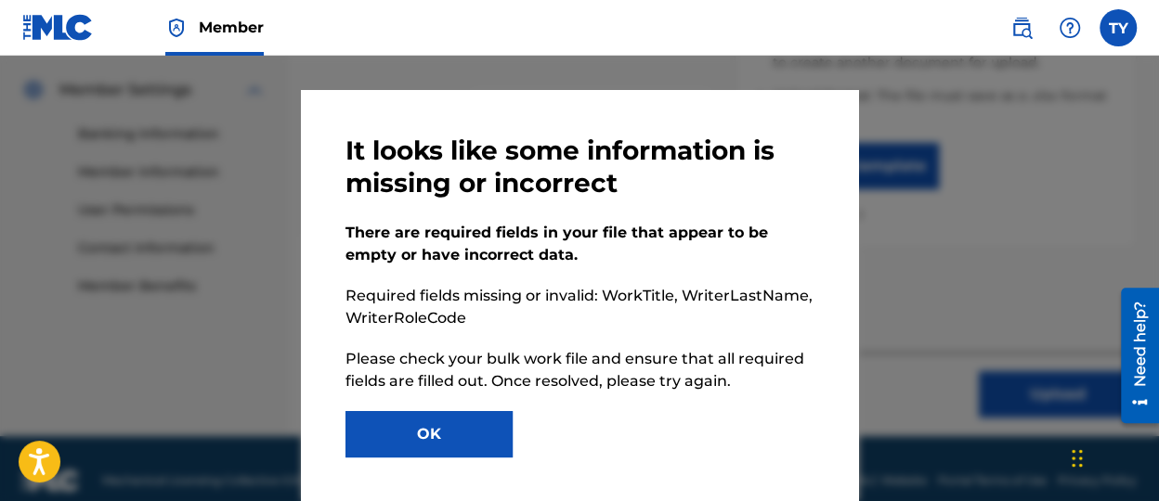
drag, startPoint x: 693, startPoint y: 331, endPoint x: 539, endPoint y: 316, distance: 154.9
click at [543, 317] on p "Required fields missing or invalid: WorkTitle, WriterLastName, WriterRoleCode" at bounding box center [579, 307] width 468 height 45
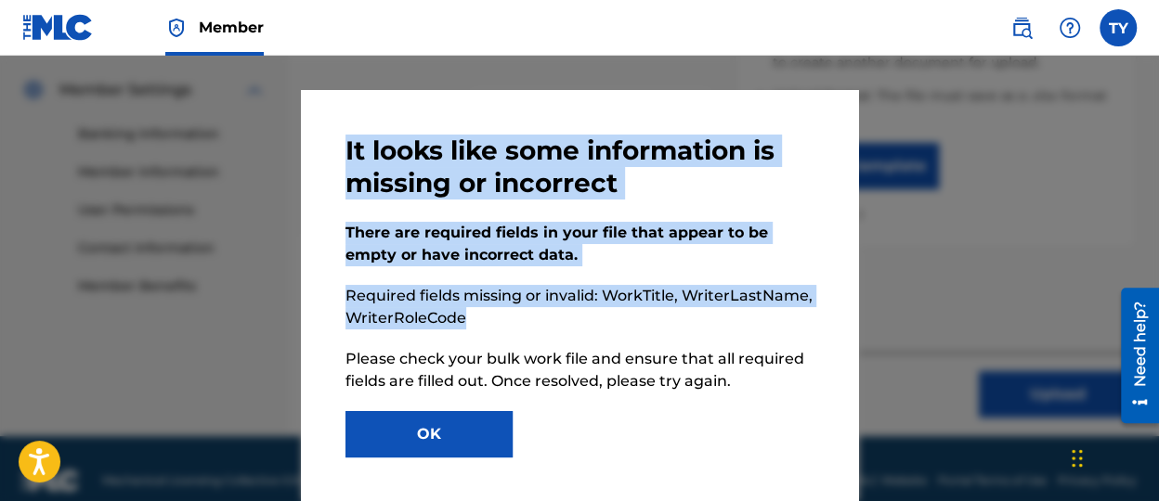
drag, startPoint x: 322, startPoint y: 143, endPoint x: 618, endPoint y: 319, distance: 344.8
click at [618, 319] on div "It looks like some information is missing or incorrect There are required field…" at bounding box center [579, 296] width 557 height 412
copy div "It looks like some information is missing or incorrect There are required field…"
click at [433, 429] on button "OK" at bounding box center [428, 434] width 167 height 46
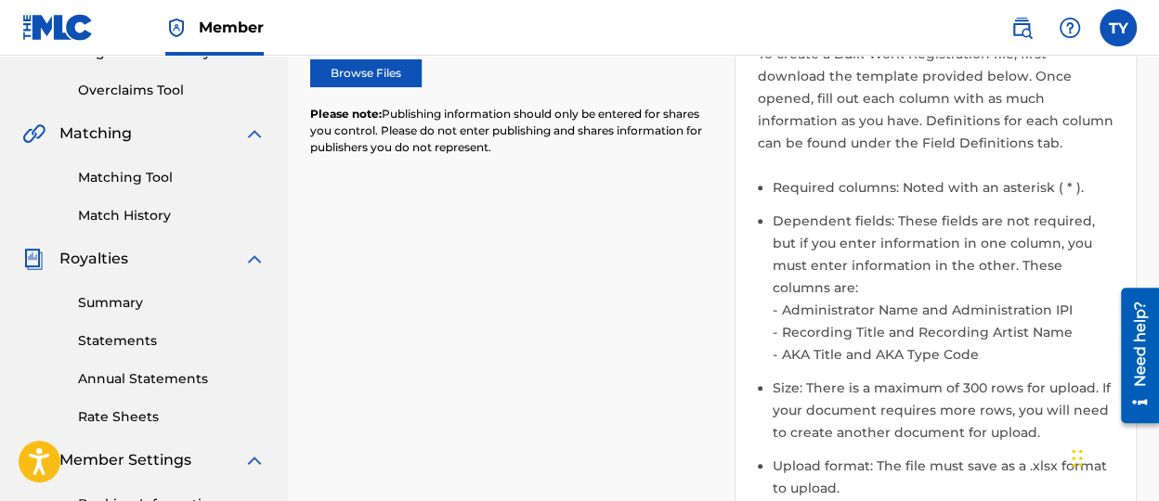
scroll to position [94, 0]
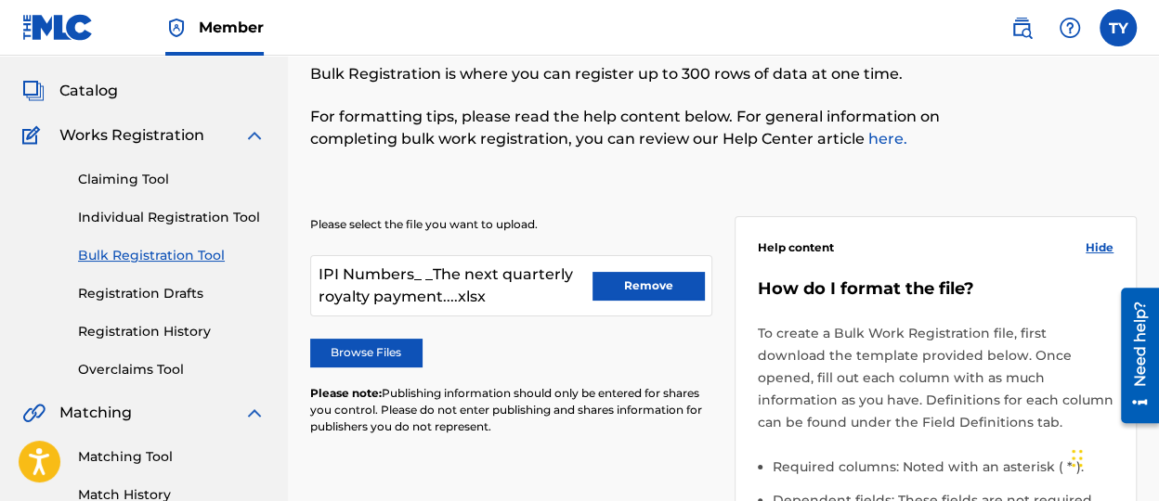
click at [629, 290] on button "Remove" at bounding box center [647, 286] width 111 height 28
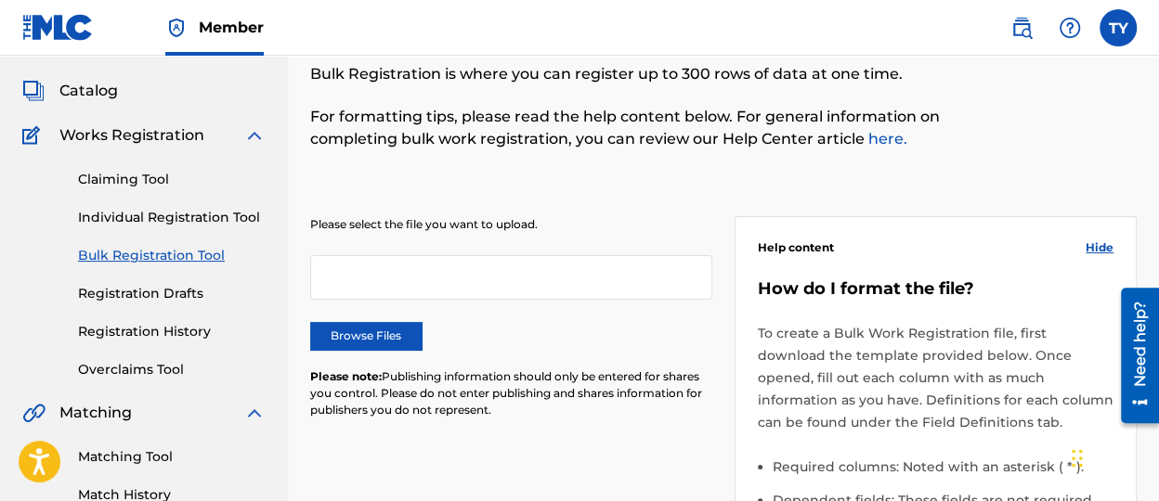
drag, startPoint x: 391, startPoint y: 339, endPoint x: 414, endPoint y: 317, distance: 32.2
click at [394, 334] on label "Browse Files" at bounding box center [365, 336] width 111 height 28
click at [396, 325] on label "Browse Files" at bounding box center [365, 336] width 111 height 28
click at [0, 0] on input "Browse Files" at bounding box center [0, 0] width 0 height 0
click at [400, 334] on label "Browse Files" at bounding box center [365, 336] width 111 height 28
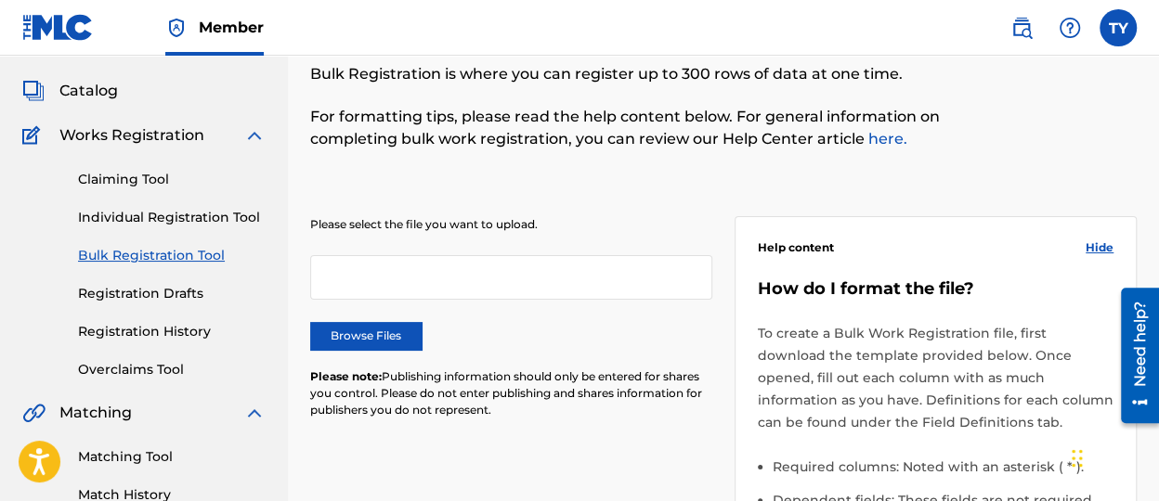
click at [0, 0] on input "Browse Files" at bounding box center [0, 0] width 0 height 0
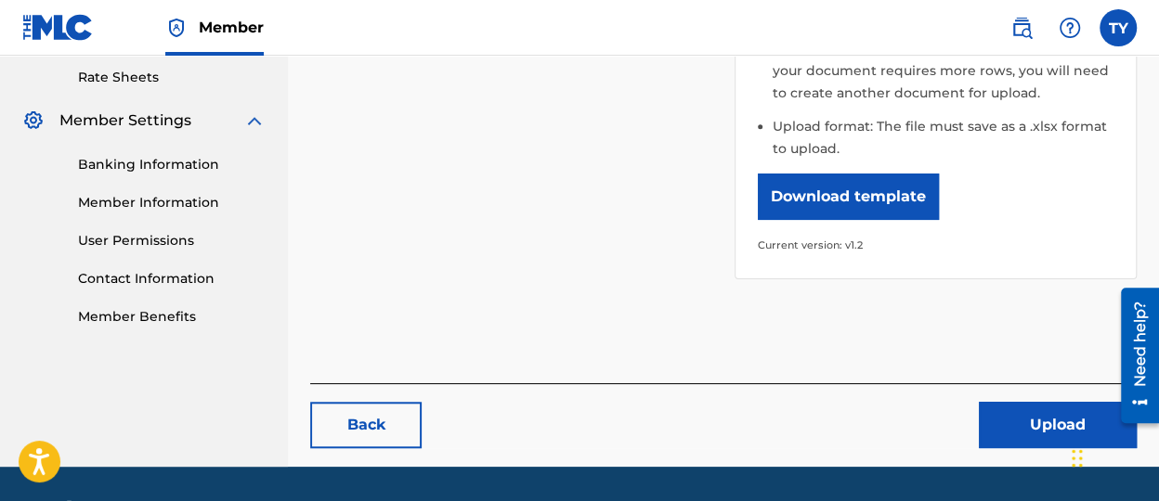
scroll to position [744, 0]
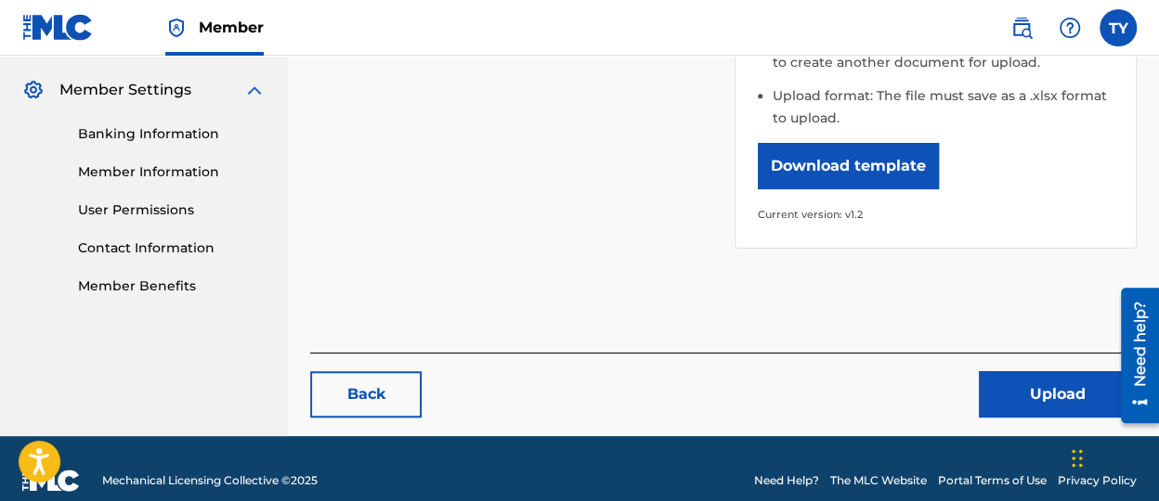
click at [1020, 371] on button "Upload" at bounding box center [1058, 394] width 158 height 46
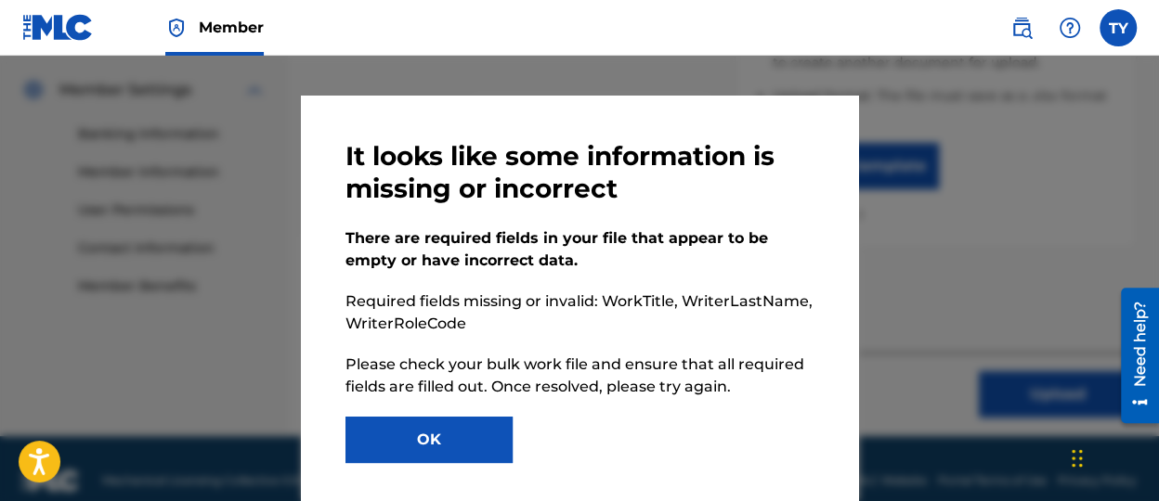
scroll to position [25, 0]
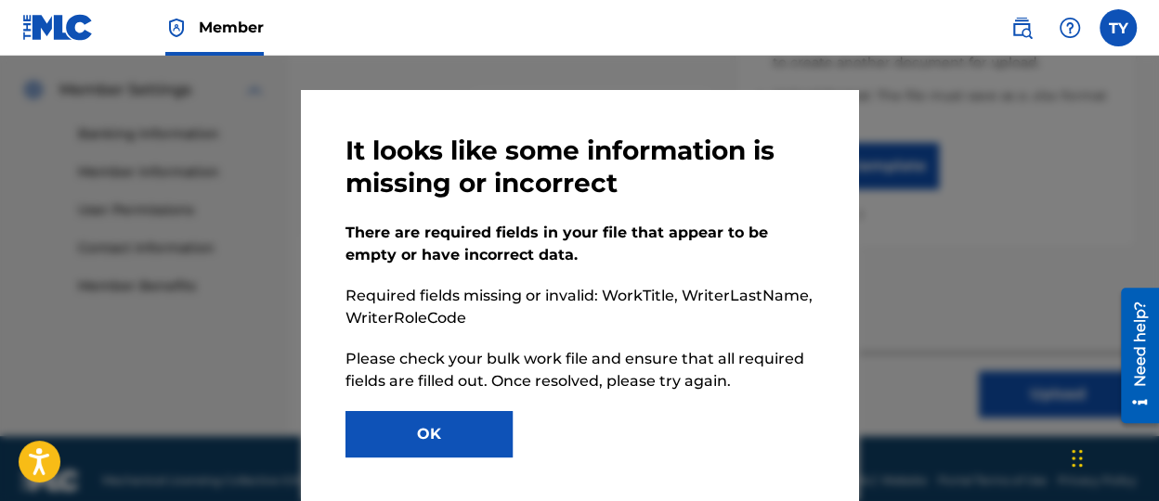
click at [437, 436] on button "OK" at bounding box center [428, 434] width 167 height 46
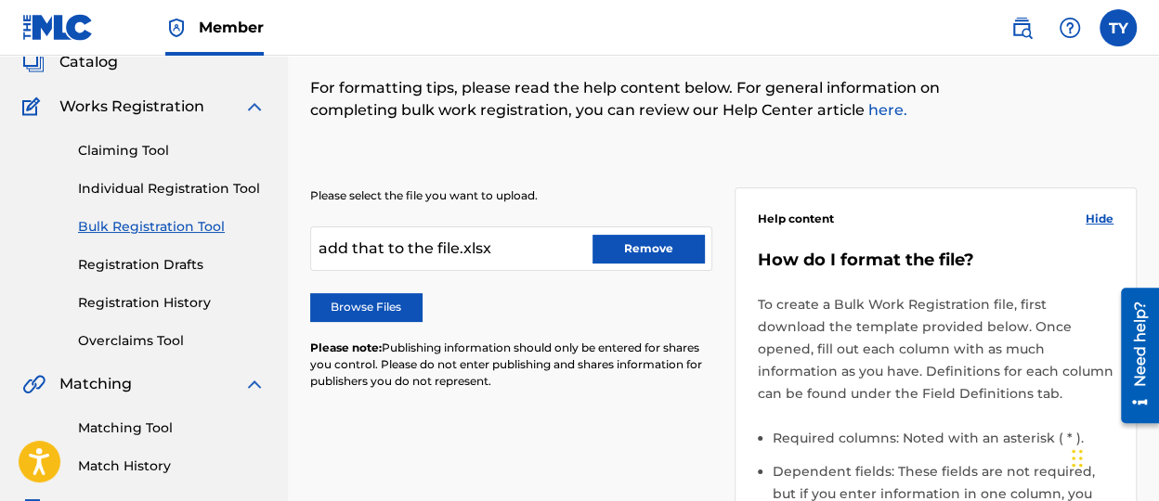
scroll to position [1, 0]
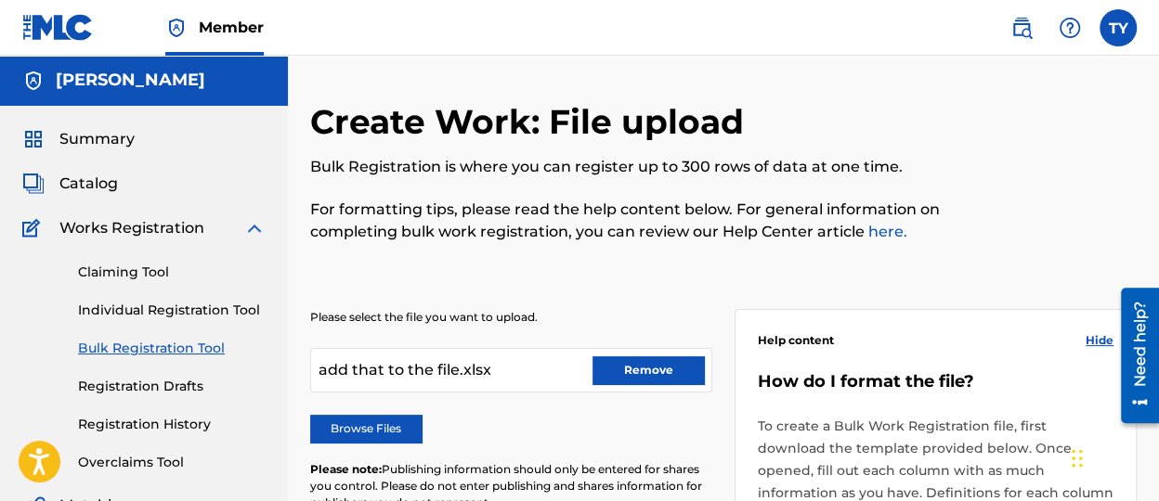
click at [627, 372] on button "Remove" at bounding box center [647, 371] width 111 height 28
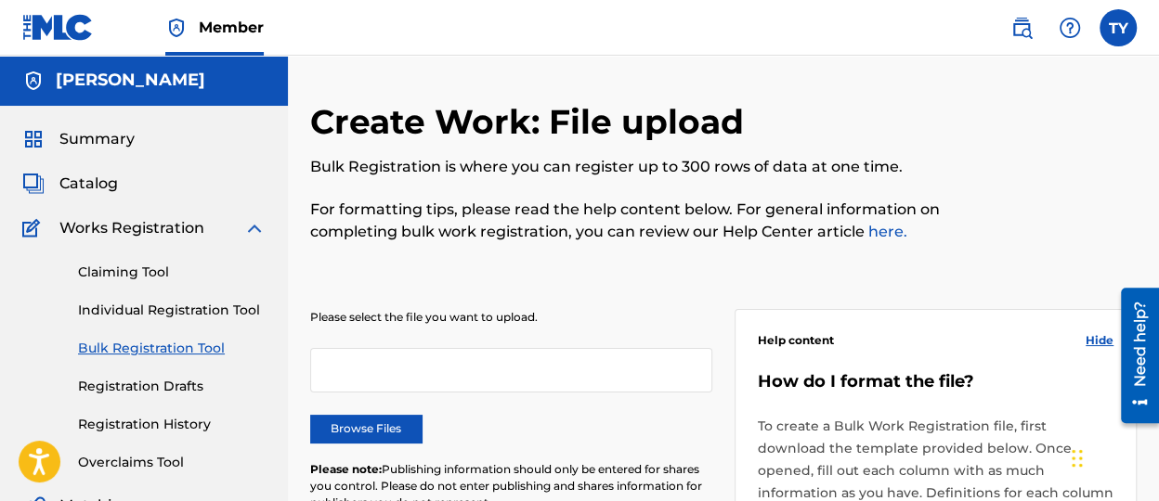
click at [134, 314] on link "Individual Registration Tool" at bounding box center [172, 310] width 188 height 19
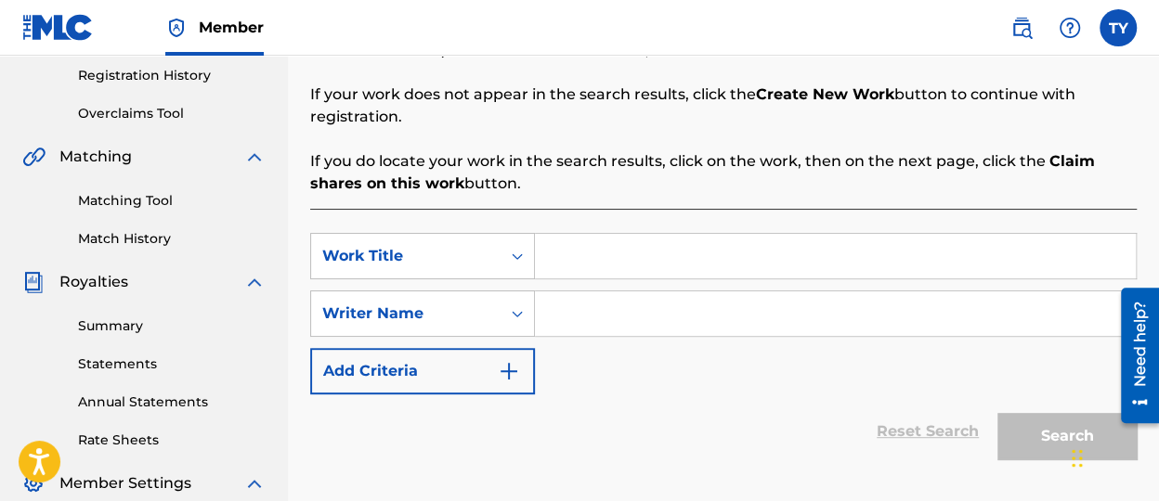
scroll to position [371, 0]
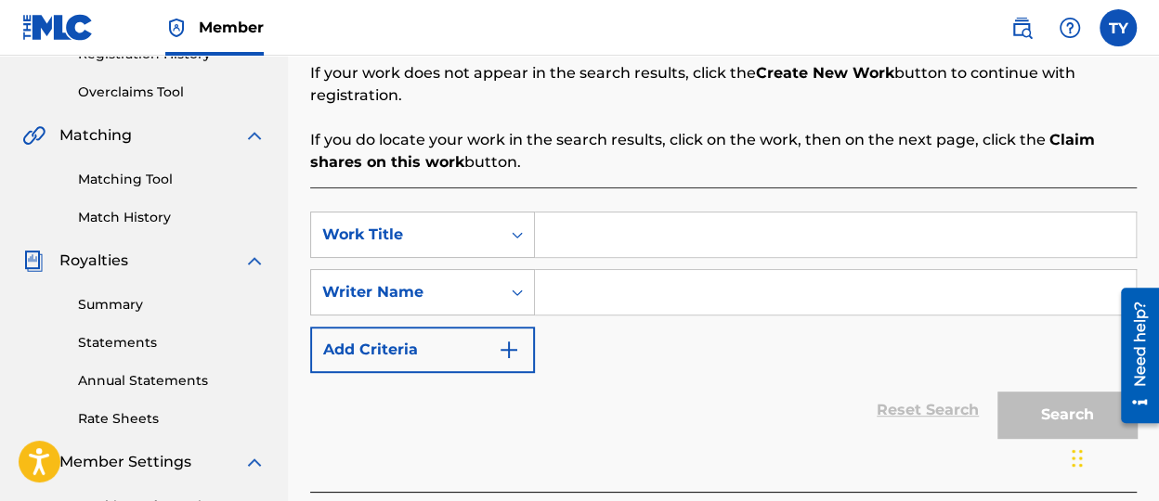
click at [565, 232] on input "Search Form" at bounding box center [835, 235] width 601 height 45
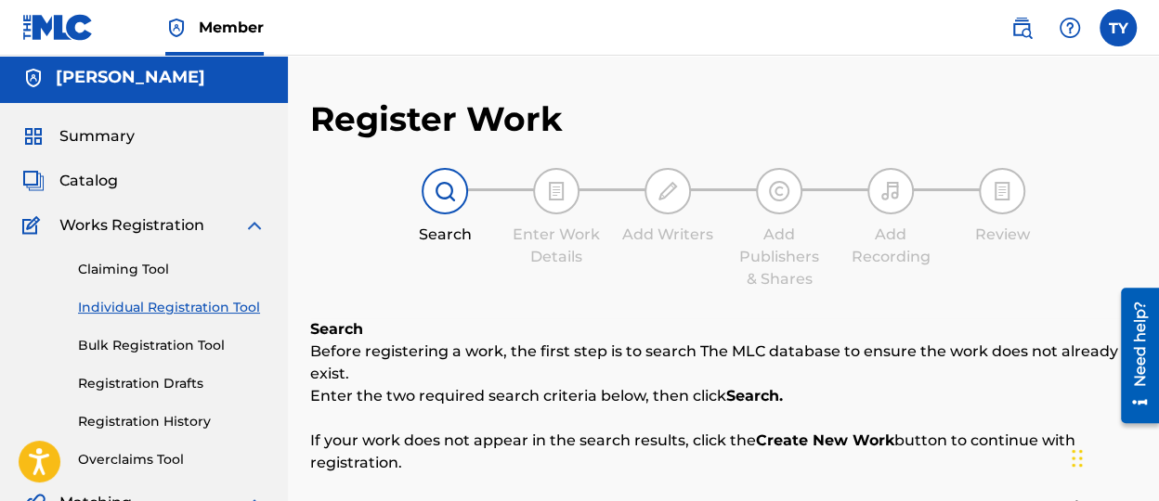
scroll to position [0, 0]
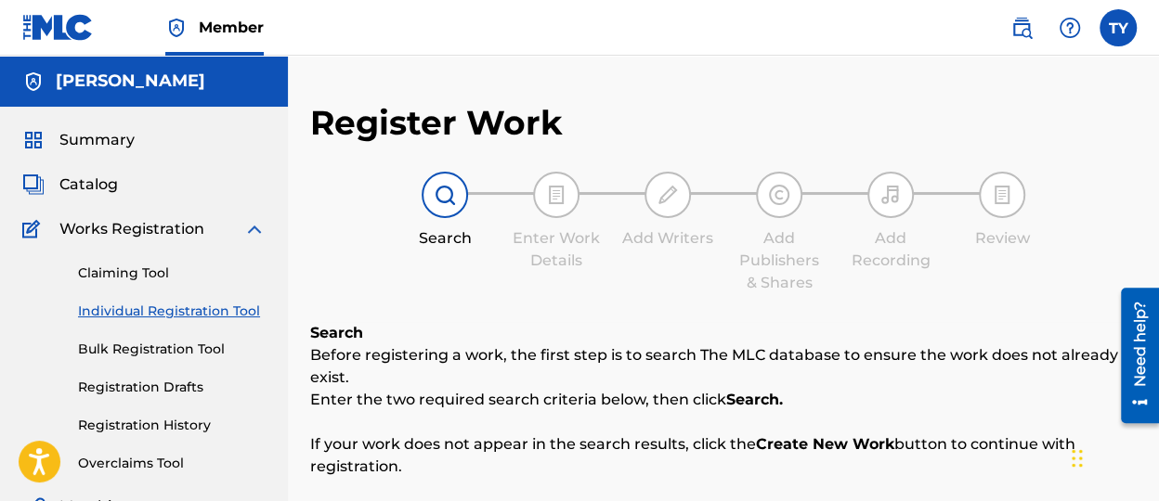
click at [99, 181] on span "Catalog" at bounding box center [88, 185] width 58 height 22
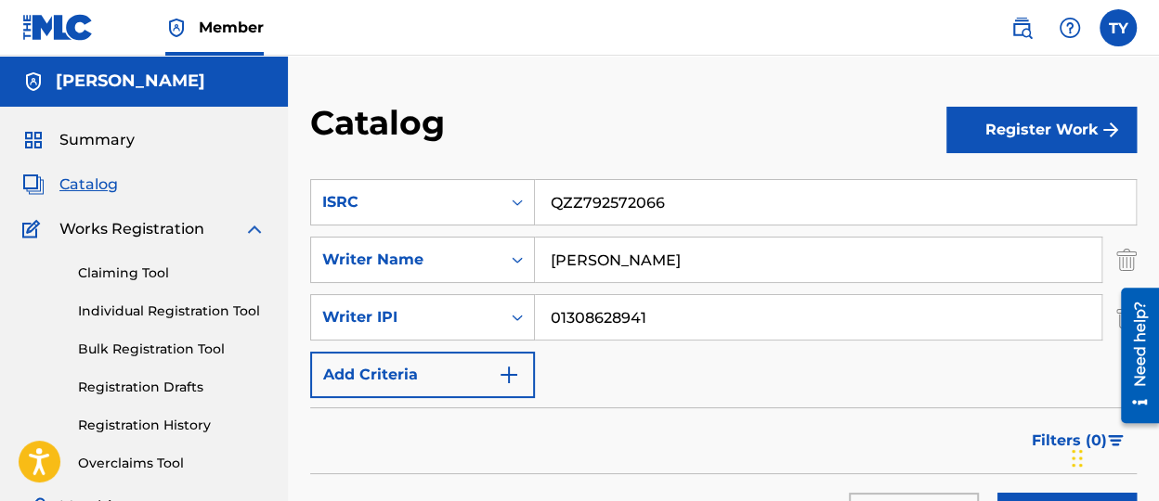
click at [1081, 122] on button "Register Work" at bounding box center [1041, 130] width 190 height 46
click at [1021, 233] on link "By File Upload" at bounding box center [1041, 235] width 190 height 45
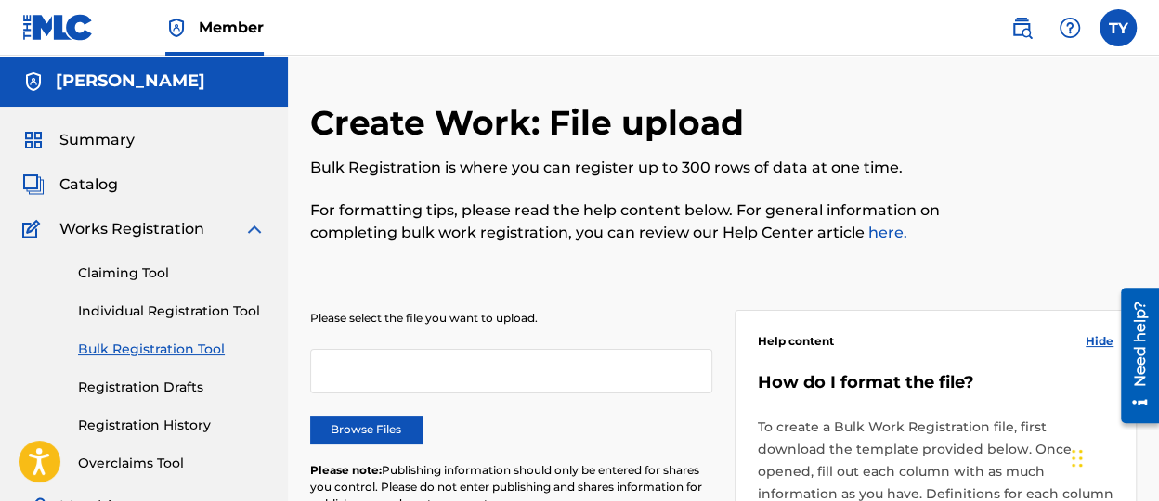
click at [103, 181] on span "Catalog" at bounding box center [88, 185] width 58 height 22
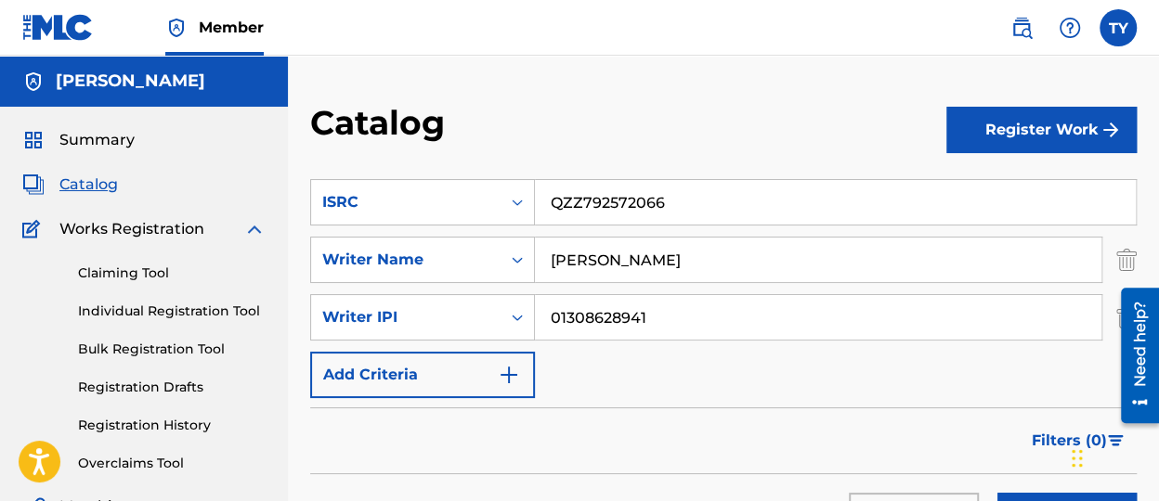
click at [1052, 136] on button "Register Work" at bounding box center [1041, 130] width 190 height 46
click at [996, 182] on link "Individual" at bounding box center [1041, 190] width 190 height 45
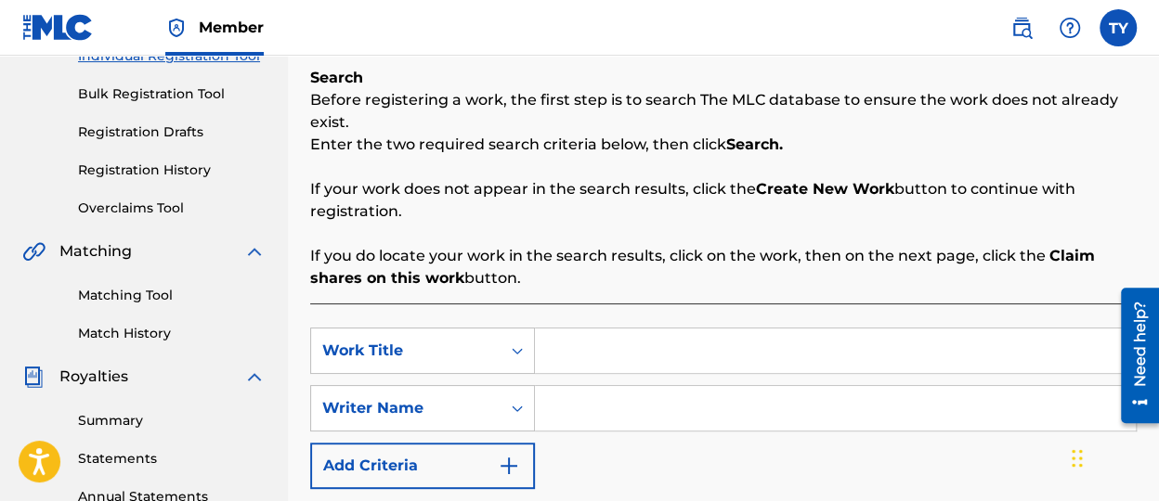
scroll to position [279, 0]
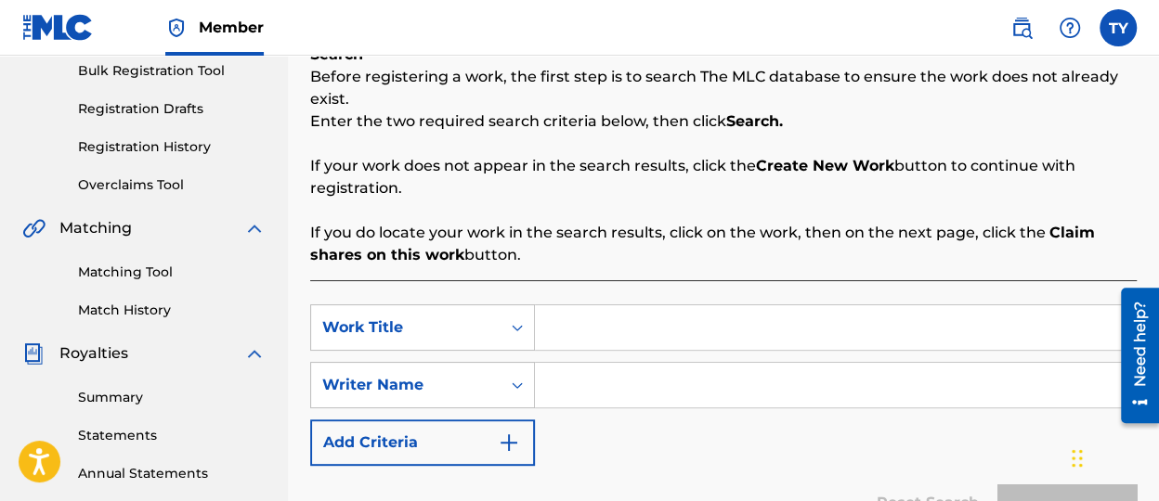
click at [620, 315] on input "Search Form" at bounding box center [835, 327] width 601 height 45
paste input "Just Cause He said So"
type input "Just Cause He said So"
click at [630, 395] on input "Search Form" at bounding box center [835, 385] width 601 height 45
paste input "[PERSON_NAME]"
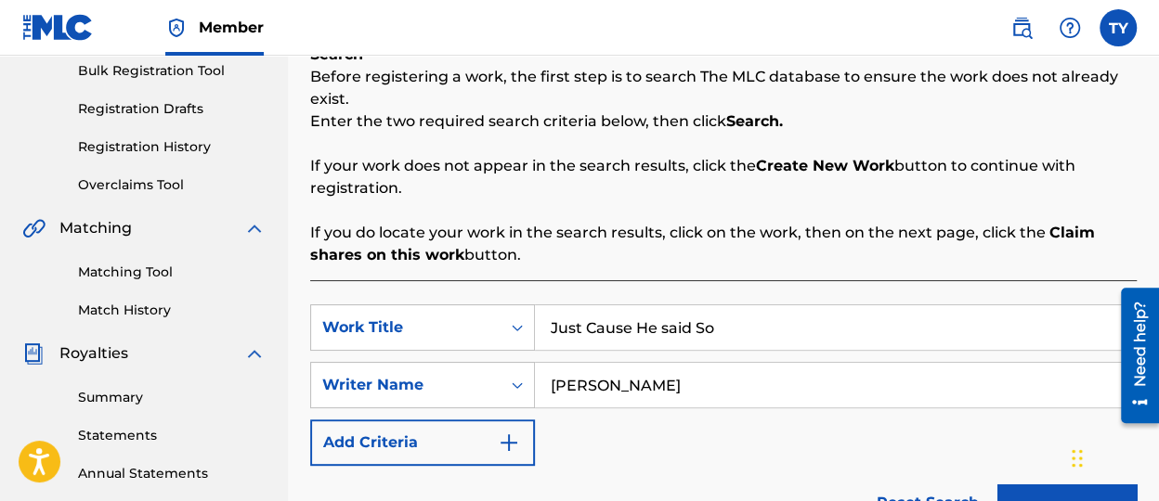
paste input "[PERSON_NAME]"
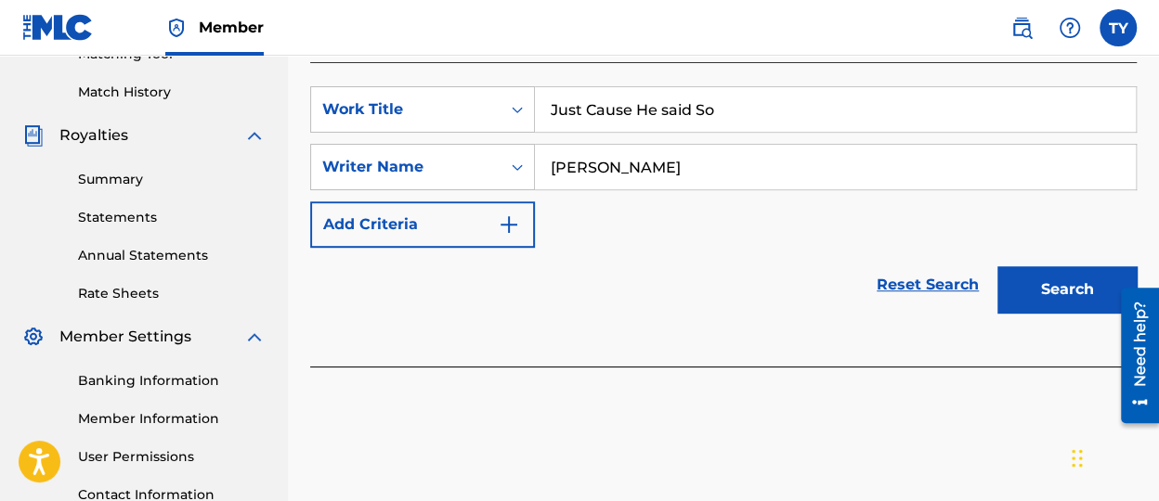
scroll to position [463, 0]
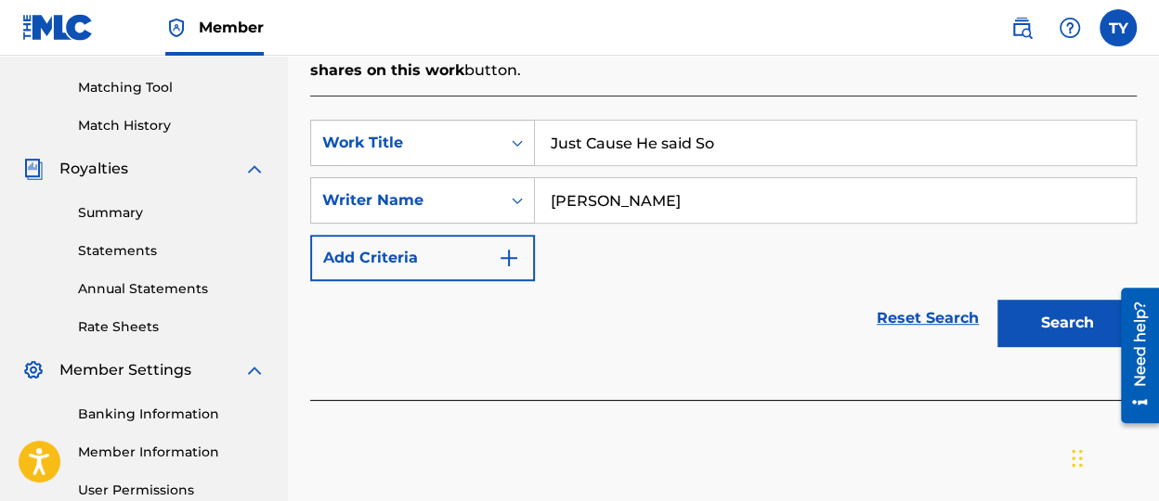
type input "[PERSON_NAME]"
drag, startPoint x: 1032, startPoint y: 310, endPoint x: 1029, endPoint y: 301, distance: 9.7
click at [1033, 309] on button "Search" at bounding box center [1066, 323] width 139 height 46
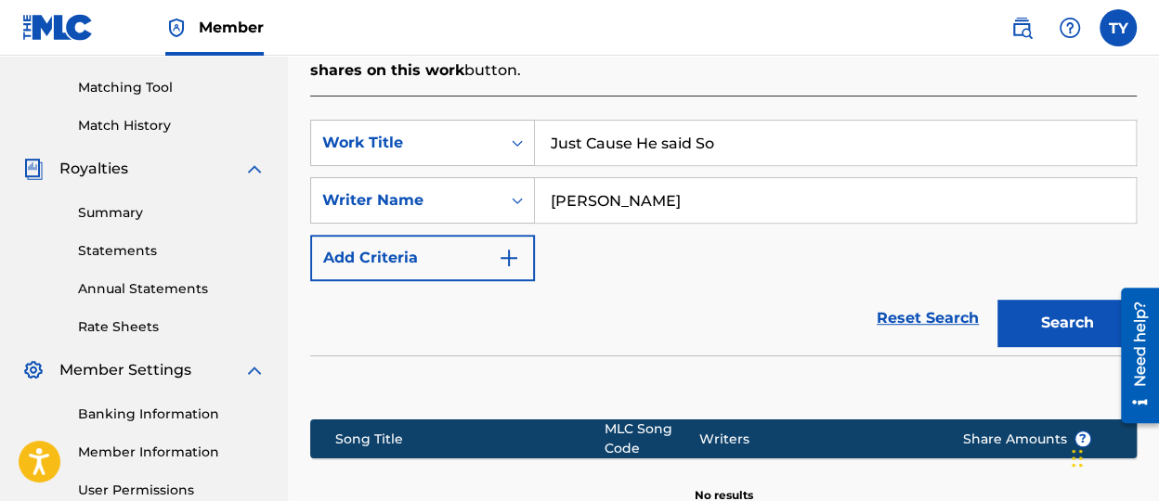
scroll to position [557, 0]
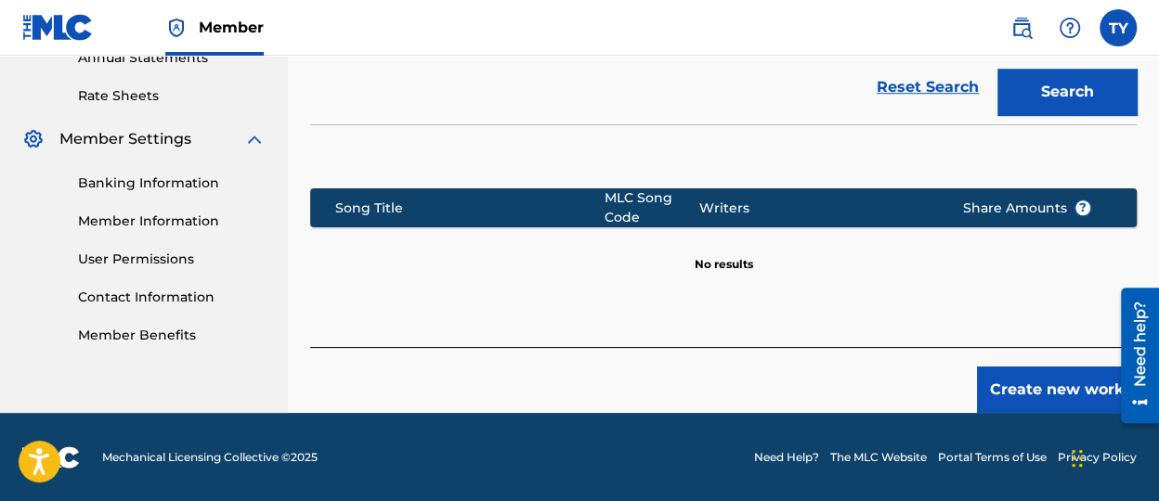
click at [1022, 381] on button "Create new work" at bounding box center [1057, 390] width 160 height 46
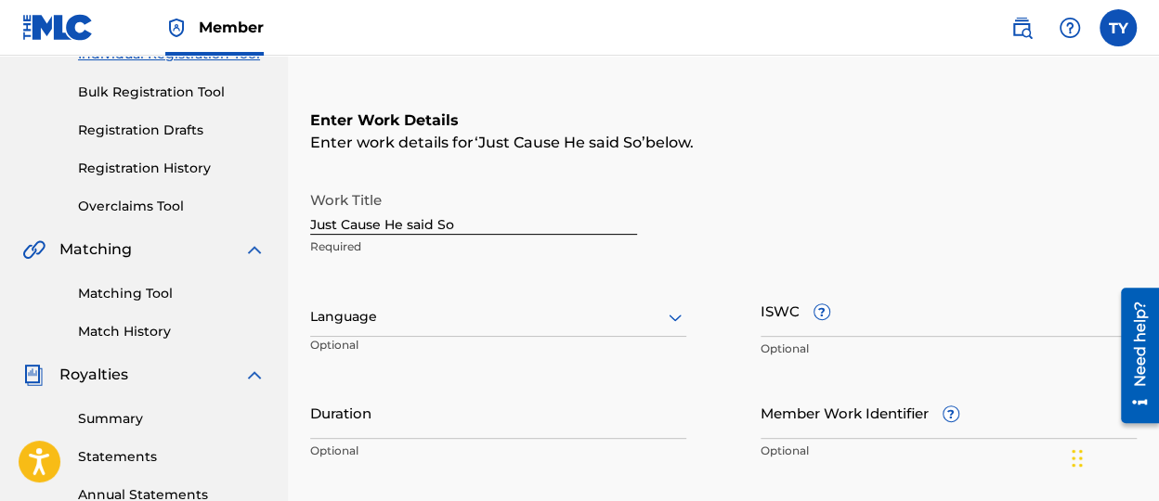
scroll to position [289, 0]
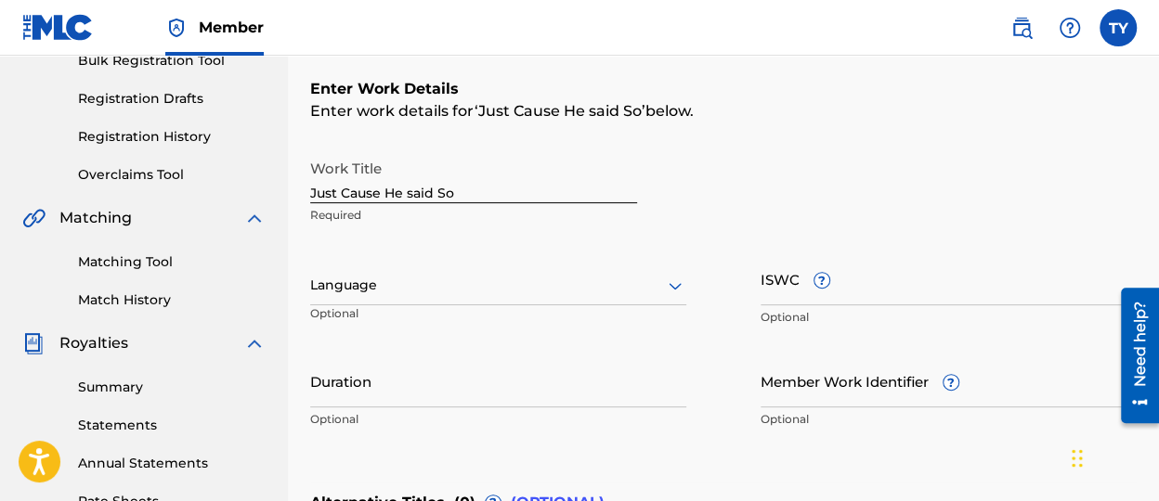
click at [667, 292] on icon at bounding box center [675, 286] width 22 height 22
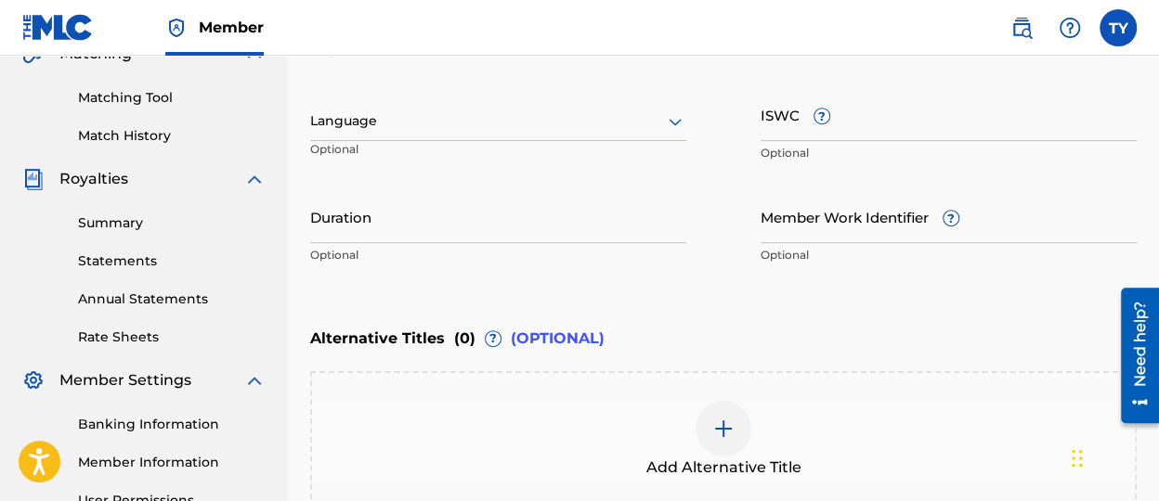
scroll to position [474, 0]
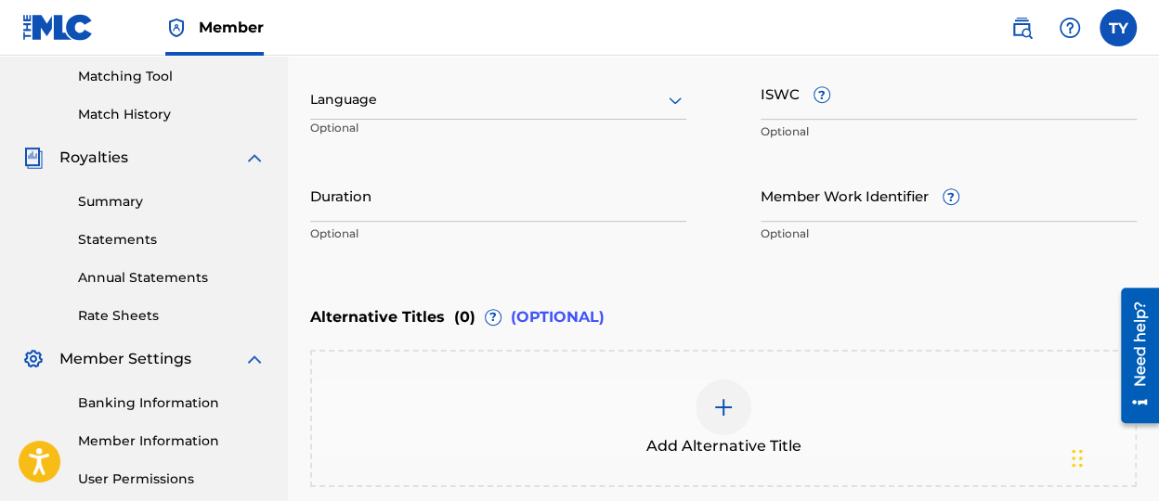
click at [479, 194] on input "Duration" at bounding box center [498, 195] width 376 height 53
type input "04:38"
click at [866, 217] on input "Member Work Identifier ?" at bounding box center [948, 195] width 376 height 53
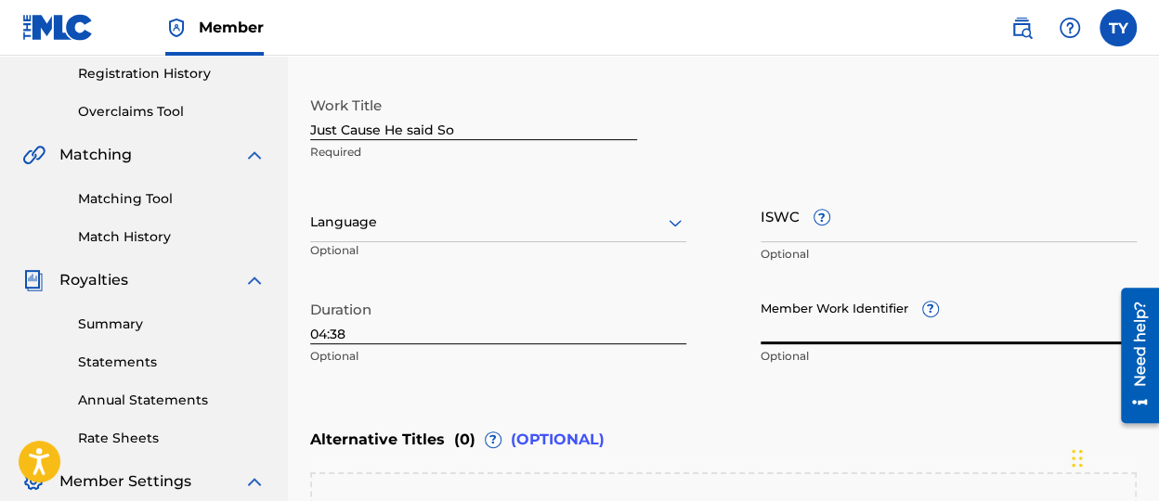
scroll to position [382, 0]
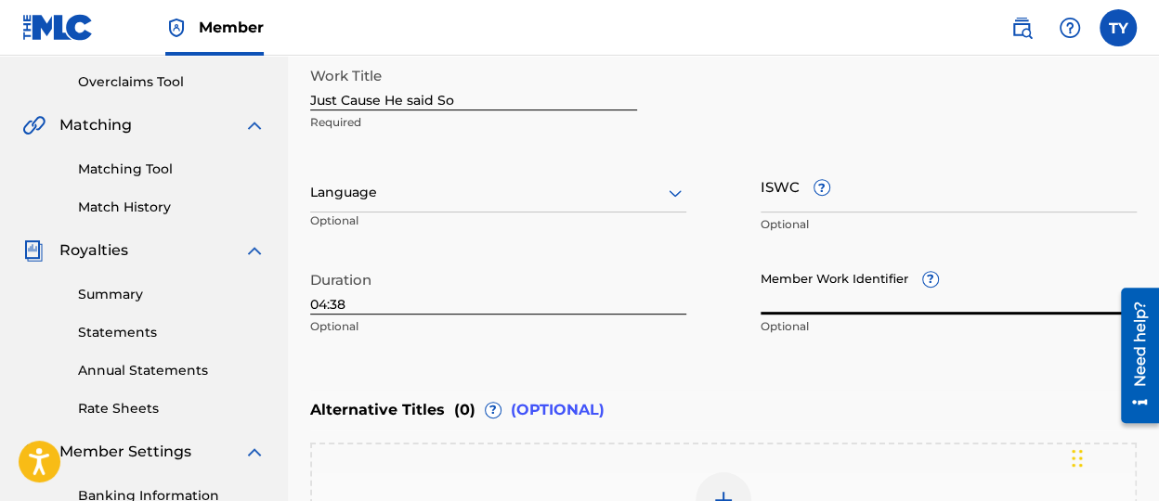
click at [503, 190] on div at bounding box center [498, 192] width 376 height 23
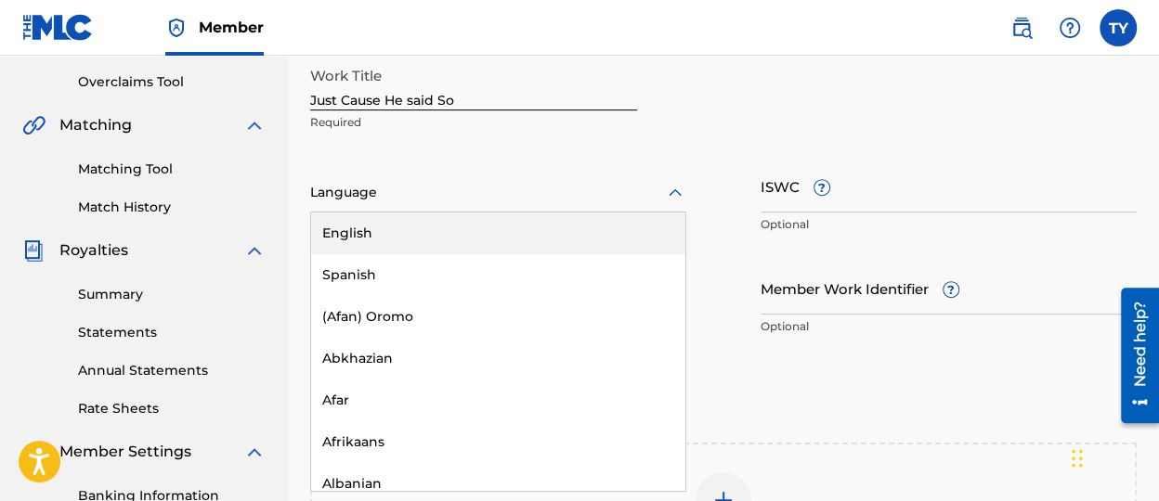
click at [455, 232] on div "English" at bounding box center [498, 234] width 374 height 42
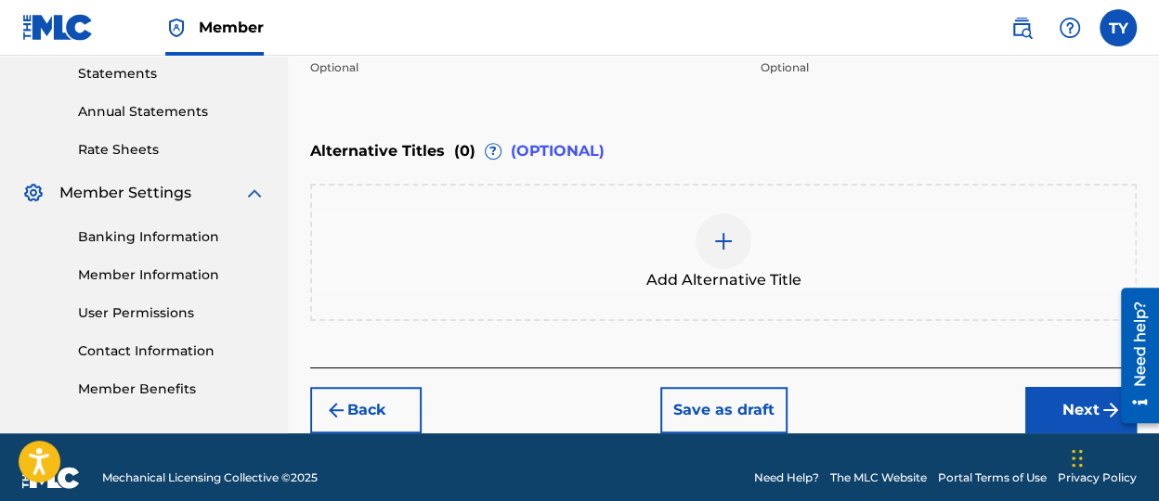
scroll to position [660, 0]
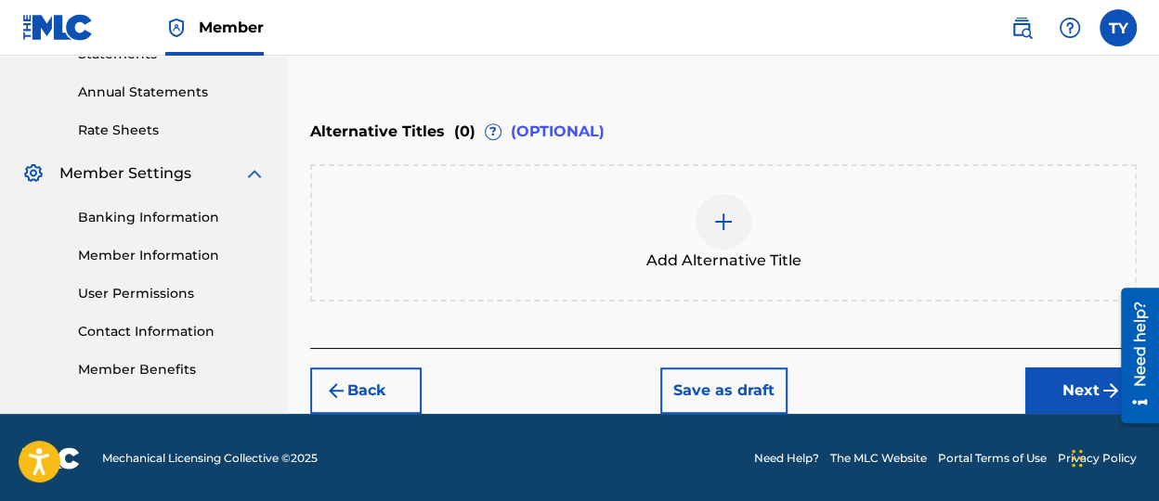
click at [1055, 386] on button "Next" at bounding box center [1080, 391] width 111 height 46
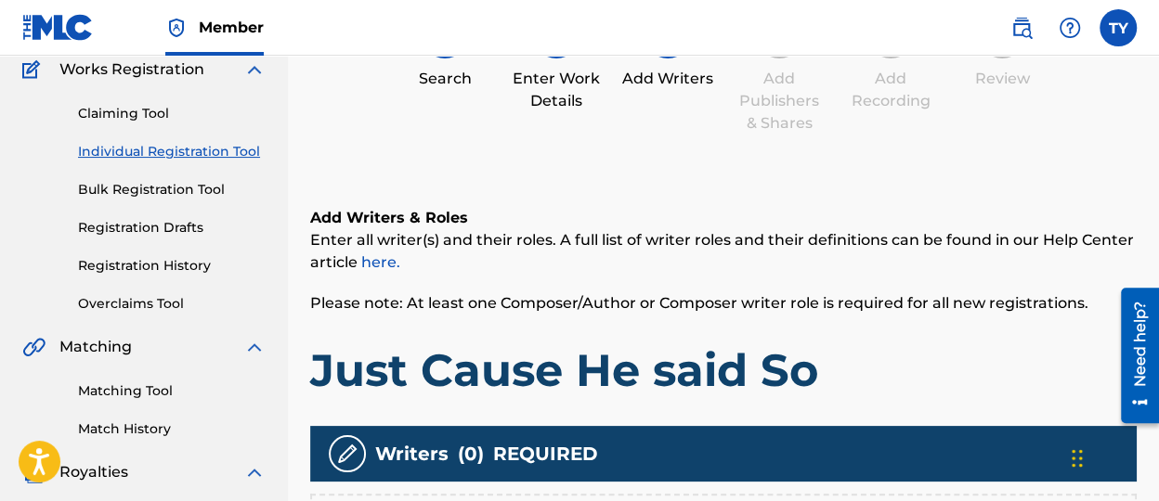
scroll to position [361, 0]
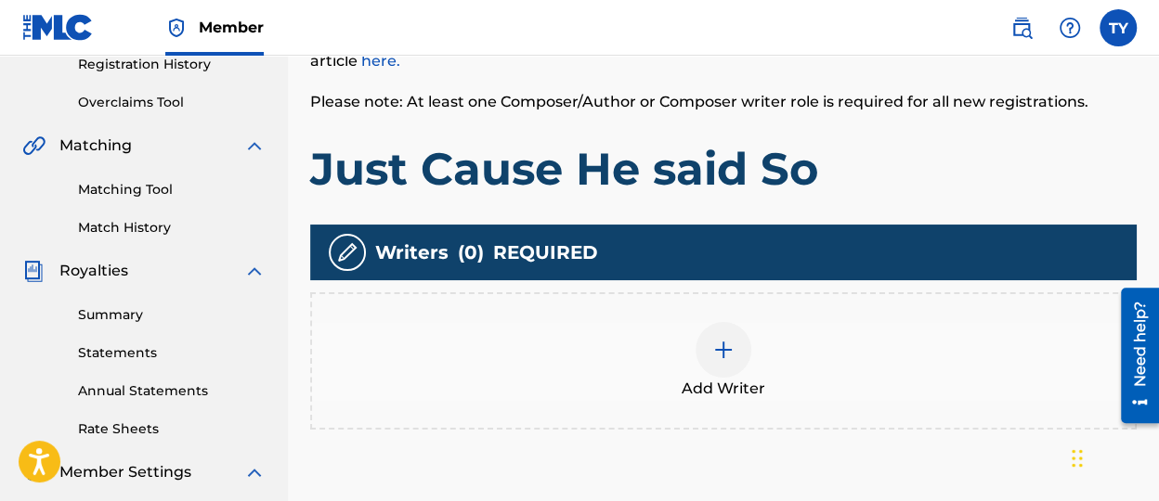
click at [726, 347] on img at bounding box center [723, 350] width 22 height 22
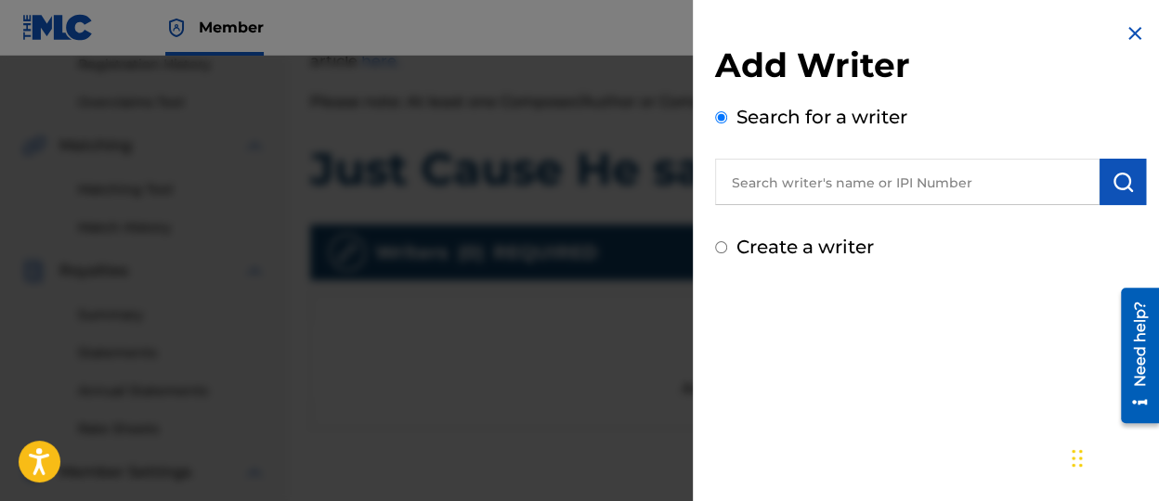
click at [910, 176] on input "text" at bounding box center [907, 182] width 384 height 46
paste input "551221775"
type input "551221775"
click at [1112, 188] on img "submit" at bounding box center [1122, 182] width 22 height 22
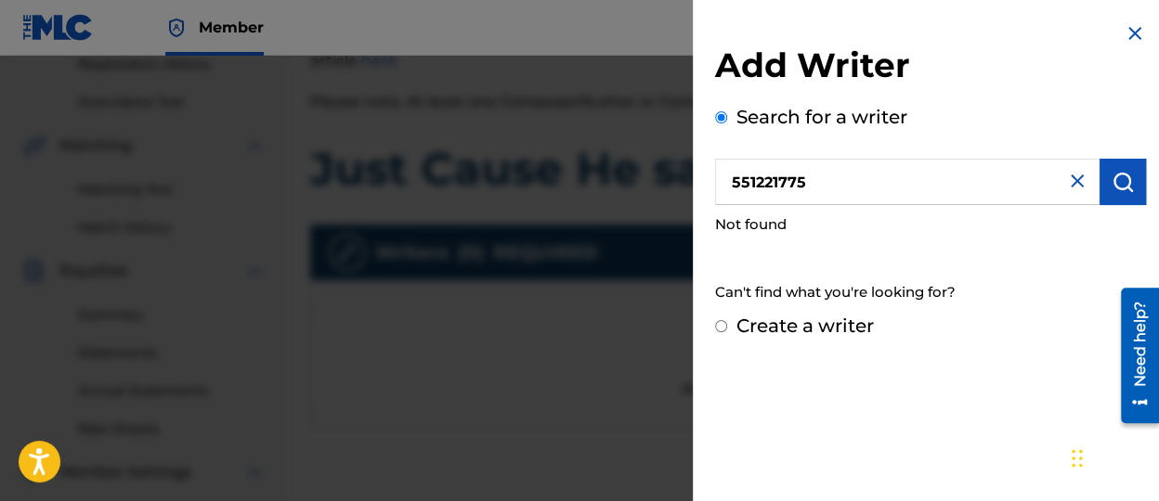
click at [722, 322] on input "Create a writer" at bounding box center [721, 326] width 12 height 12
radio input "false"
radio input "true"
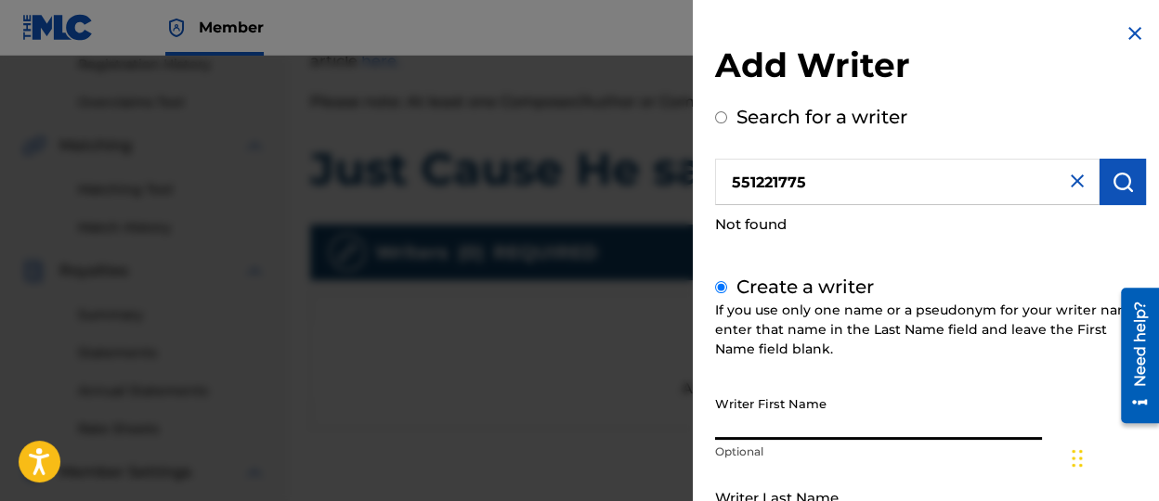
click at [830, 417] on input "Writer First Name" at bounding box center [878, 413] width 327 height 53
drag, startPoint x: 834, startPoint y: 419, endPoint x: 769, endPoint y: 423, distance: 65.2
click at [766, 424] on input "Writer First Name" at bounding box center [878, 413] width 327 height 53
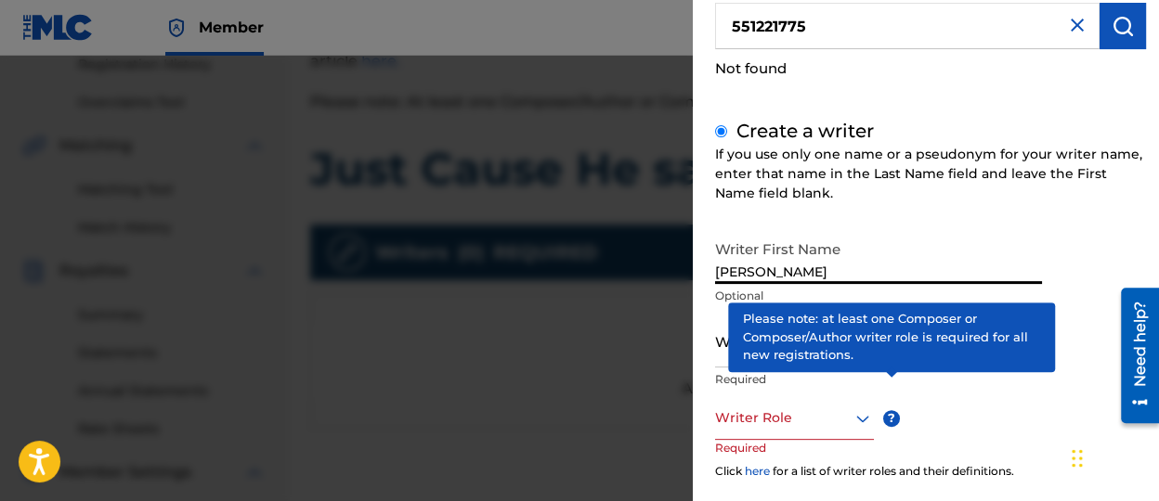
scroll to position [186, 0]
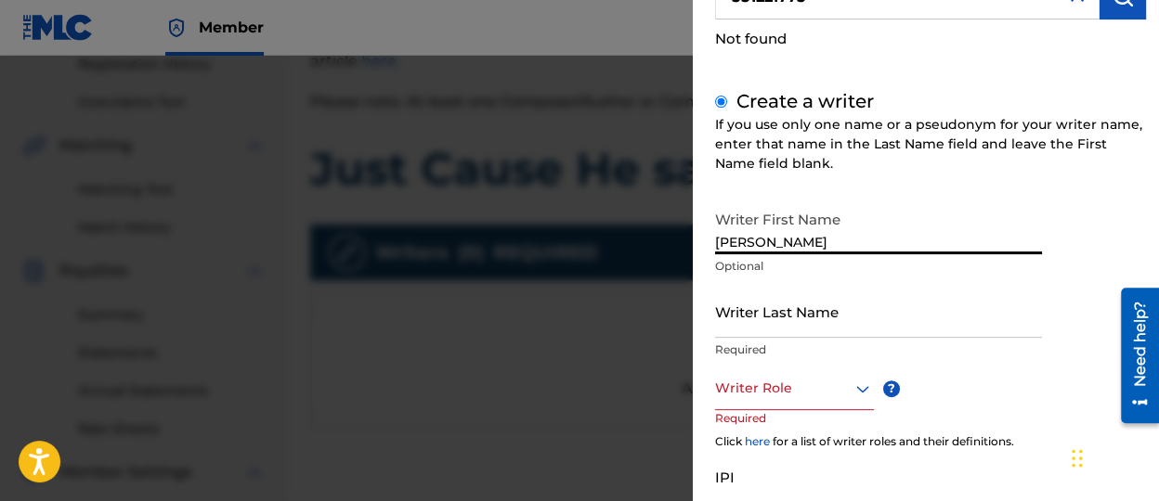
type input "[PERSON_NAME]"
click at [798, 321] on input "Writer Last Name" at bounding box center [878, 311] width 327 height 53
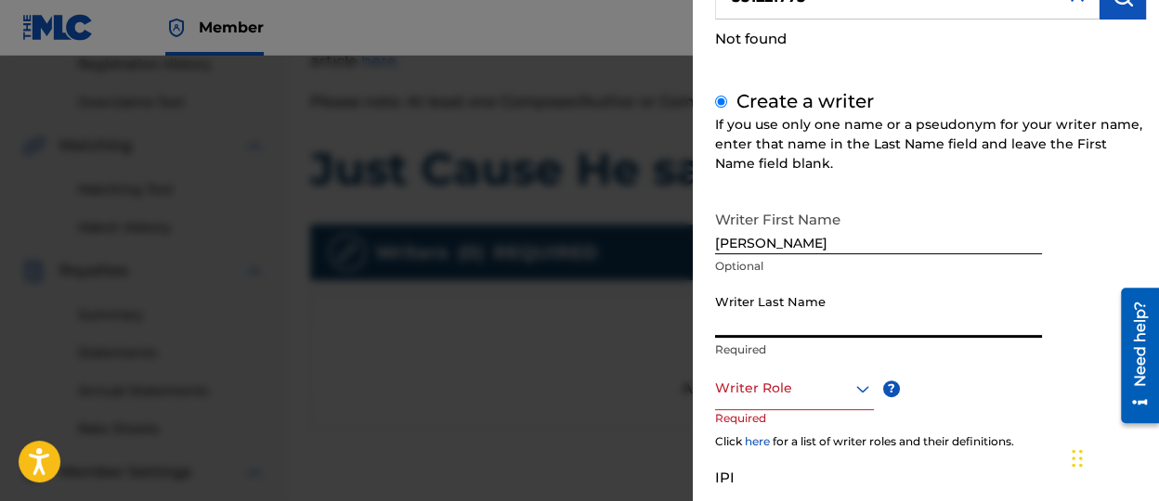
type input "[PERSON_NAME]"
click at [813, 383] on div at bounding box center [794, 388] width 159 height 23
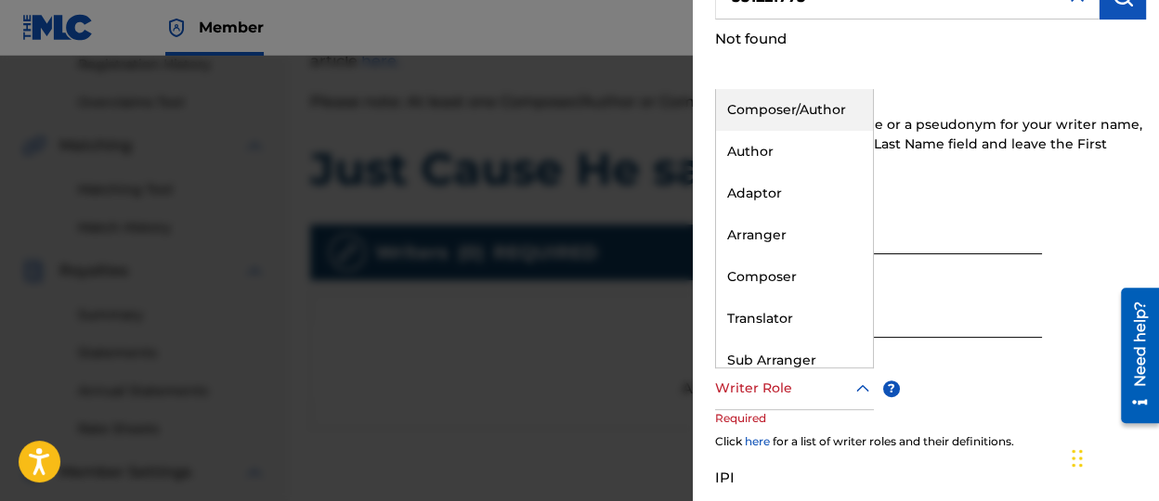
drag, startPoint x: 750, startPoint y: 123, endPoint x: 754, endPoint y: 133, distance: 10.9
click at [751, 123] on div "Composer/Author" at bounding box center [794, 110] width 157 height 42
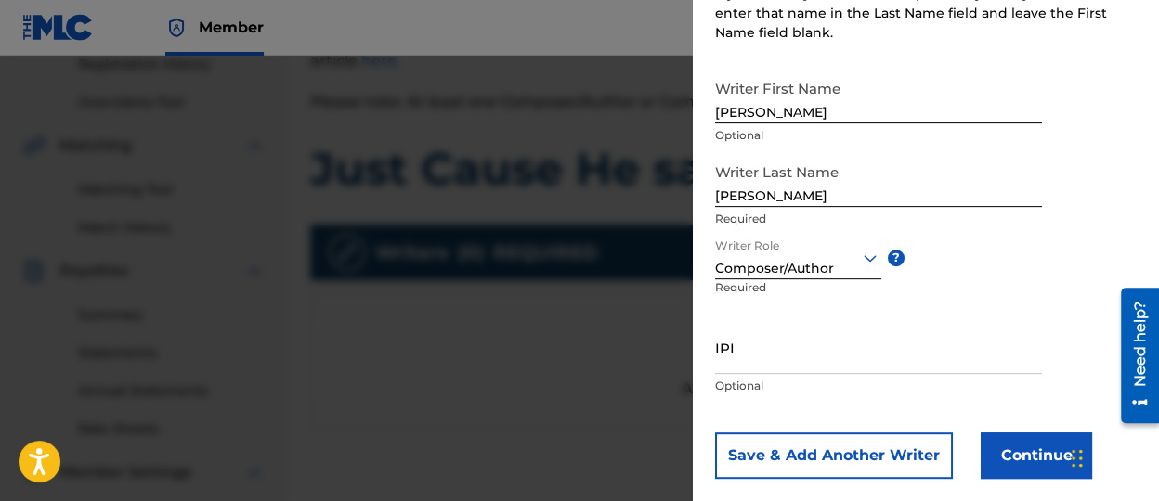
scroll to position [343, 0]
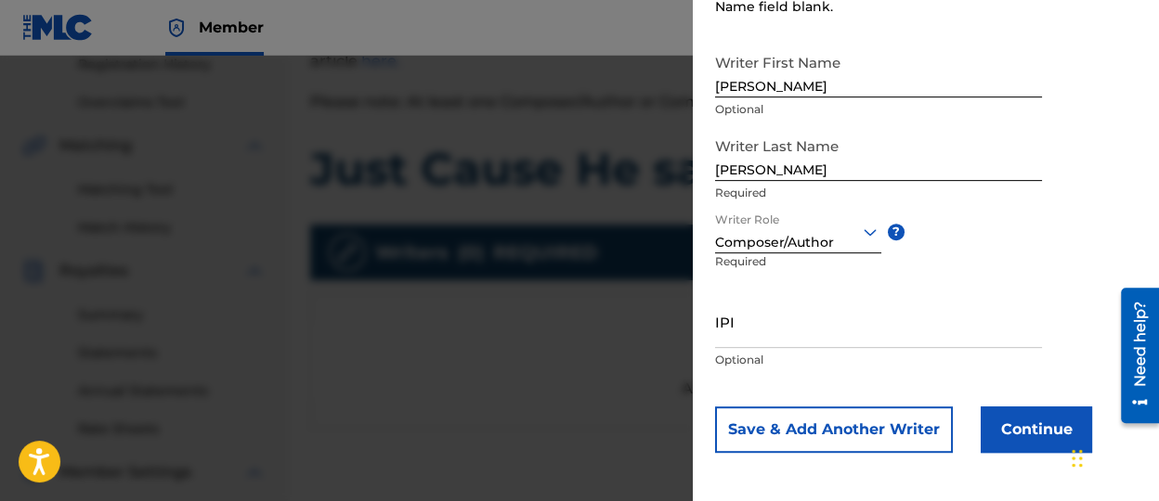
click at [819, 330] on input "IPI" at bounding box center [878, 321] width 327 height 53
paste input "551221775"
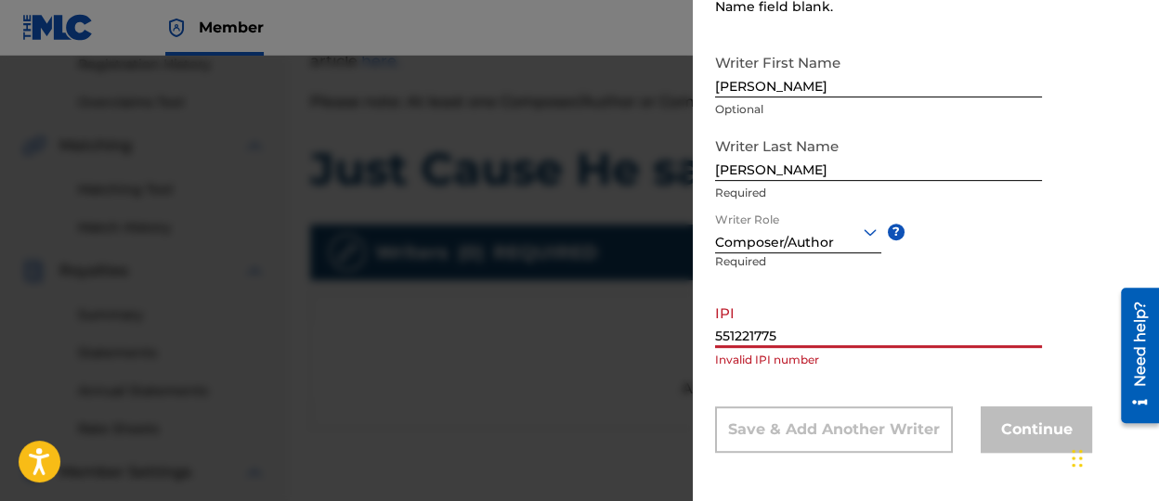
drag, startPoint x: 784, startPoint y: 340, endPoint x: 629, endPoint y: 267, distance: 171.1
click at [618, 300] on div "Add Writer Search for a writer 551221775 Not found Create a writer If you use o…" at bounding box center [579, 279] width 1159 height 446
click at [797, 336] on div "IPI 551221775 Invalid IPI number" at bounding box center [878, 337] width 327 height 84
click at [792, 331] on input "551221775" at bounding box center [878, 321] width 327 height 53
drag, startPoint x: 792, startPoint y: 331, endPoint x: 716, endPoint y: 327, distance: 76.3
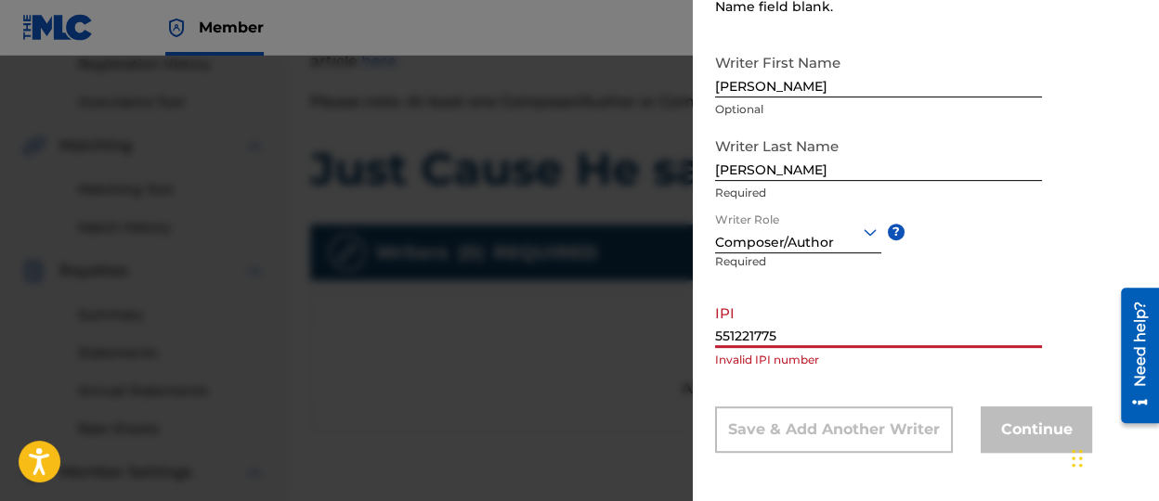
click at [687, 331] on div "Add Writer Search for a writer 551221775 Not found Create a writer If you use o…" at bounding box center [579, 279] width 1159 height 446
paste input "01308628941"
drag, startPoint x: 750, startPoint y: 331, endPoint x: 734, endPoint y: 314, distance: 24.3
click at [675, 319] on div "Add Writer Search for a writer 551221775 Not found Create a writer If you use o…" at bounding box center [579, 279] width 1159 height 446
paste input "text"
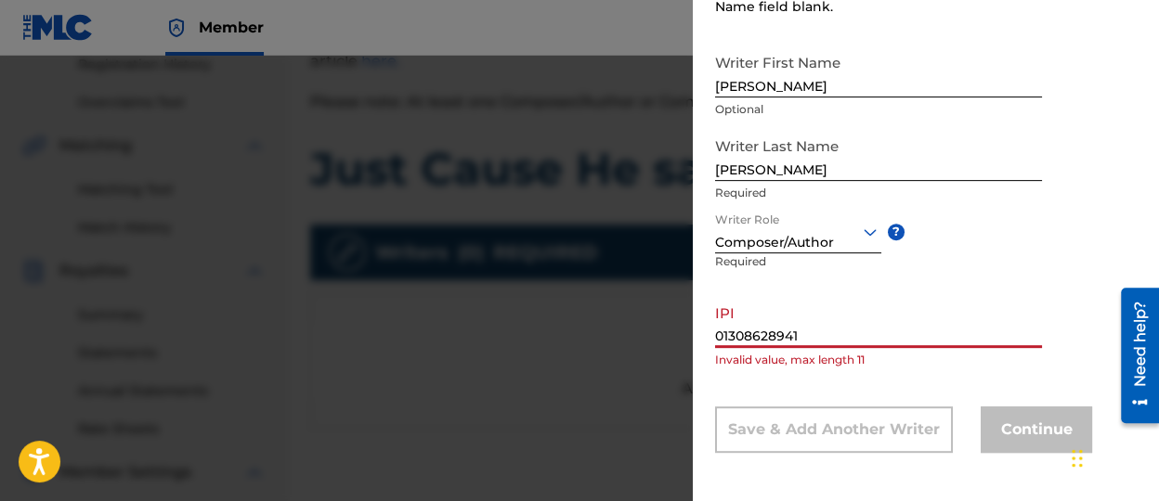
click at [877, 323] on input "01308628941" at bounding box center [878, 321] width 327 height 53
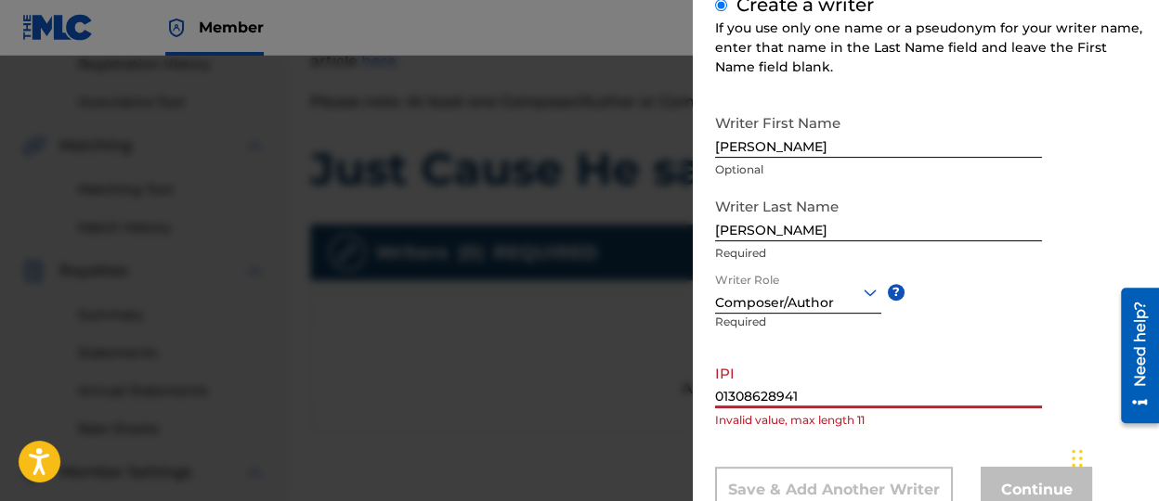
scroll to position [250, 0]
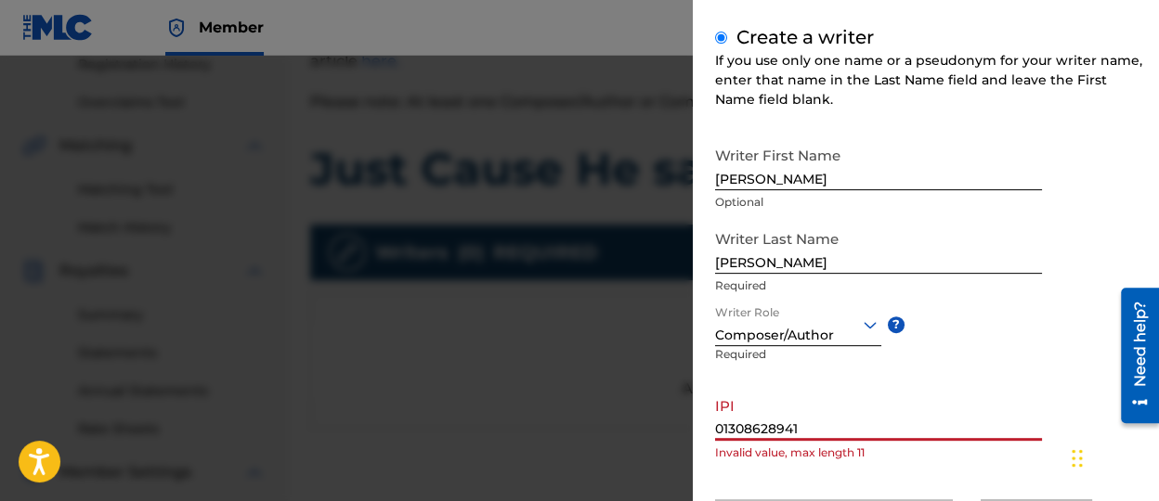
drag, startPoint x: 812, startPoint y: 426, endPoint x: 717, endPoint y: 416, distance: 95.3
click at [717, 416] on input "01308628941" at bounding box center [878, 414] width 327 height 53
paste input "text"
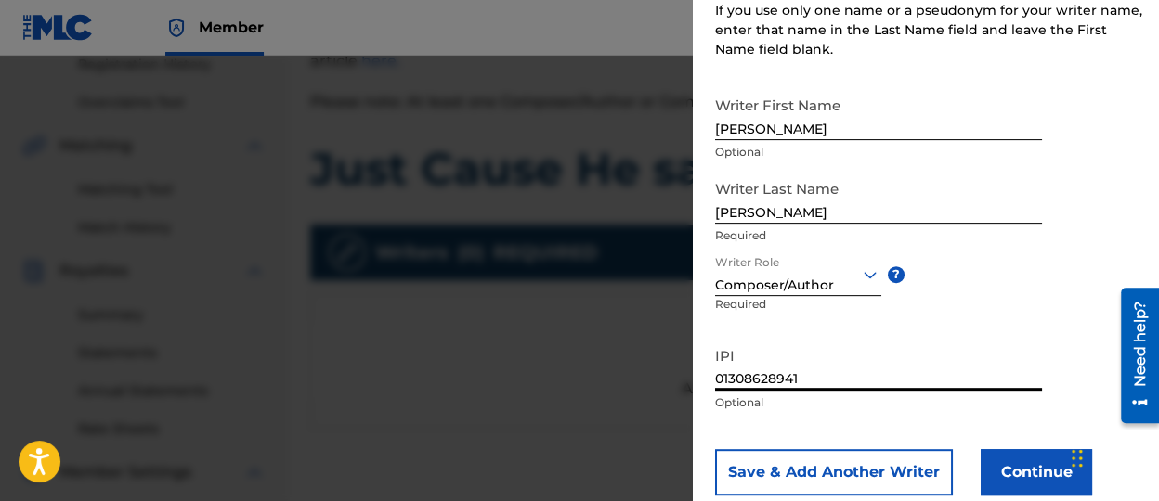
scroll to position [343, 0]
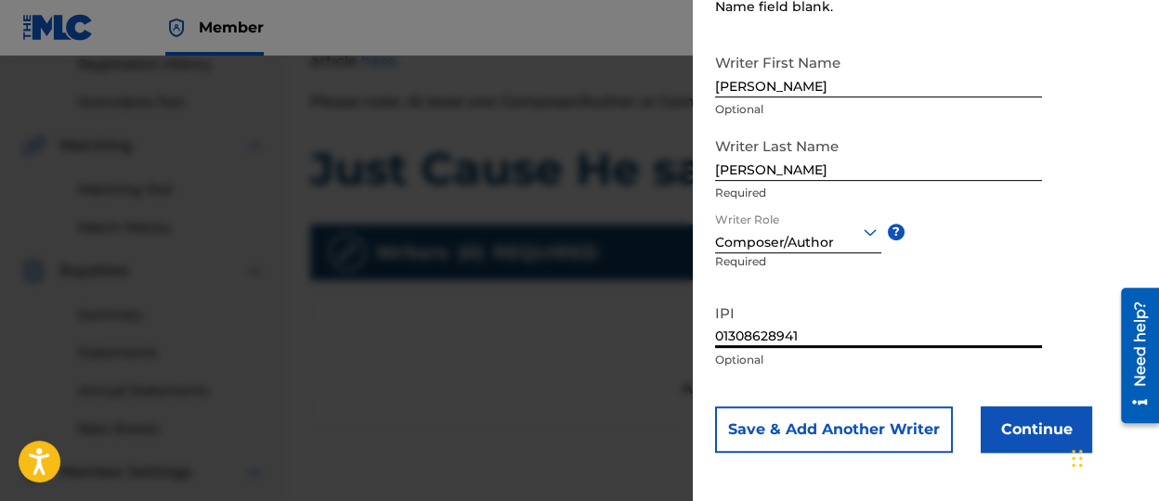
type input "01308628941"
click at [1023, 434] on button "Continue" at bounding box center [1036, 430] width 111 height 46
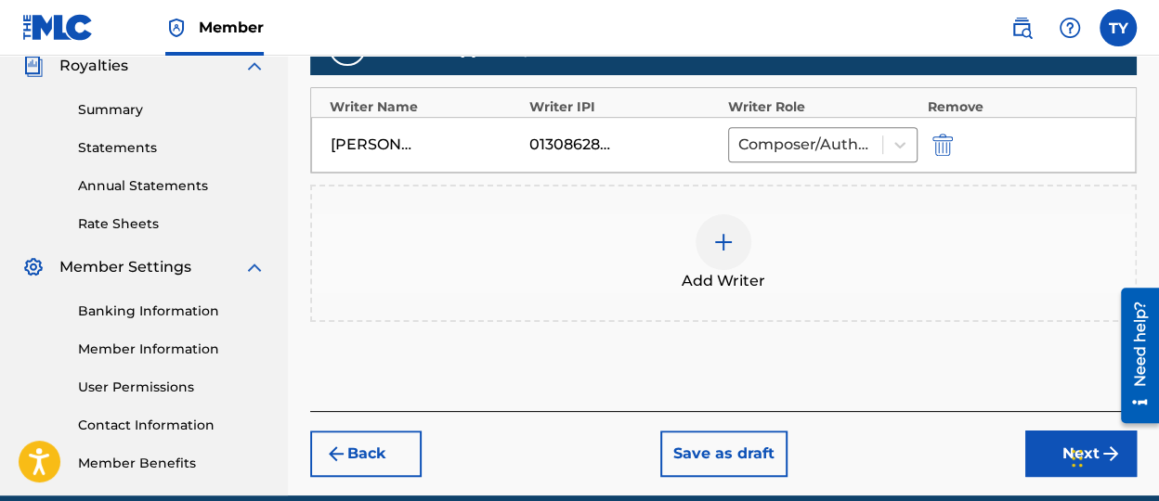
scroll to position [463, 0]
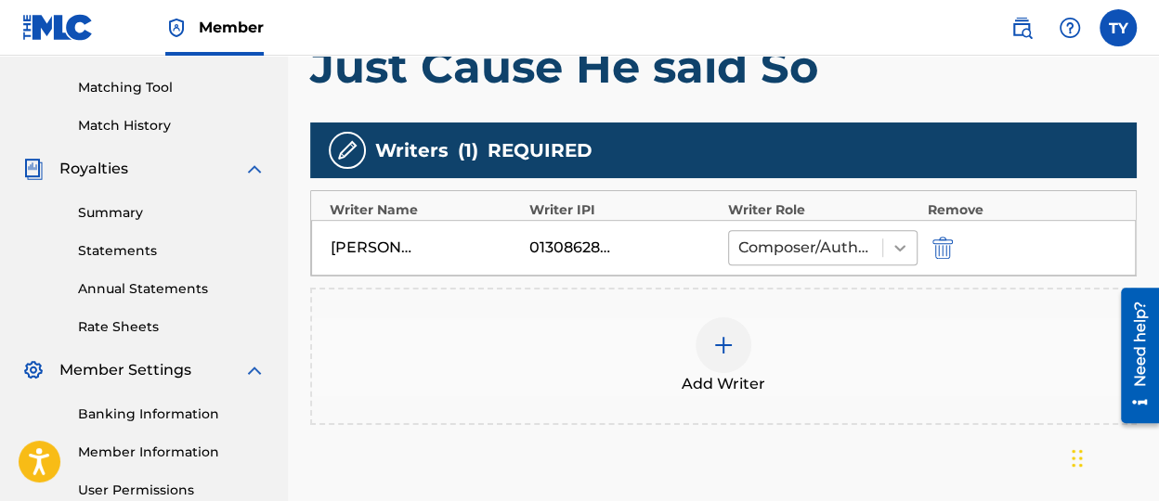
click at [897, 239] on icon at bounding box center [899, 248] width 19 height 19
click at [777, 245] on div at bounding box center [805, 248] width 135 height 26
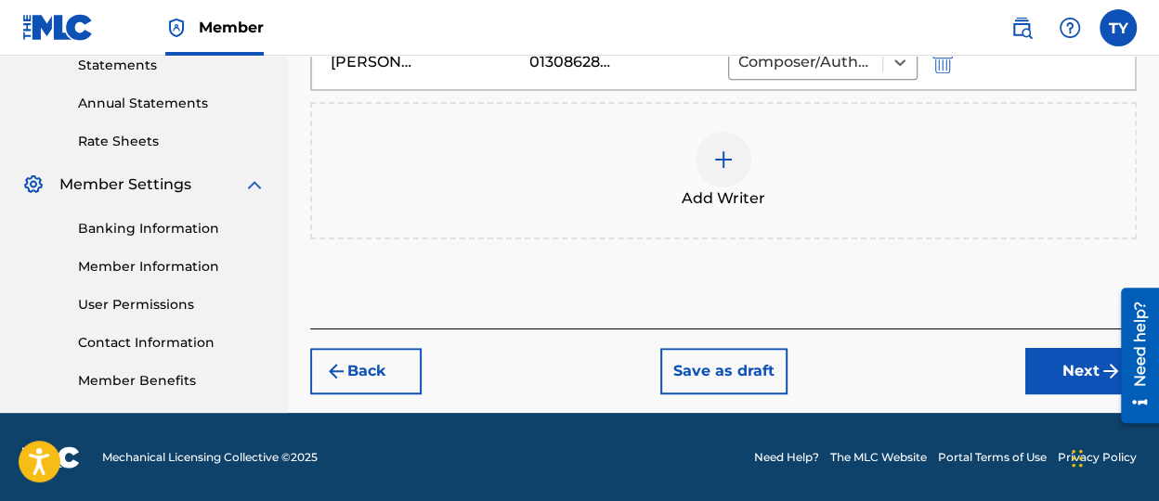
click at [1066, 370] on button "Next" at bounding box center [1080, 371] width 111 height 46
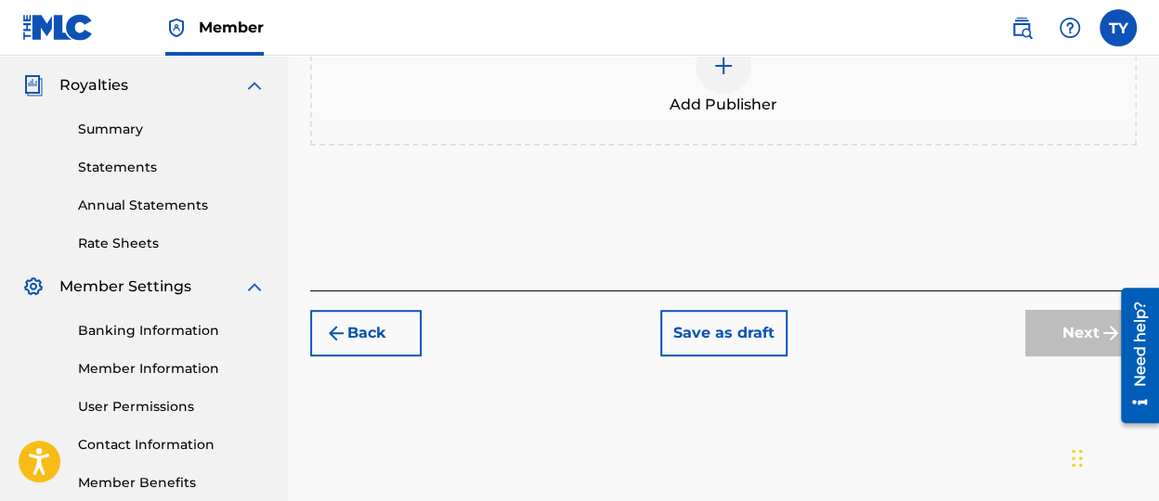
scroll to position [454, 0]
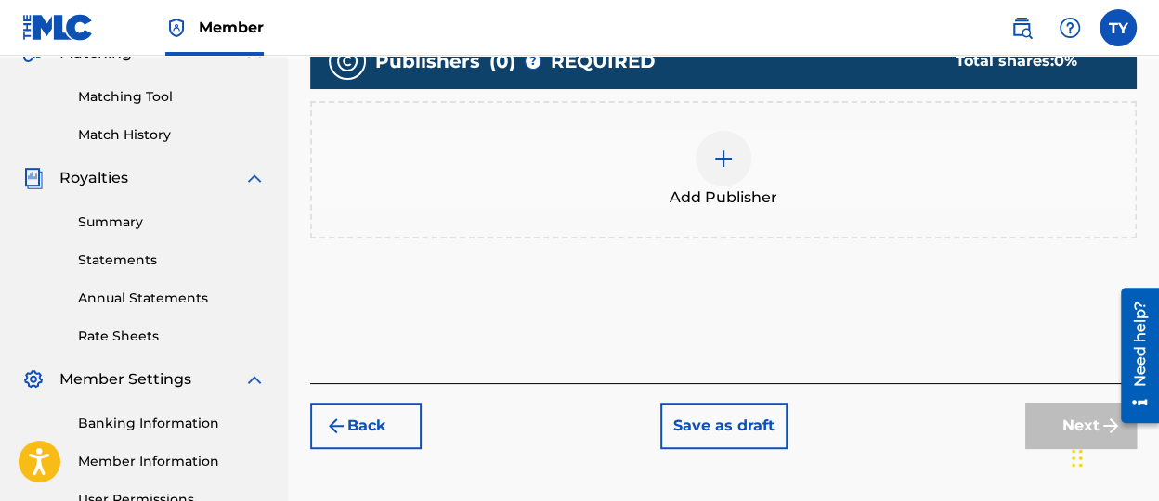
click at [734, 154] on div at bounding box center [723, 159] width 56 height 56
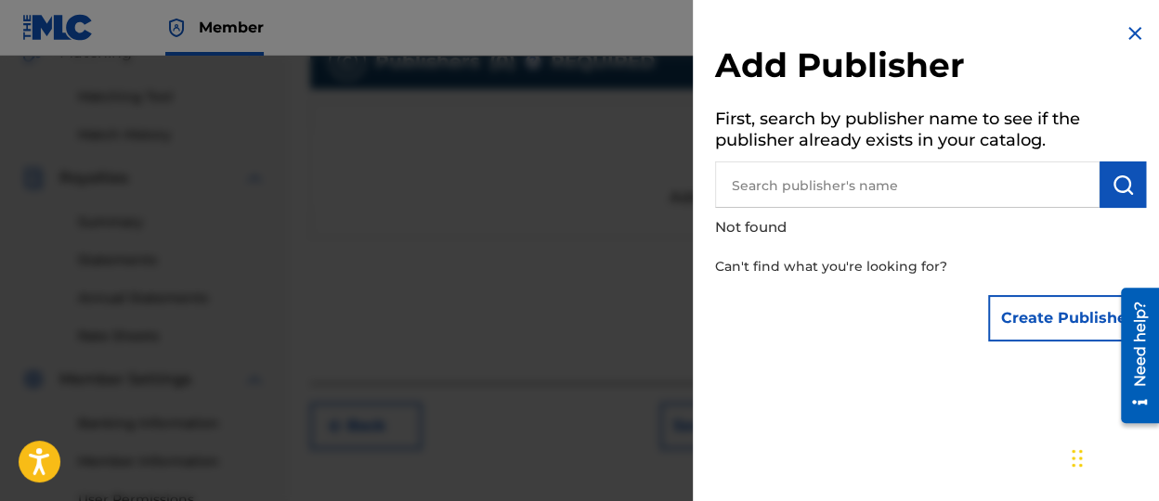
click at [1038, 320] on button "Create Publisher" at bounding box center [1067, 318] width 158 height 46
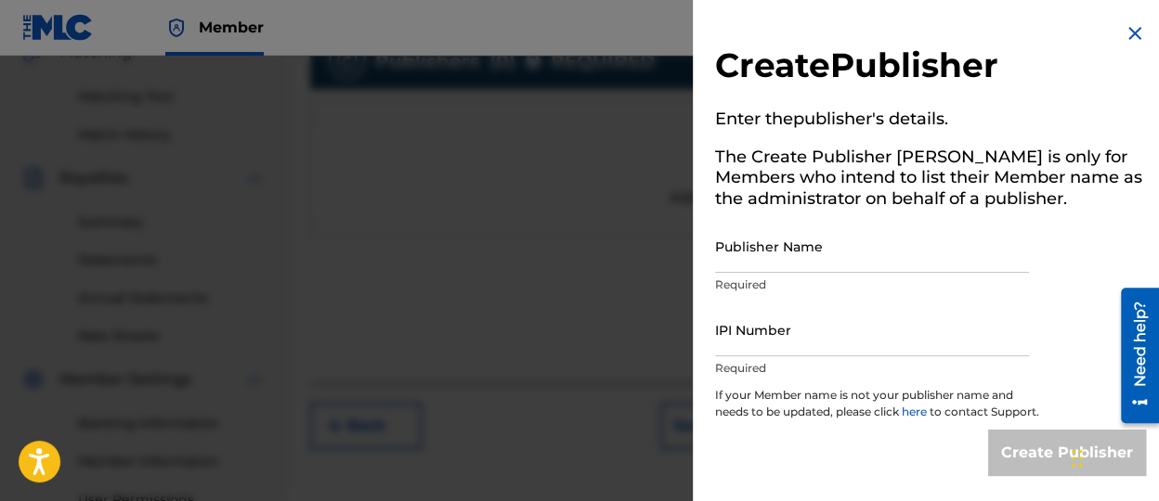
drag, startPoint x: 858, startPoint y: 244, endPoint x: 936, endPoint y: 261, distance: 79.8
click at [857, 246] on input "Publisher Name" at bounding box center [872, 246] width 314 height 53
type input "[PERSON_NAME]"
drag, startPoint x: 845, startPoint y: 341, endPoint x: 825, endPoint y: 327, distance: 24.7
click at [845, 341] on input "IPI Number" at bounding box center [872, 330] width 314 height 53
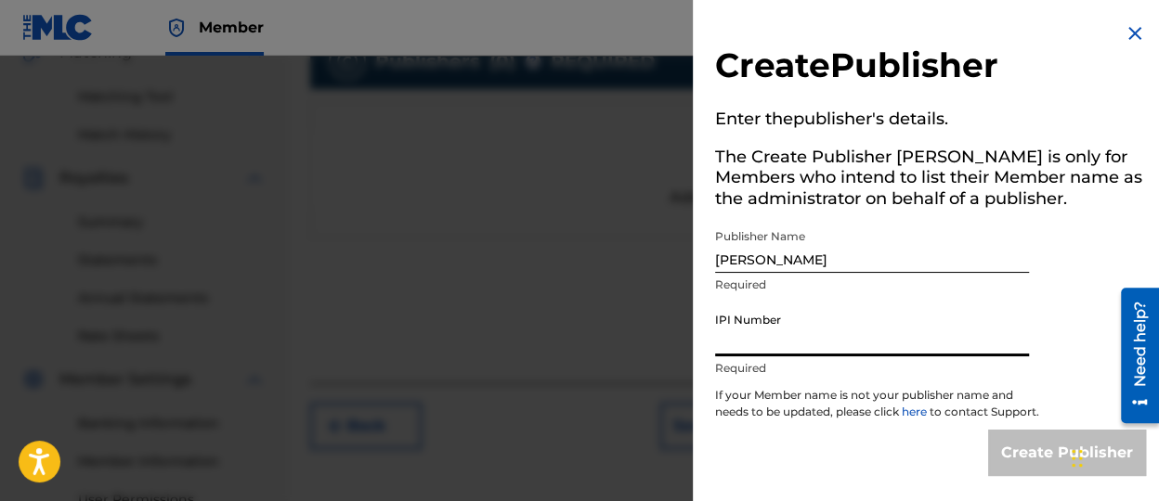
type input "01308628941"
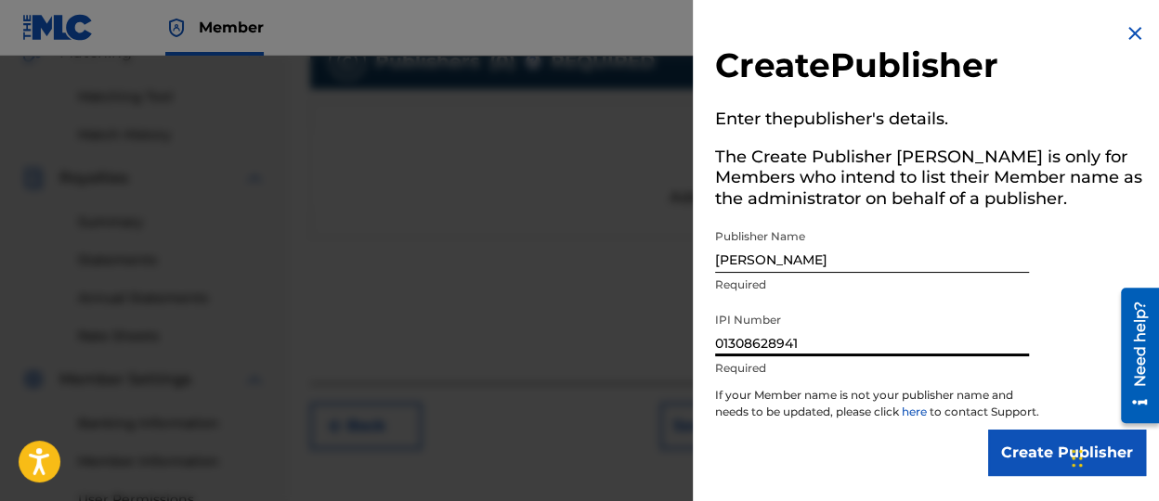
scroll to position [13, 0]
click at [1013, 453] on input "Create Publisher" at bounding box center [1067, 453] width 158 height 46
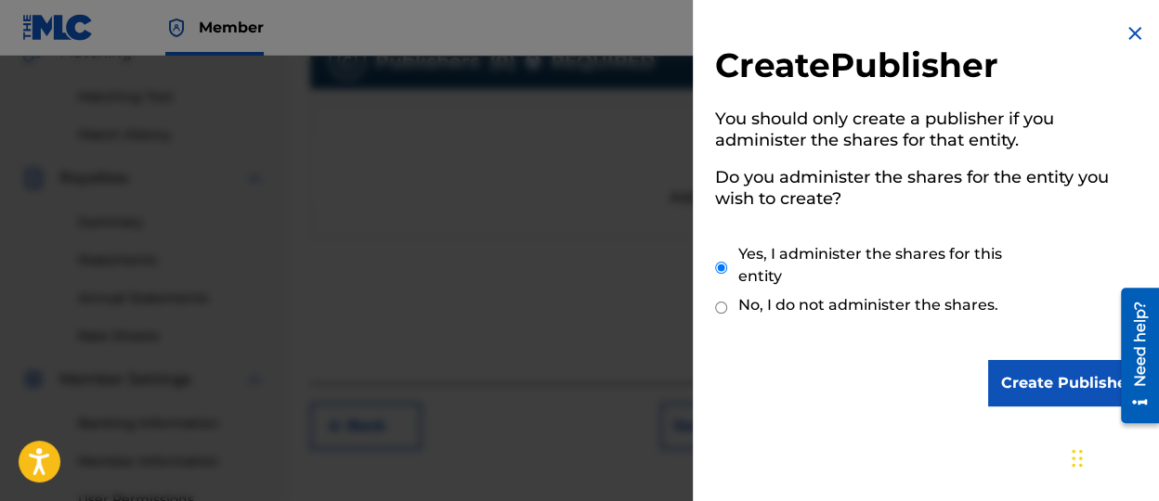
scroll to position [0, 0]
click at [1047, 374] on input "Create Publisher" at bounding box center [1067, 383] width 158 height 46
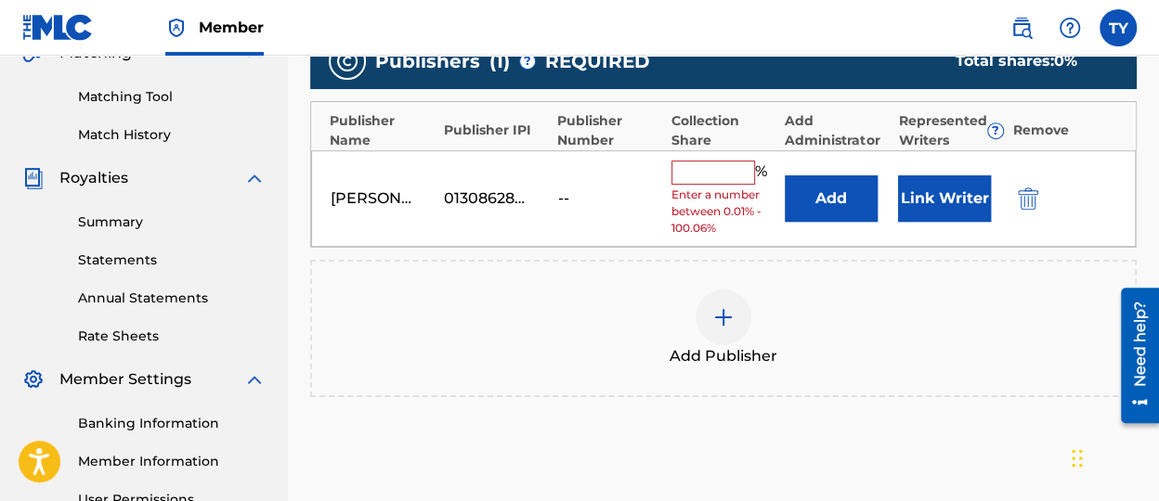
click at [712, 153] on div "[PERSON_NAME] 01308628941 -- % Enter a number between 0.01% - 100.06% Add Link …" at bounding box center [723, 198] width 825 height 97
click at [730, 175] on input "text" at bounding box center [713, 173] width 84 height 24
type input "100"
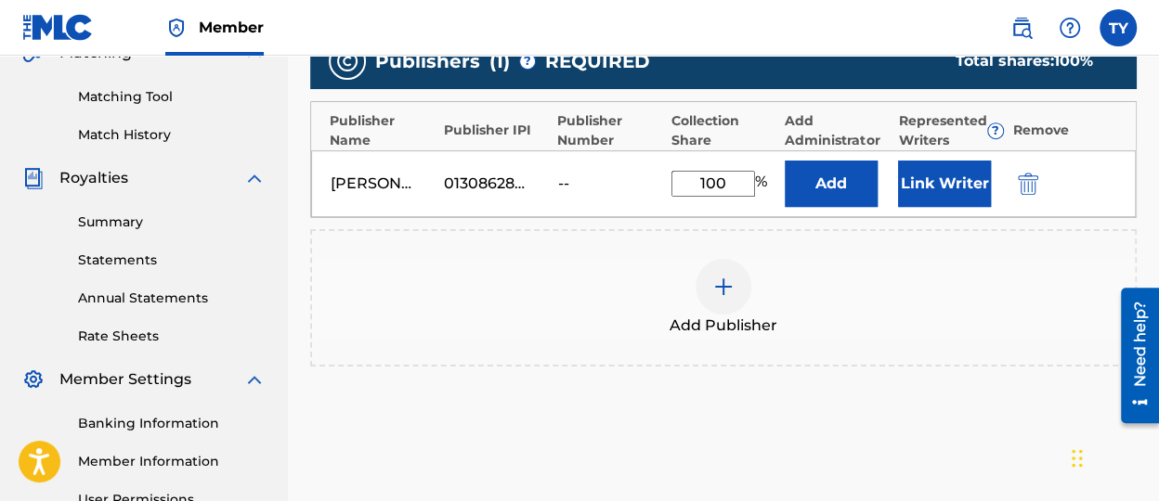
click at [954, 185] on button "Link Writer" at bounding box center [944, 184] width 93 height 46
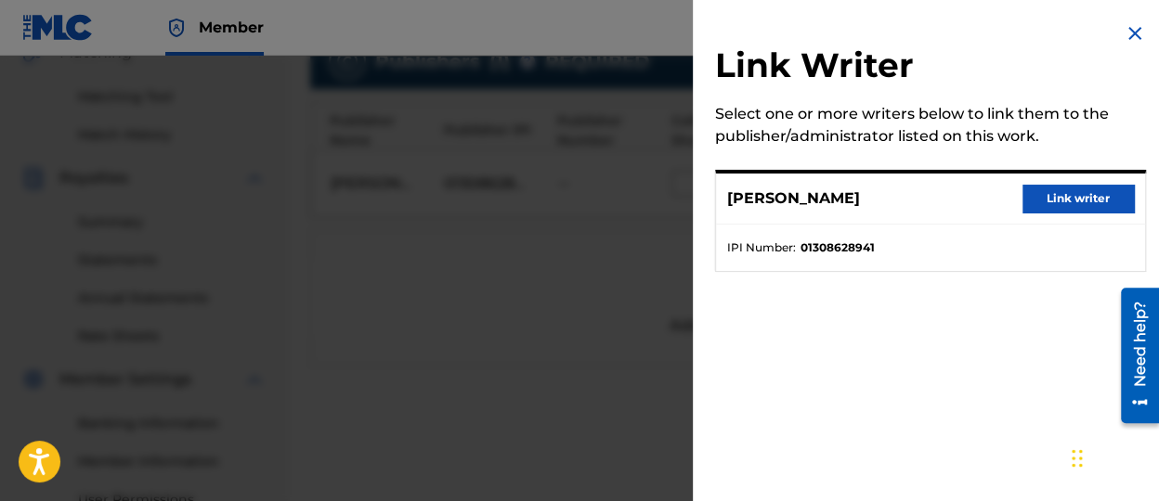
click at [1075, 188] on button "Link writer" at bounding box center [1077, 199] width 111 height 28
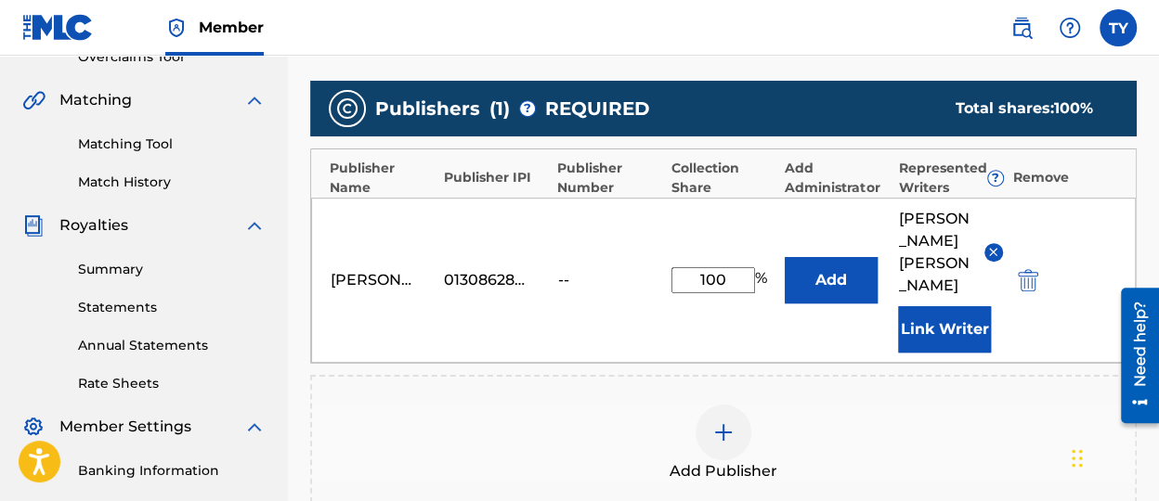
scroll to position [393, 0]
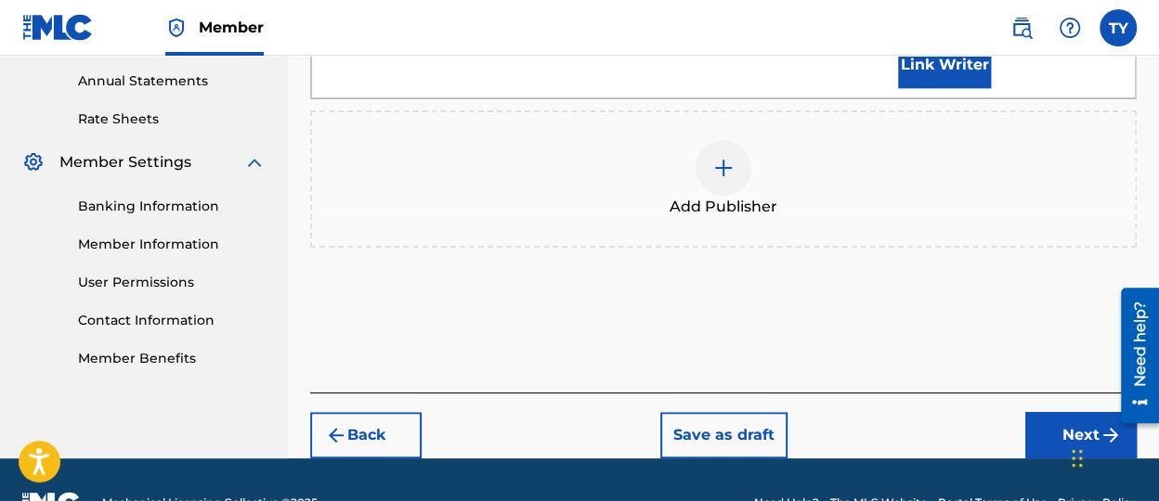
click at [1072, 412] on button "Next" at bounding box center [1080, 435] width 111 height 46
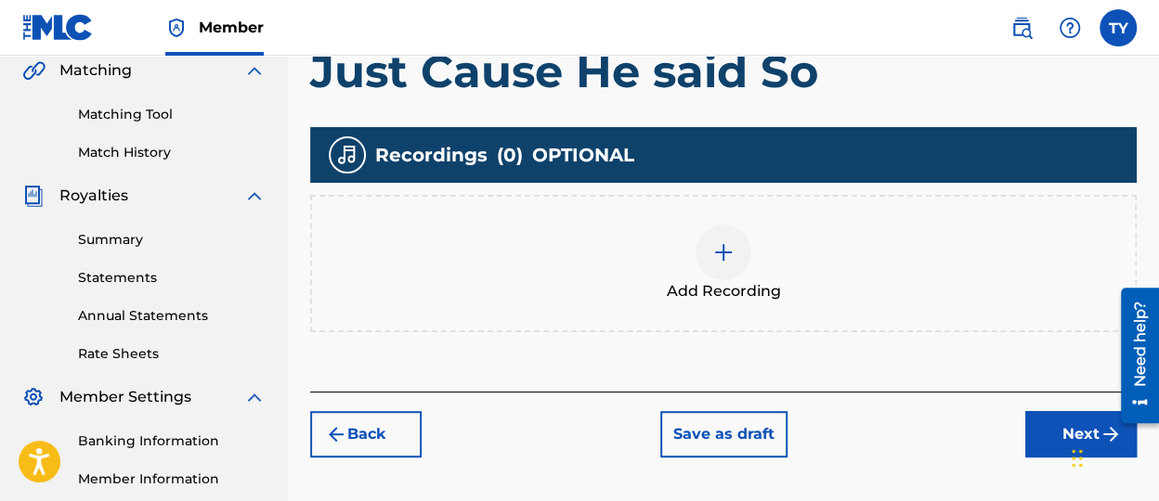
scroll to position [454, 0]
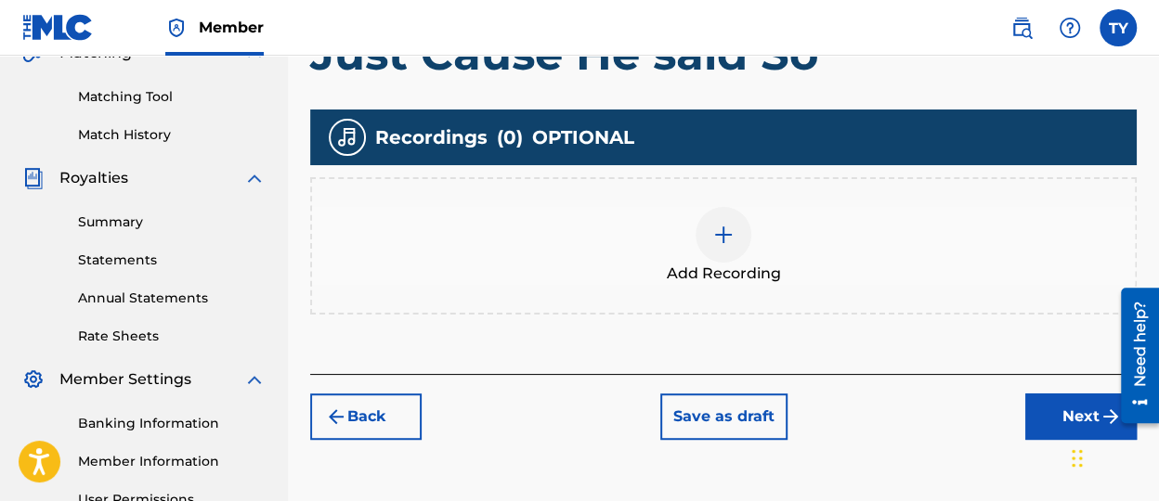
click at [751, 263] on span "Add Recording" at bounding box center [724, 274] width 114 height 22
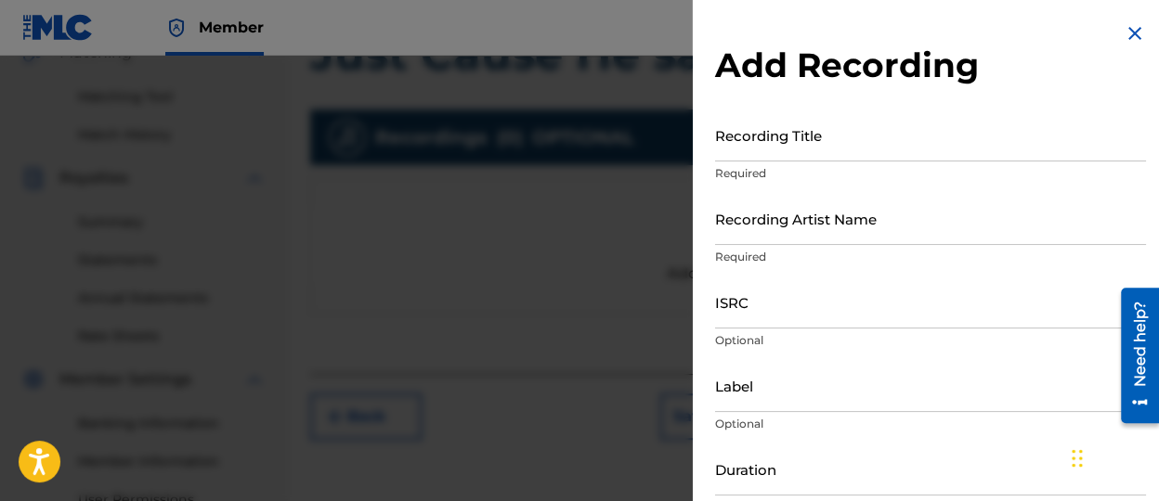
click at [825, 125] on input "Recording Title" at bounding box center [930, 135] width 431 height 53
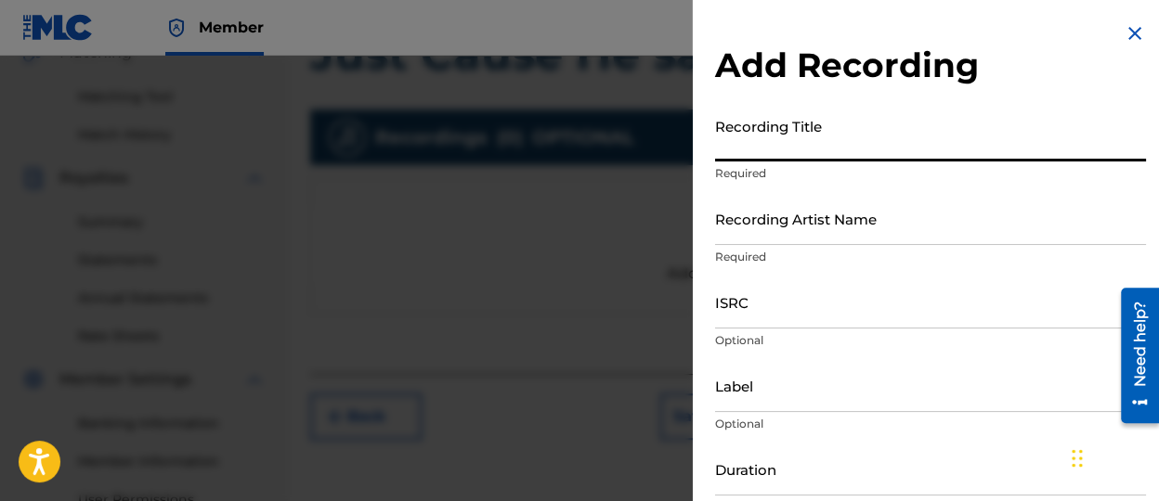
paste input "Just Cause He said So"
type input "Just Cause He said So"
click at [797, 230] on input "Recording Artist Name" at bounding box center [930, 218] width 431 height 53
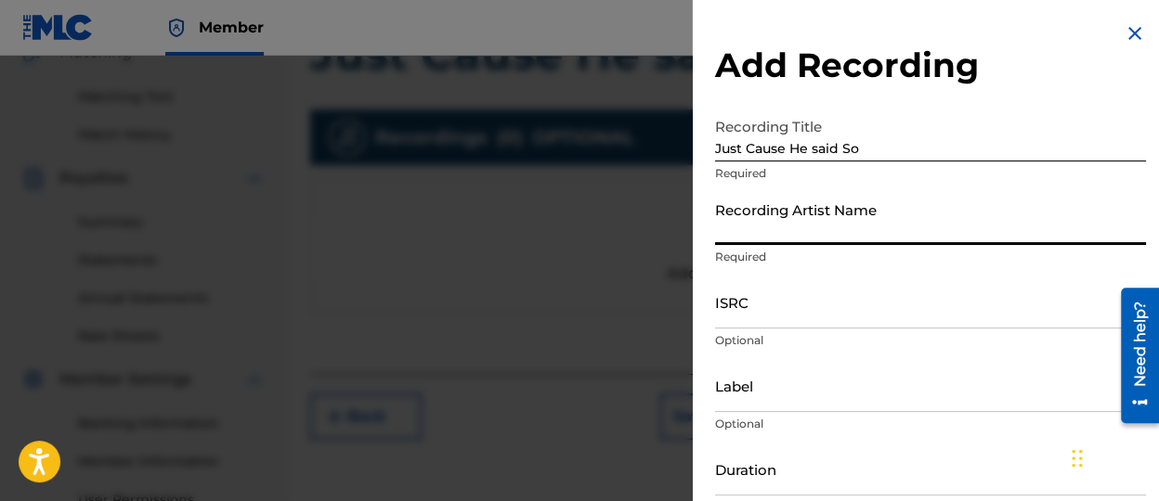
type input "[PERSON_NAME]"
click at [763, 320] on input "ISRC" at bounding box center [930, 302] width 431 height 53
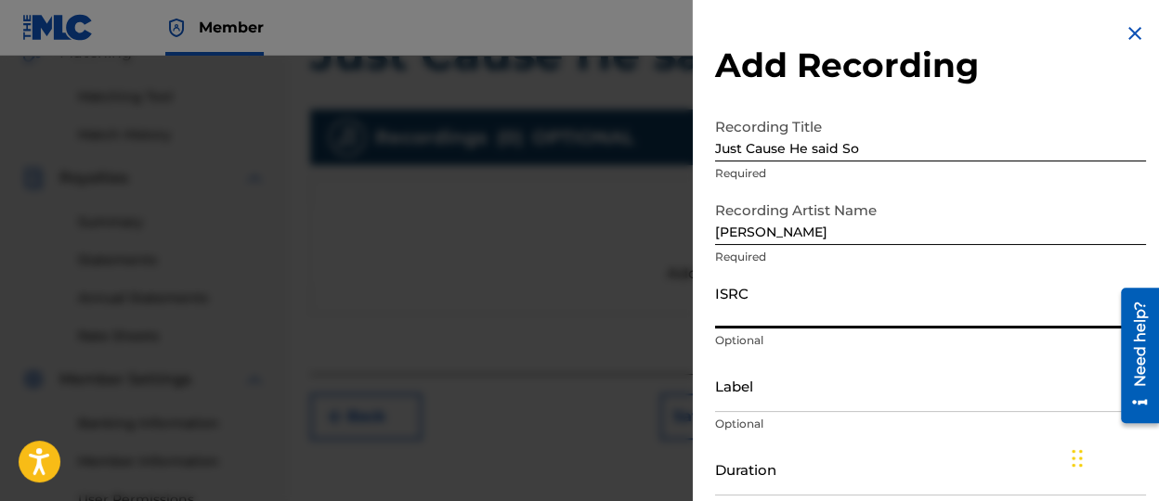
paste input "QZWFV2519754"
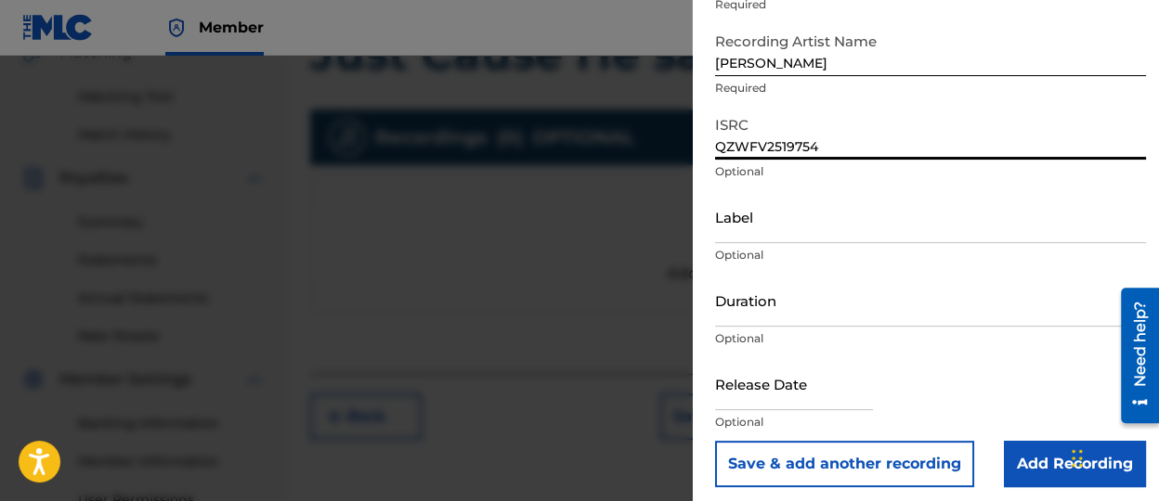
scroll to position [176, 0]
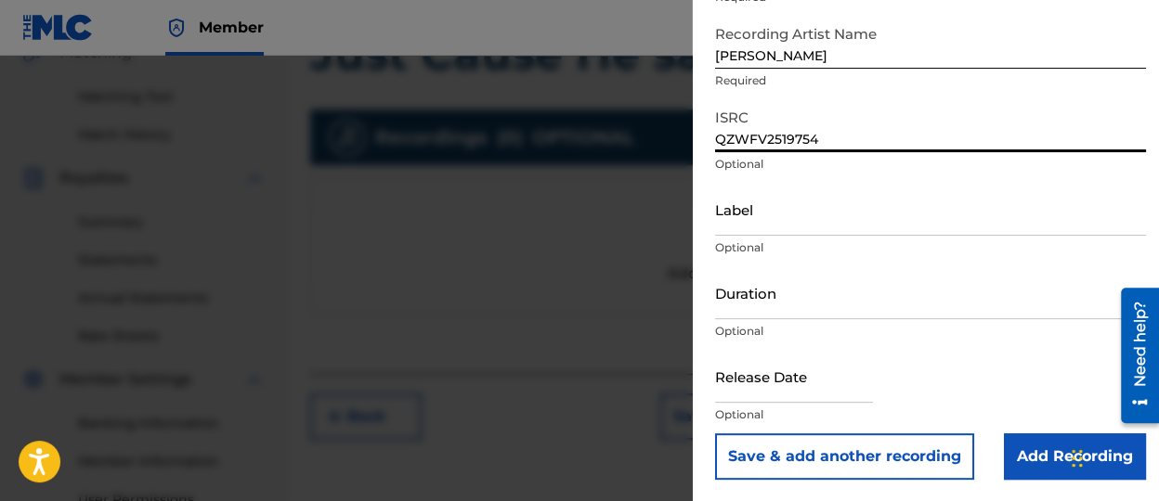
type input "QZWFV2519754"
click at [789, 218] on input "Label" at bounding box center [930, 209] width 431 height 53
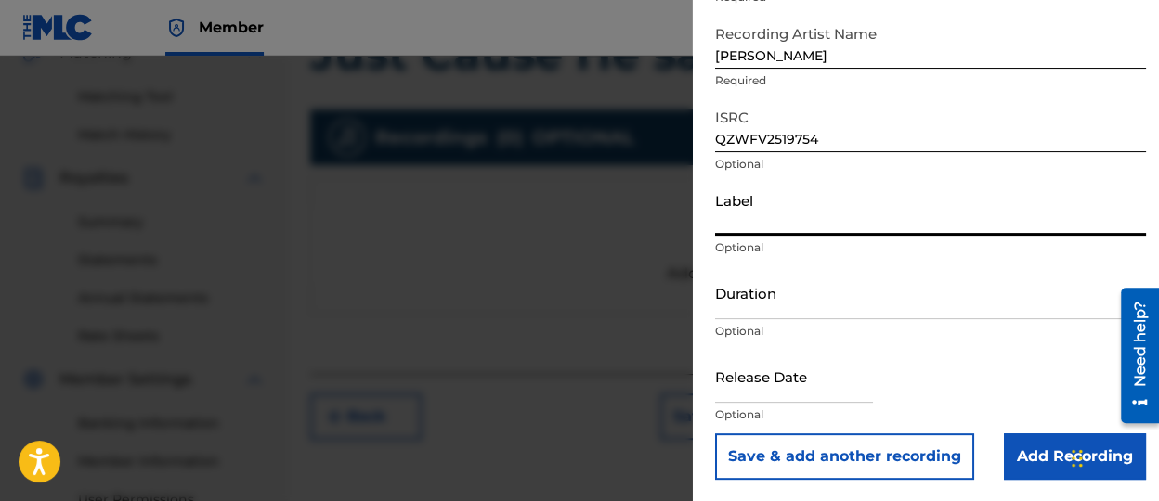
paste input "9981022 Records DK"
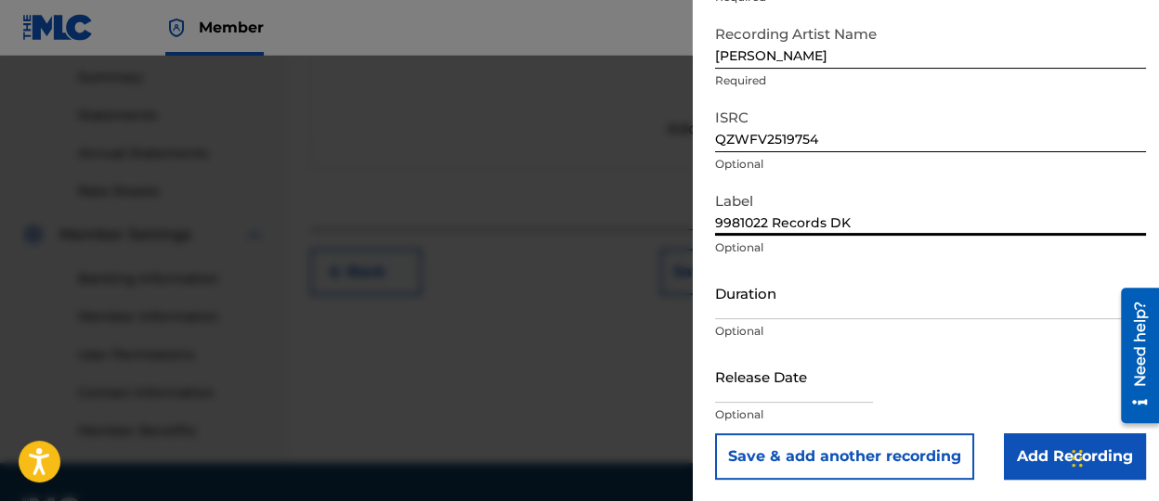
scroll to position [640, 0]
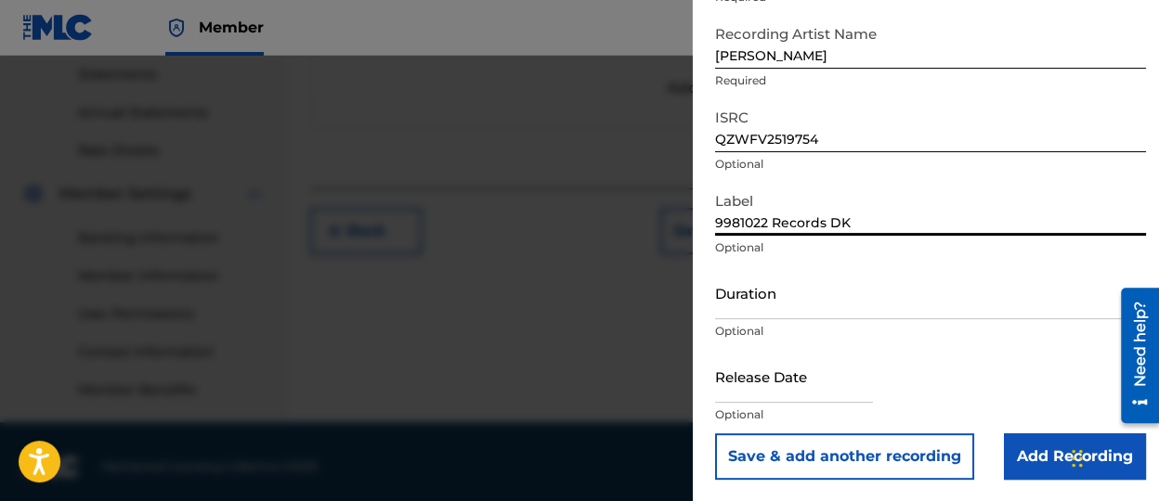
type input "9981022 Records DK"
click at [763, 286] on input "Duration" at bounding box center [930, 292] width 431 height 53
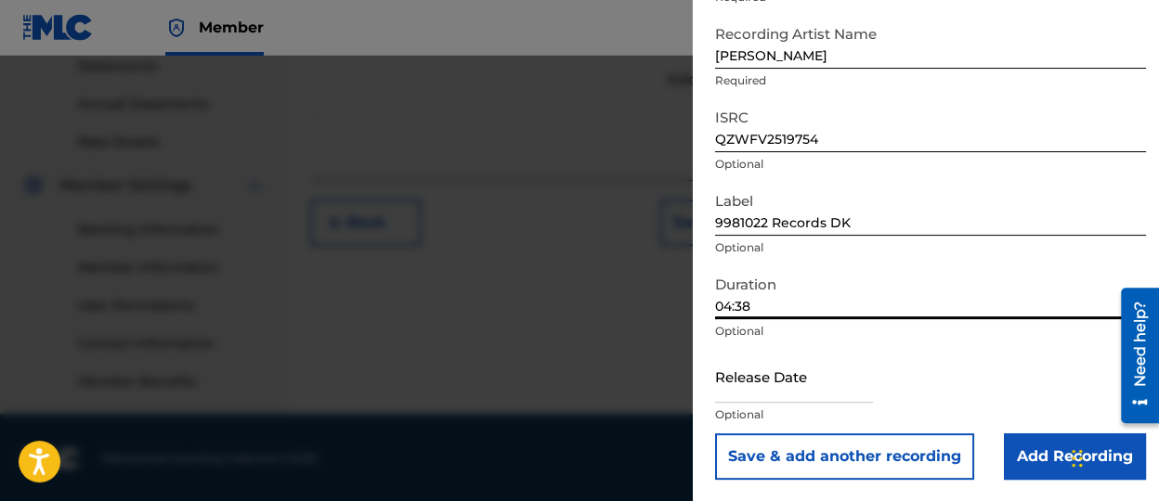
scroll to position [649, 0]
type input "04:38"
click at [761, 394] on input "text" at bounding box center [794, 376] width 158 height 53
select select "7"
select select "2025"
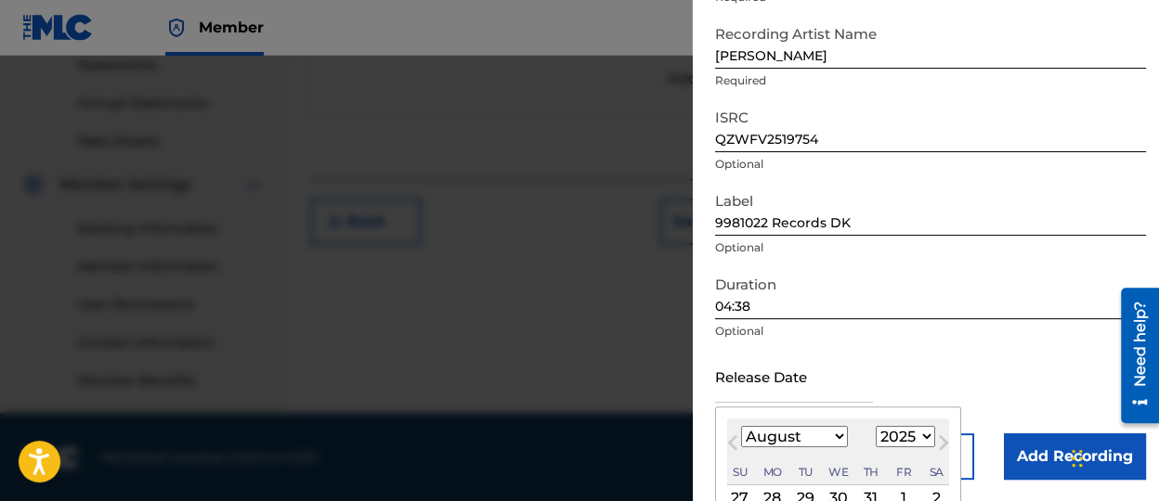
type input "[DATE]"
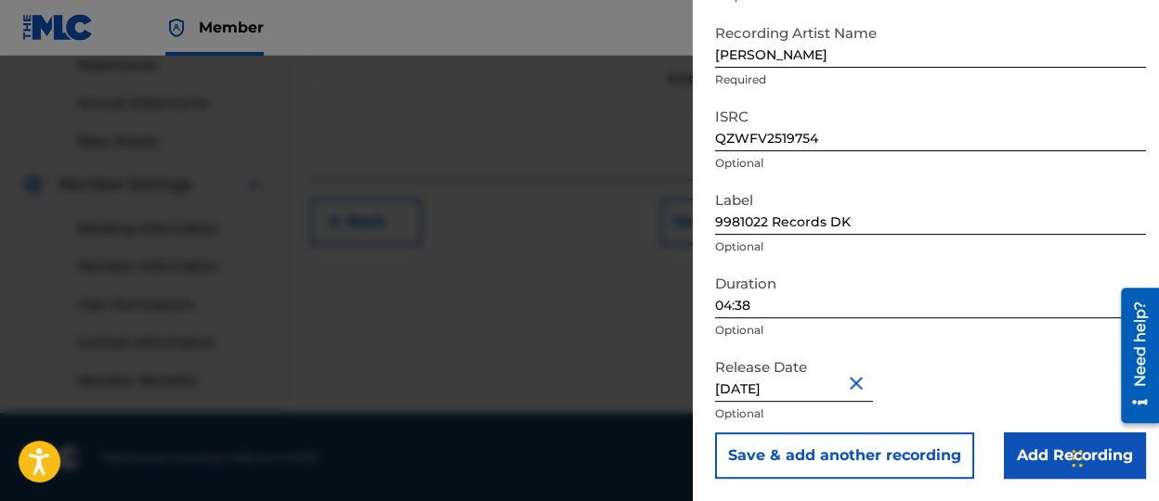
scroll to position [176, 0]
click at [1033, 460] on input "Add Recording" at bounding box center [1075, 457] width 142 height 46
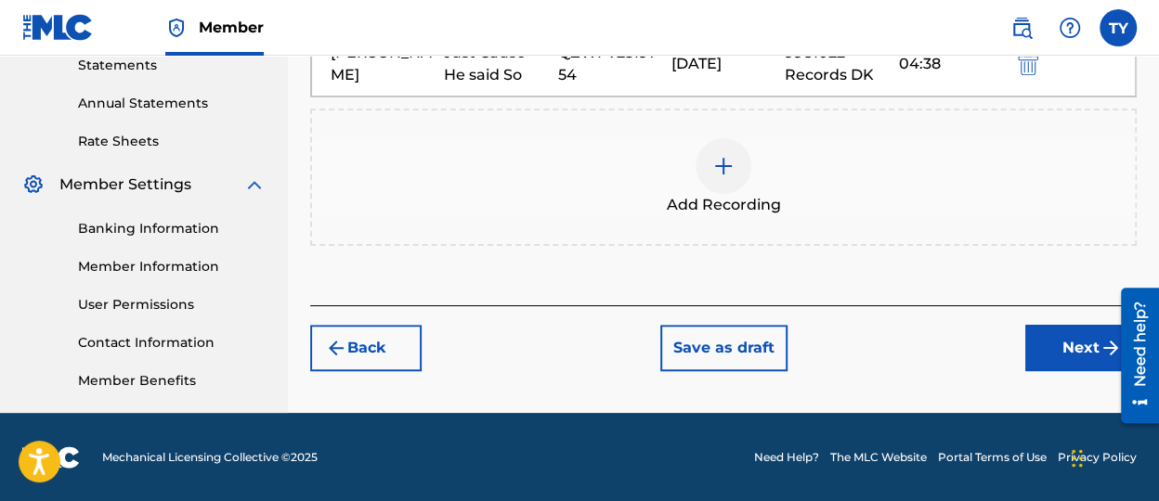
click at [1058, 341] on button "Next" at bounding box center [1080, 348] width 111 height 46
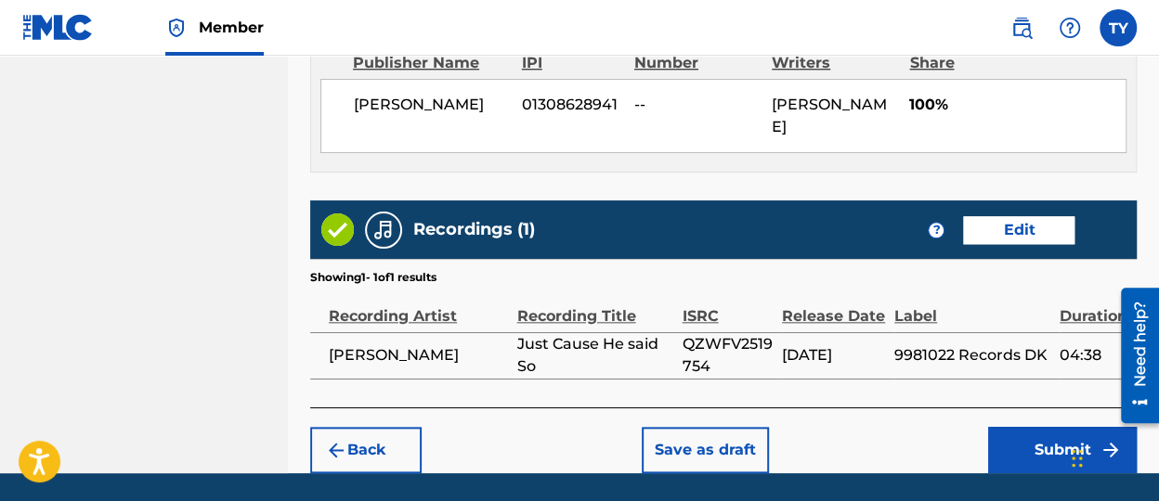
scroll to position [1089, 0]
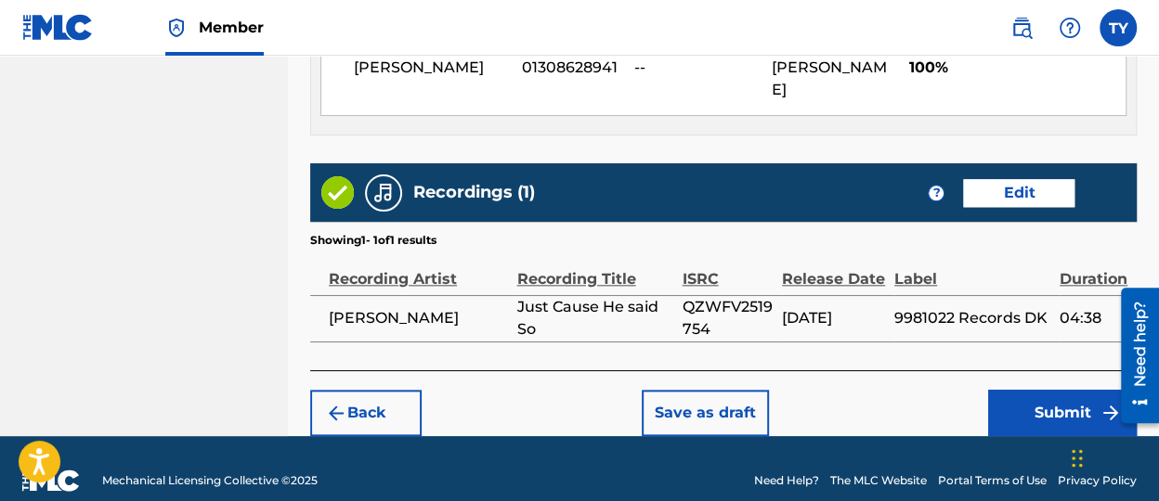
click at [1032, 390] on button "Submit" at bounding box center [1062, 413] width 149 height 46
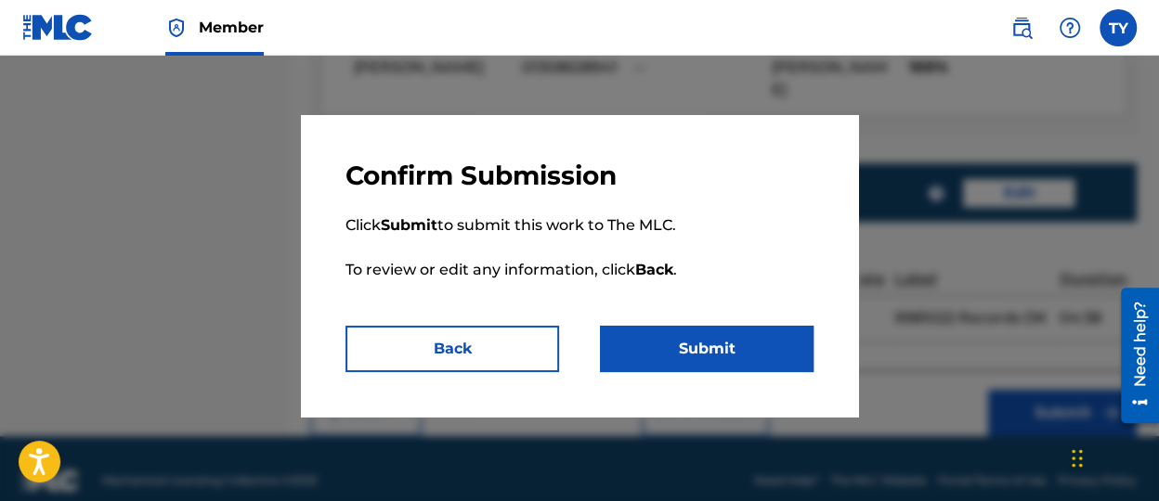
click at [739, 347] on button "Submit" at bounding box center [707, 349] width 214 height 46
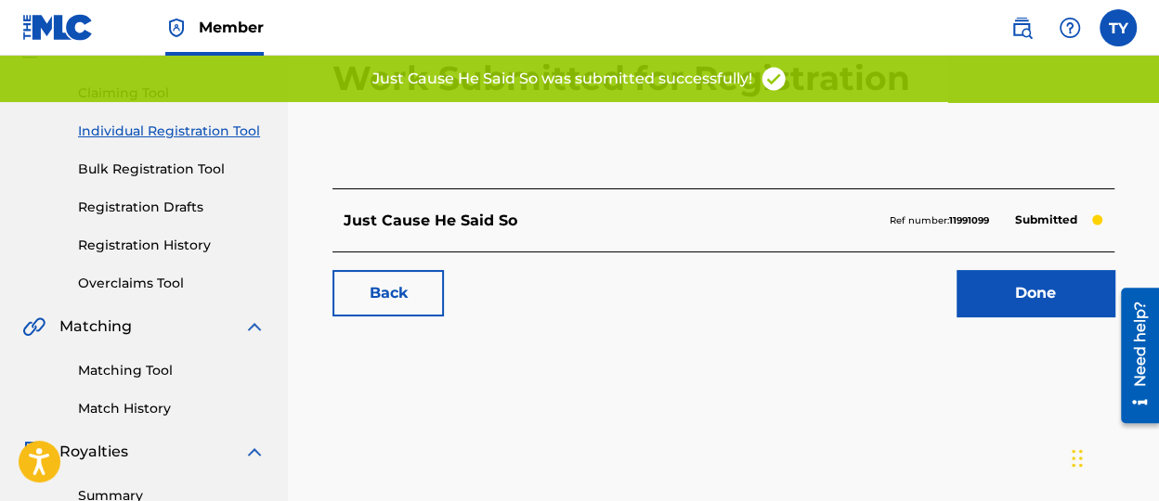
scroll to position [186, 0]
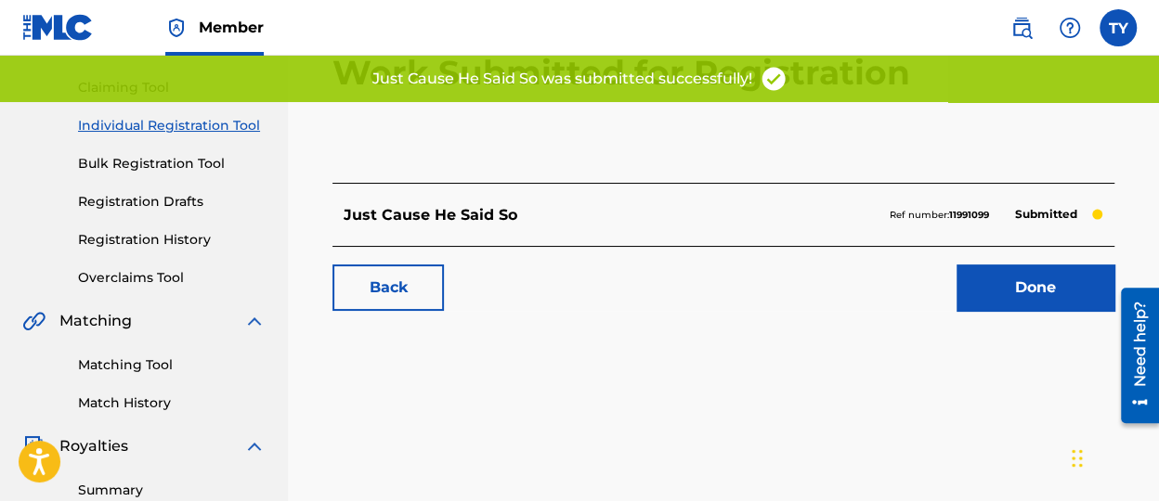
click at [1020, 299] on link "Done" at bounding box center [1035, 288] width 158 height 46
